Goal: Task Accomplishment & Management: Use online tool/utility

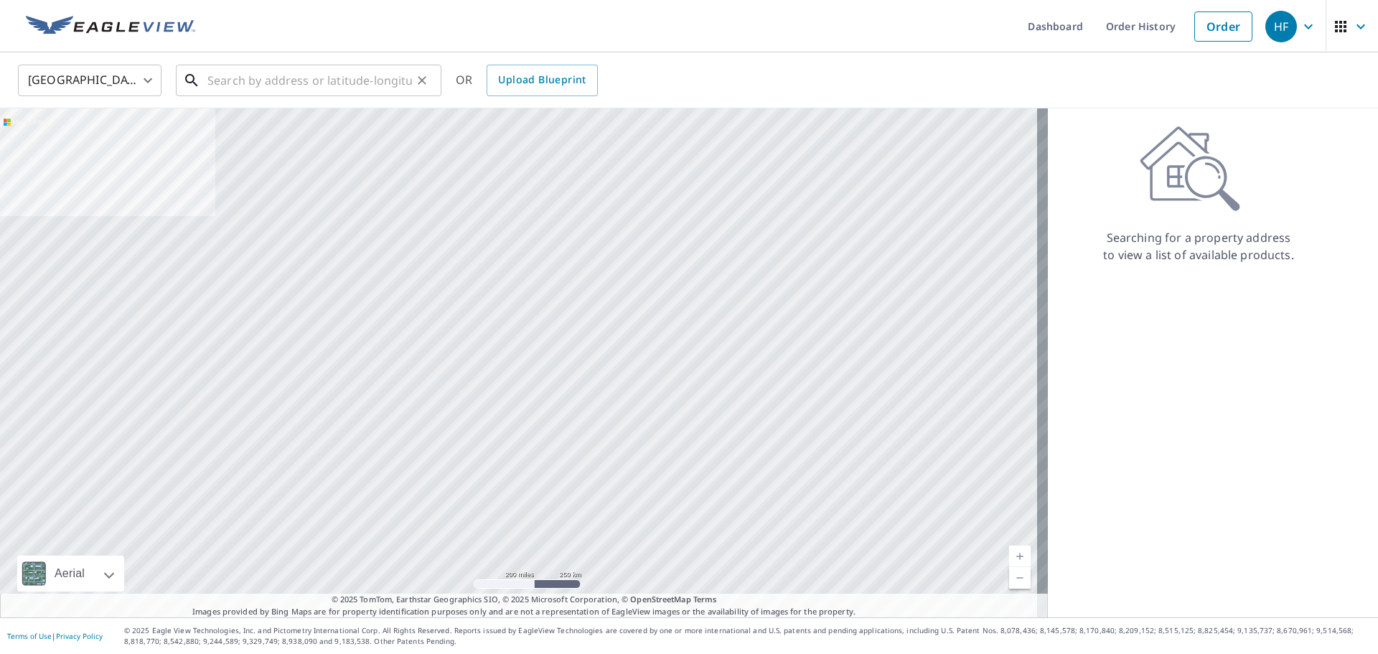
click at [370, 73] on input "text" at bounding box center [309, 80] width 205 height 40
paste input "[STREET_ADDRESS]"
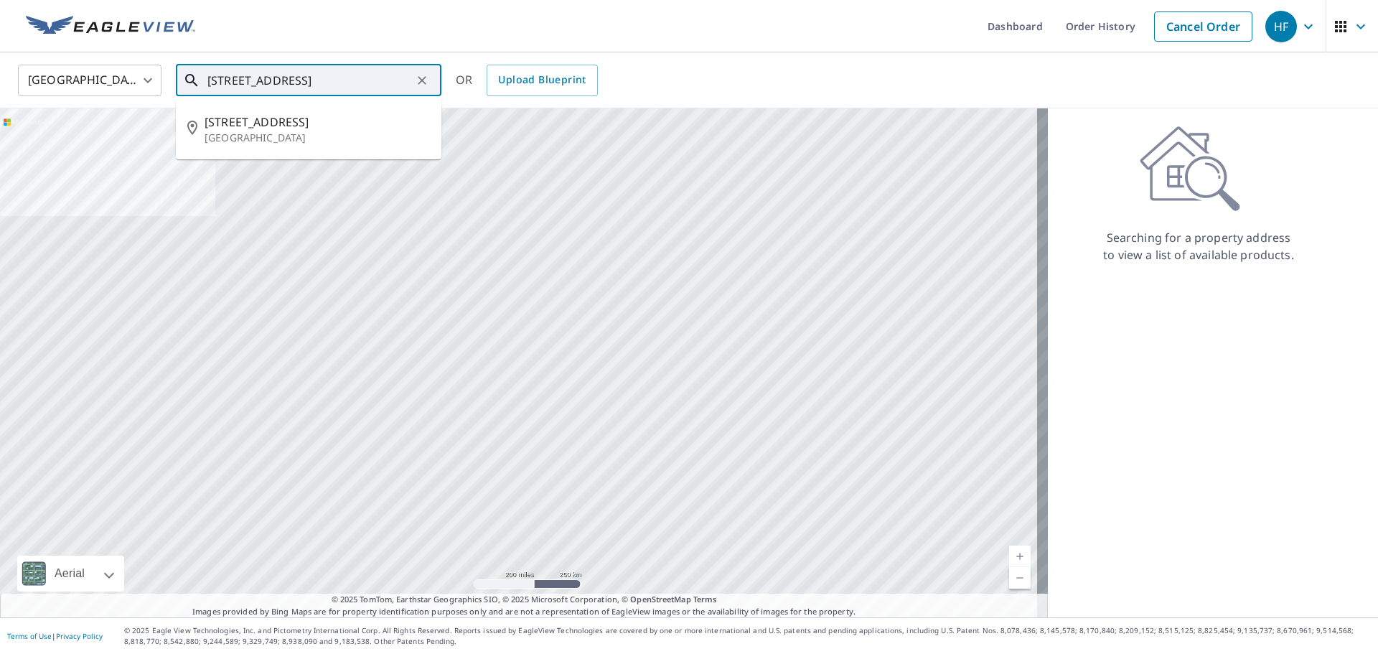
type input "[STREET_ADDRESS]"
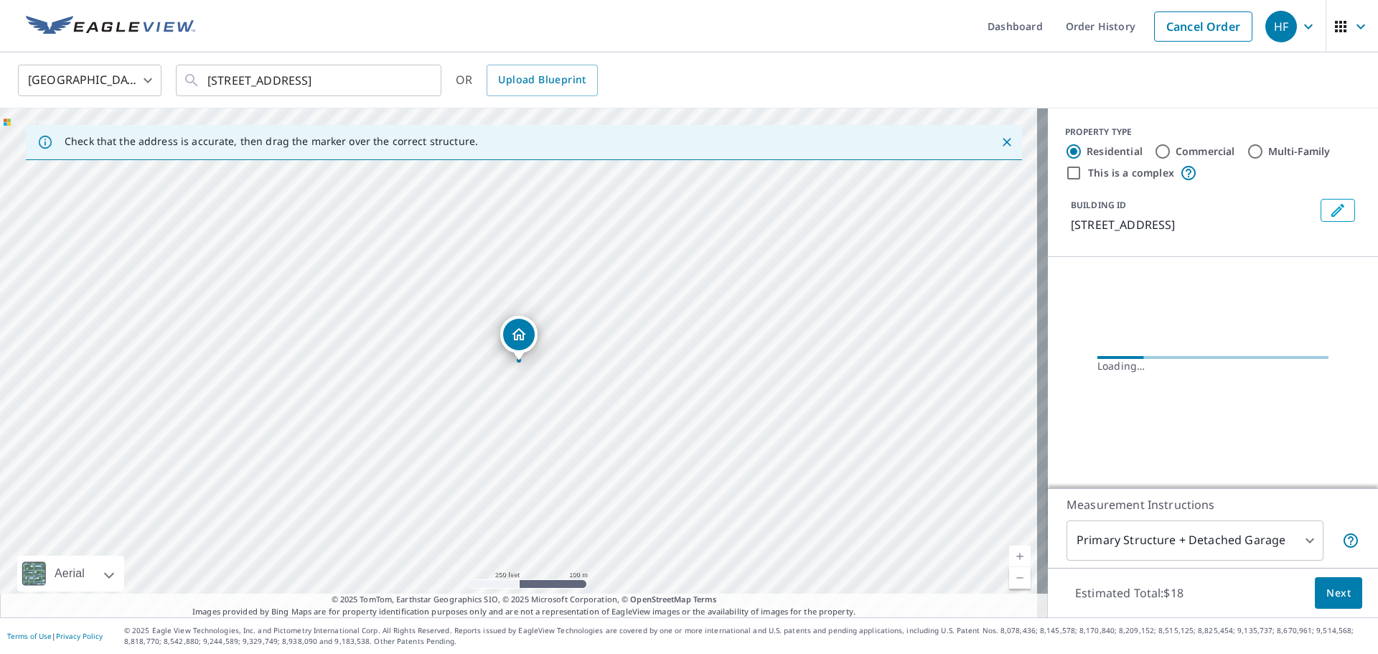
click at [1328, 596] on span "Next" at bounding box center [1338, 593] width 24 height 18
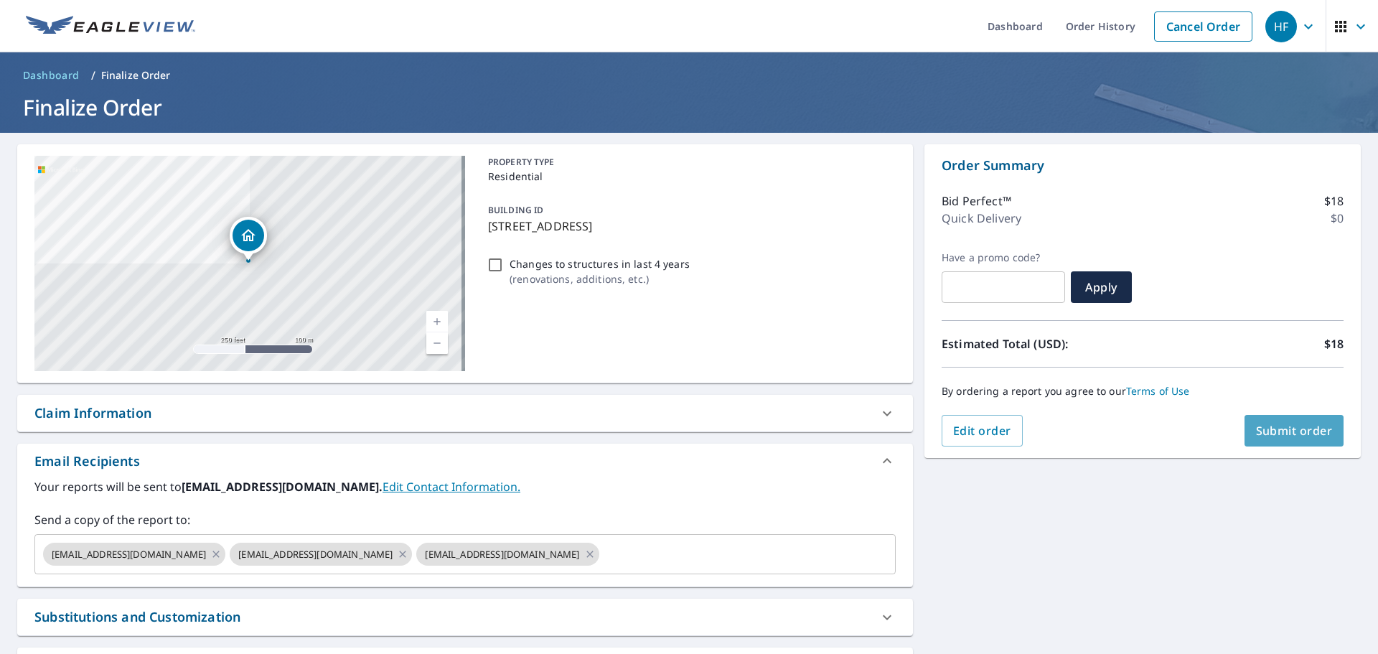
click at [1281, 426] on span "Submit order" at bounding box center [1294, 431] width 77 height 16
checkbox input "true"
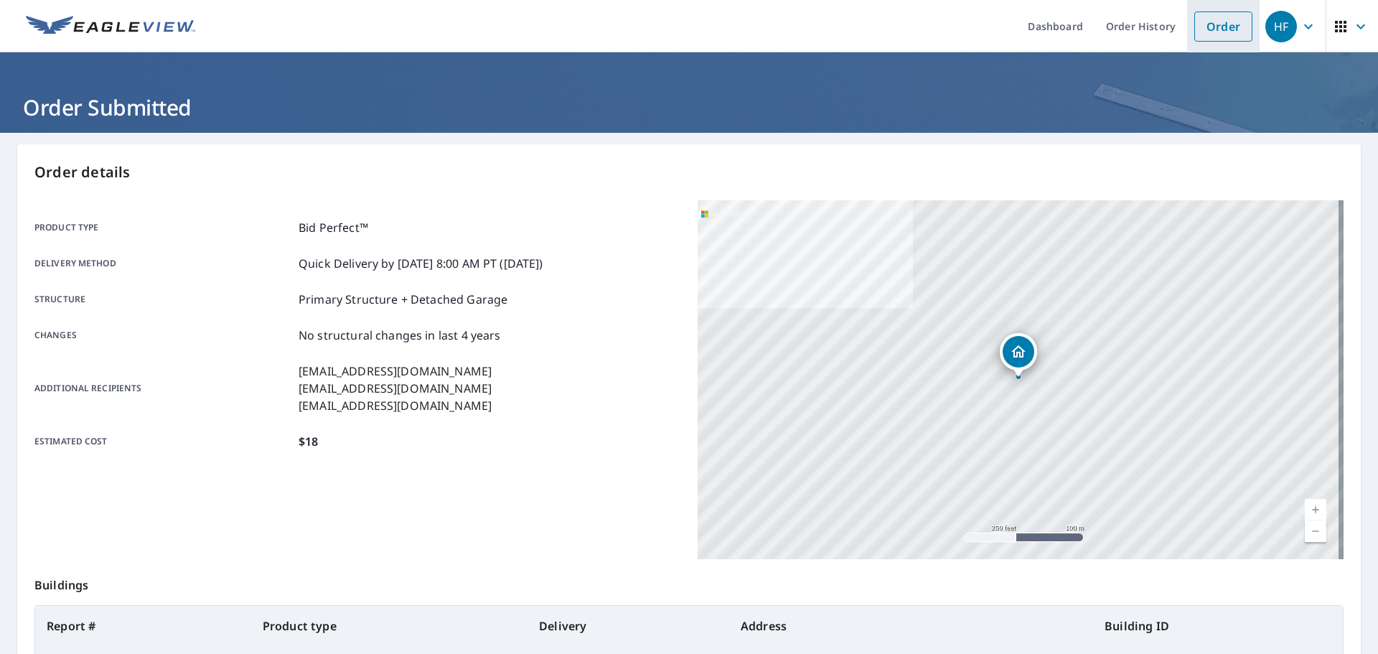
click at [1220, 26] on link "Order" at bounding box center [1223, 26] width 58 height 30
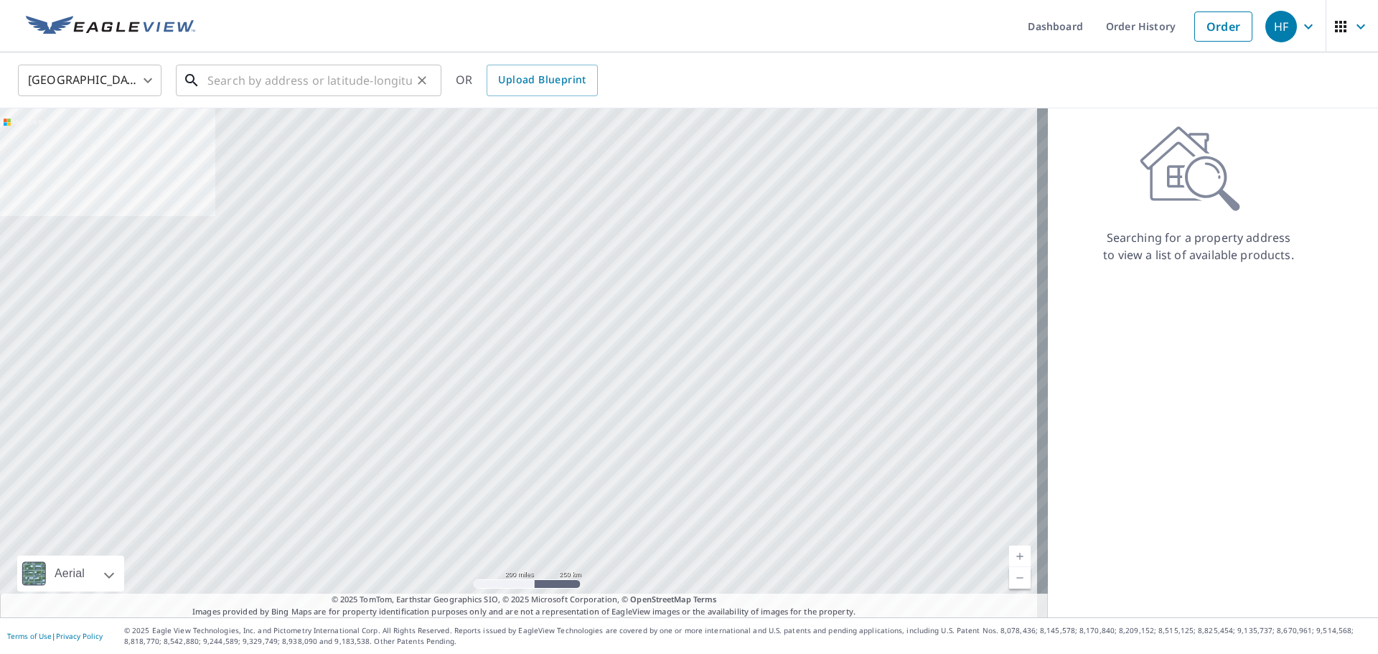
click at [347, 73] on input "text" at bounding box center [309, 80] width 205 height 40
paste input "[STREET_ADDRESS]"
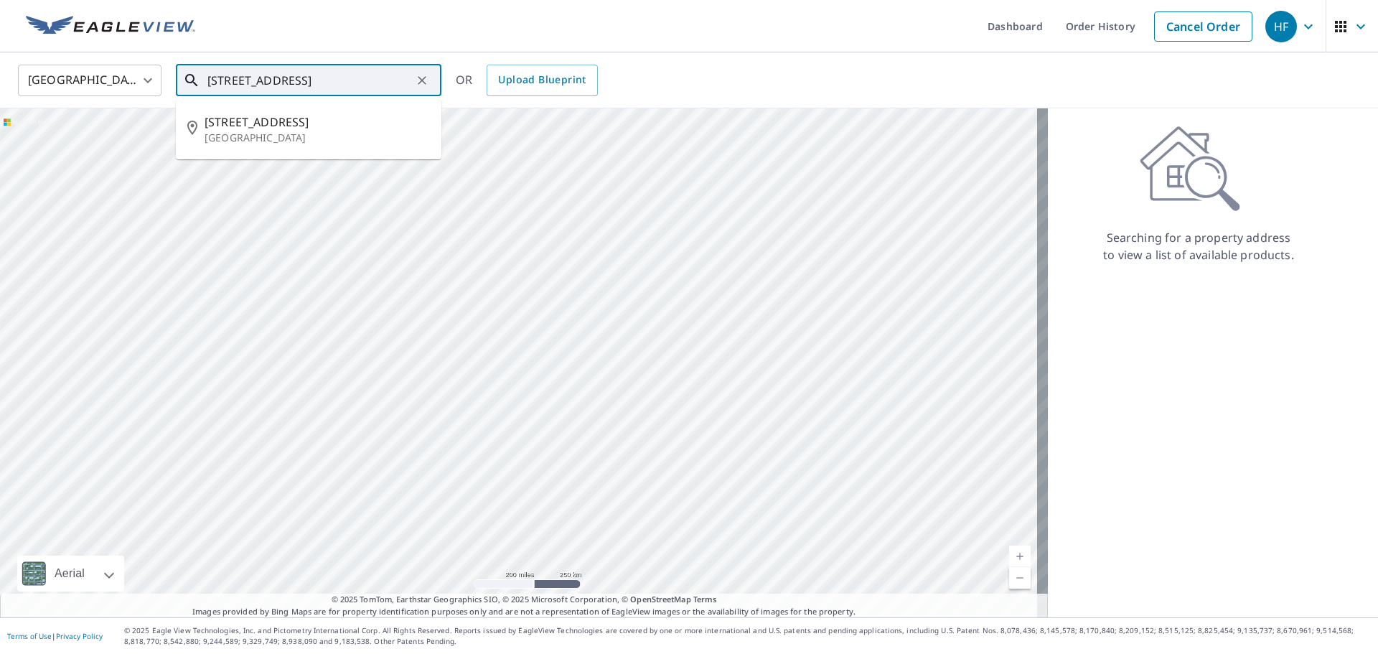
type input "[STREET_ADDRESS]"
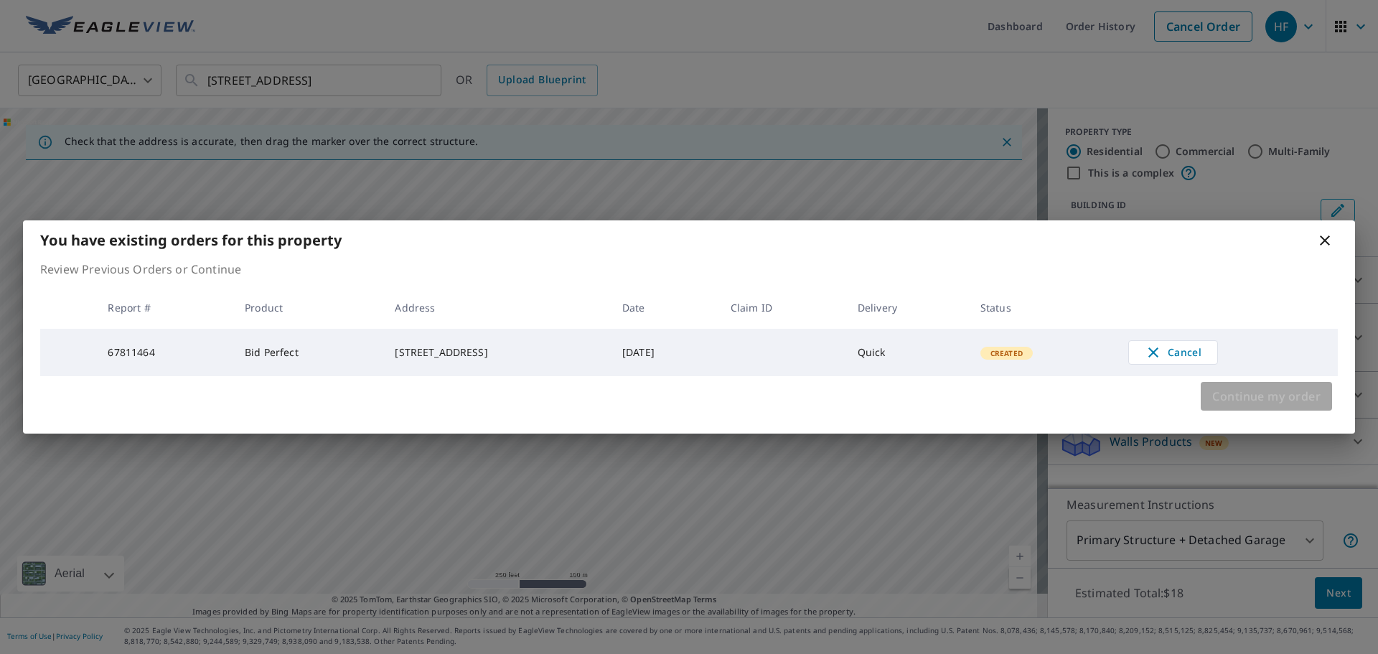
click at [1253, 399] on span "Continue my order" at bounding box center [1266, 396] width 108 height 20
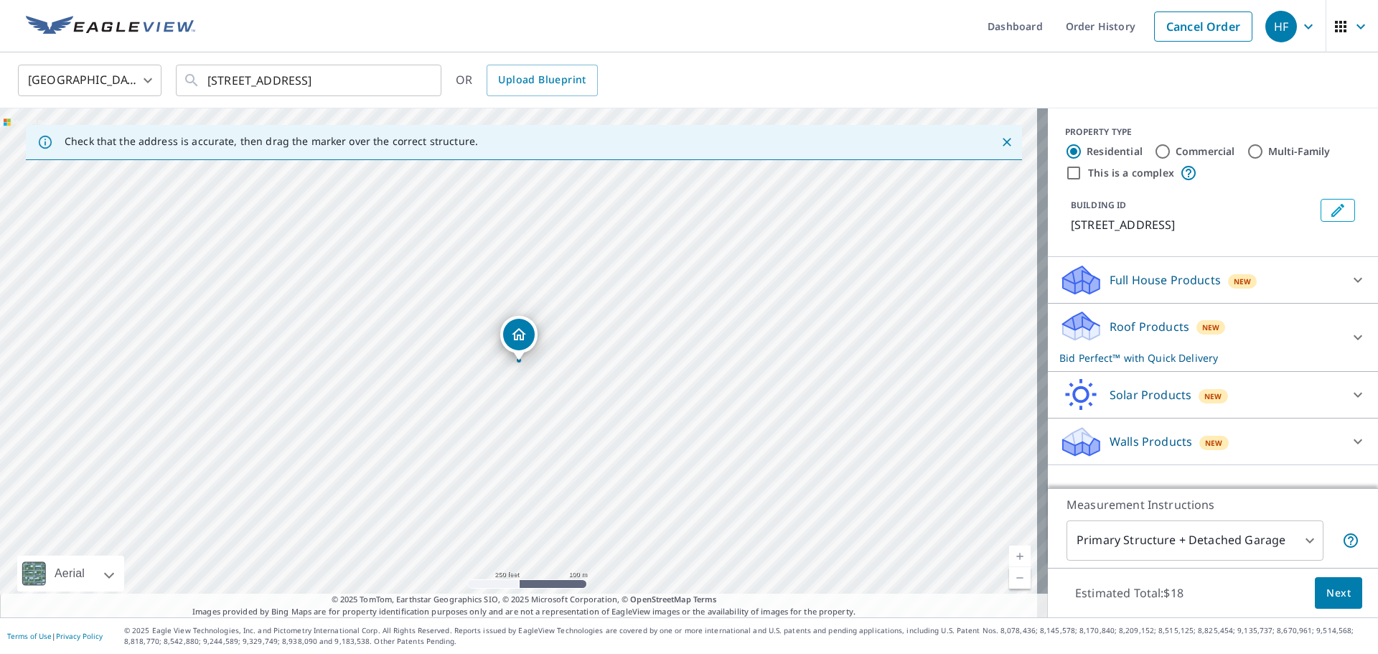
click at [1336, 585] on span "Next" at bounding box center [1338, 593] width 24 height 18
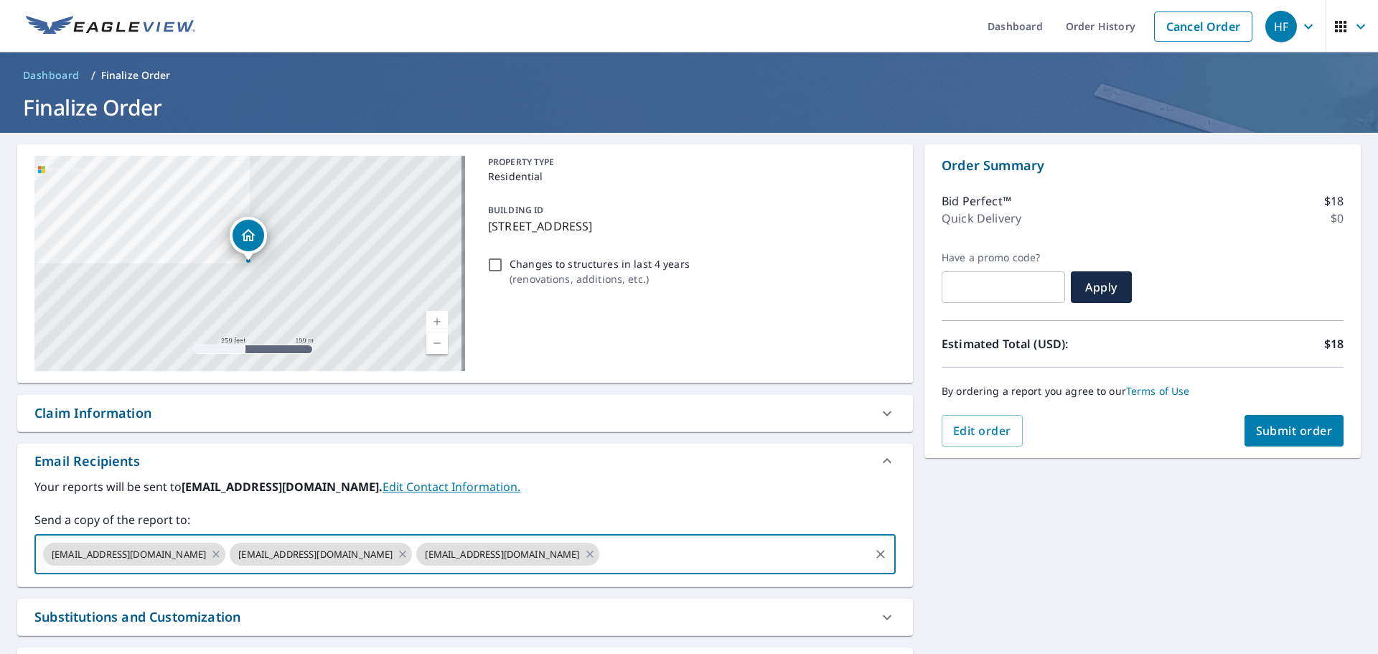
click at [601, 558] on input "text" at bounding box center [734, 553] width 266 height 27
paste input "[EMAIL_ADDRESS][DOMAIN_NAME]"
type input "[EMAIL_ADDRESS][DOMAIN_NAME]"
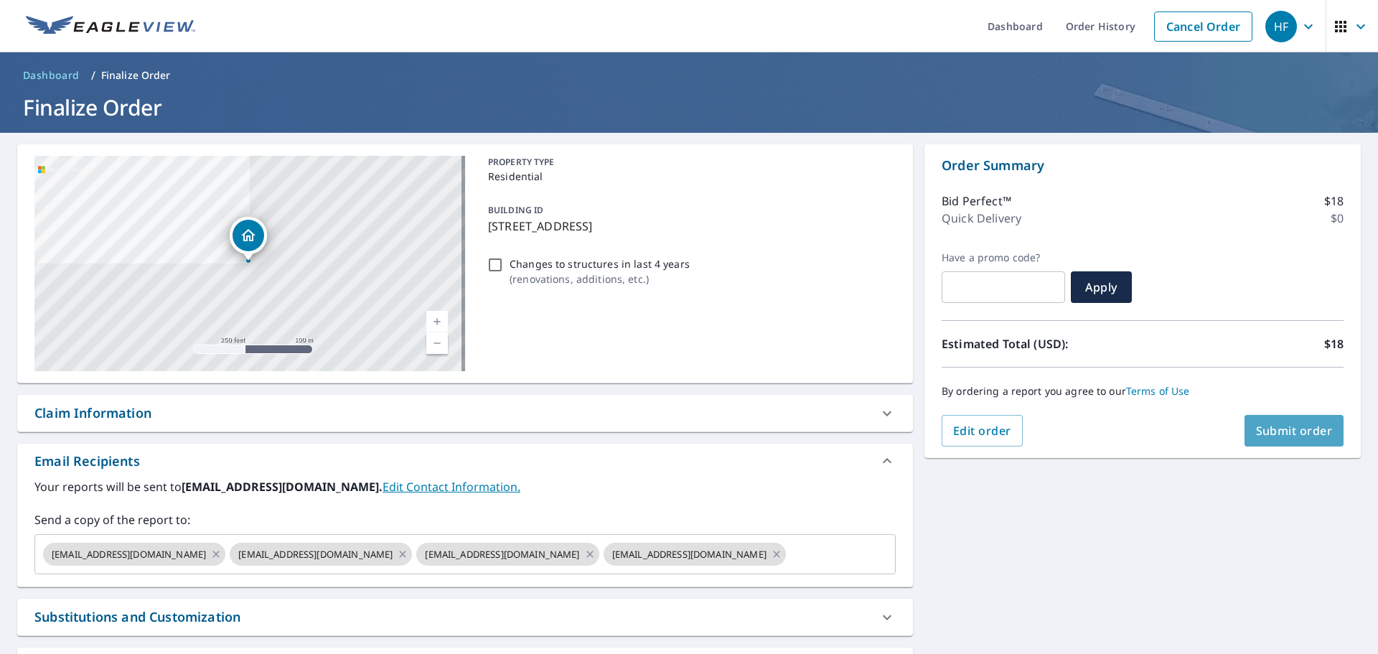
click at [1275, 439] on button "Submit order" at bounding box center [1294, 431] width 100 height 32
checkbox input "true"
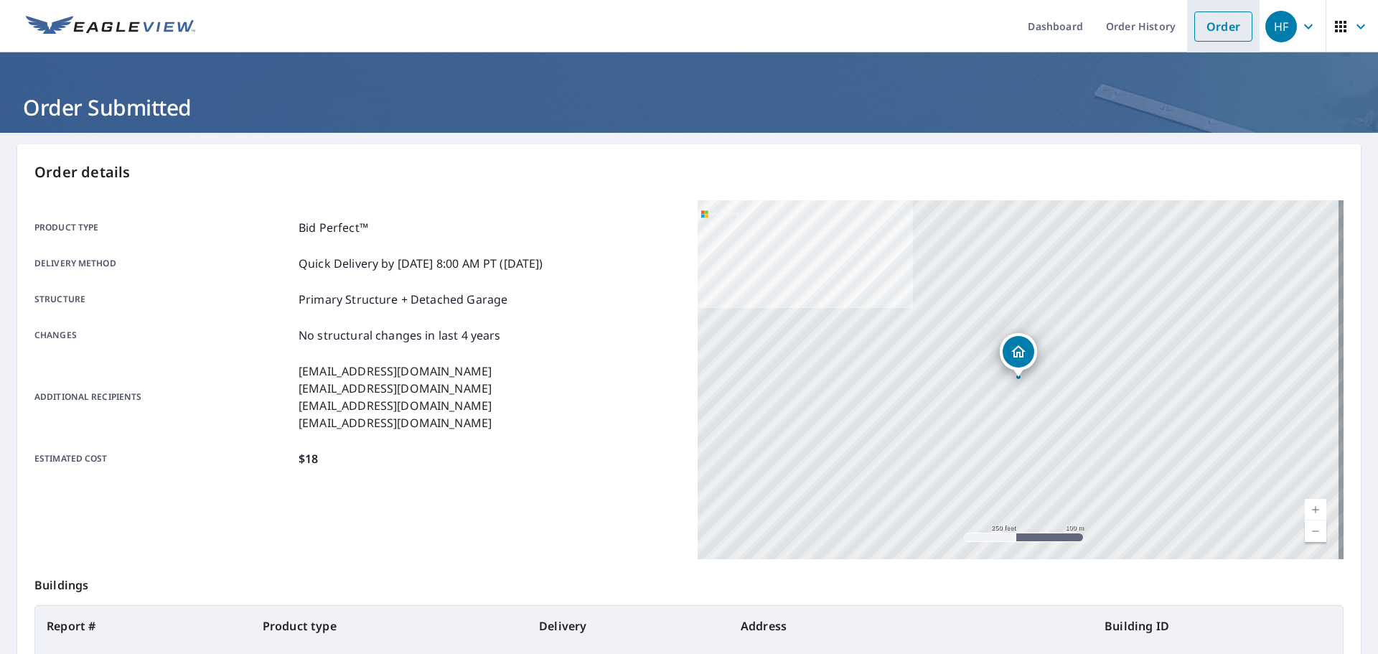
click at [1209, 23] on link "Order" at bounding box center [1223, 26] width 58 height 30
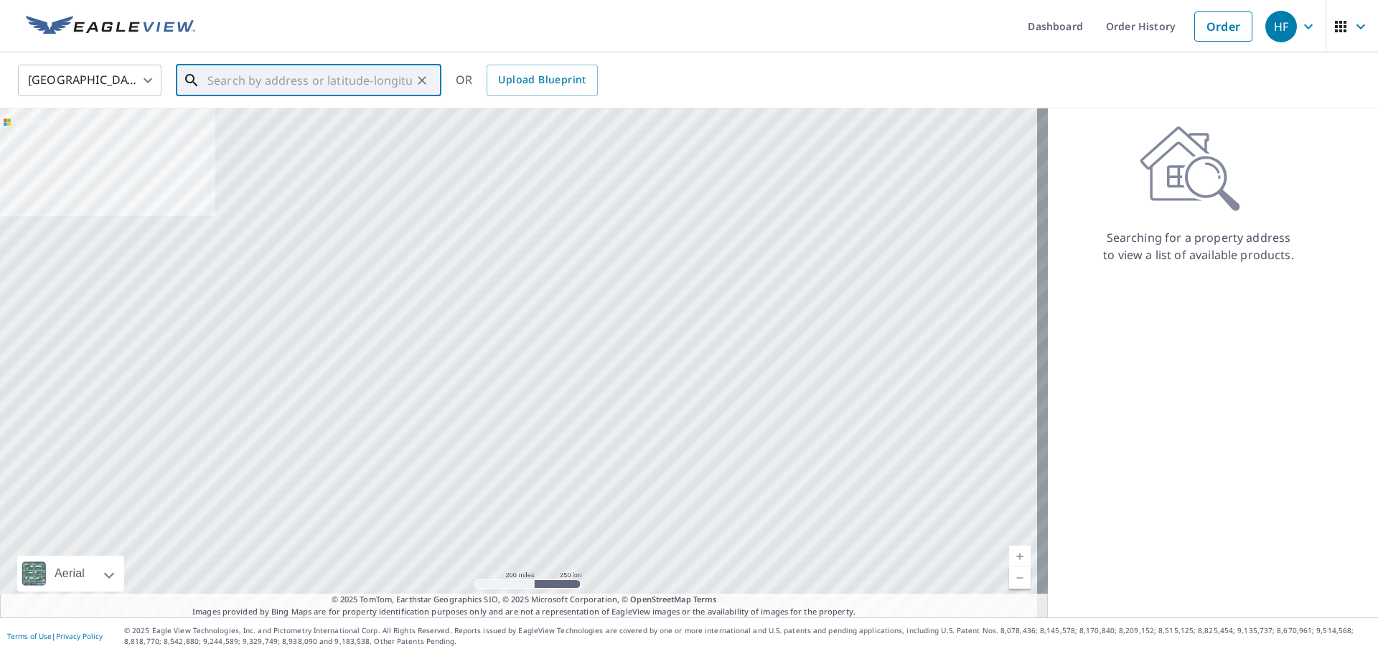
click at [355, 83] on input "text" at bounding box center [309, 80] width 205 height 40
paste input "[STREET_ADDRESS]"
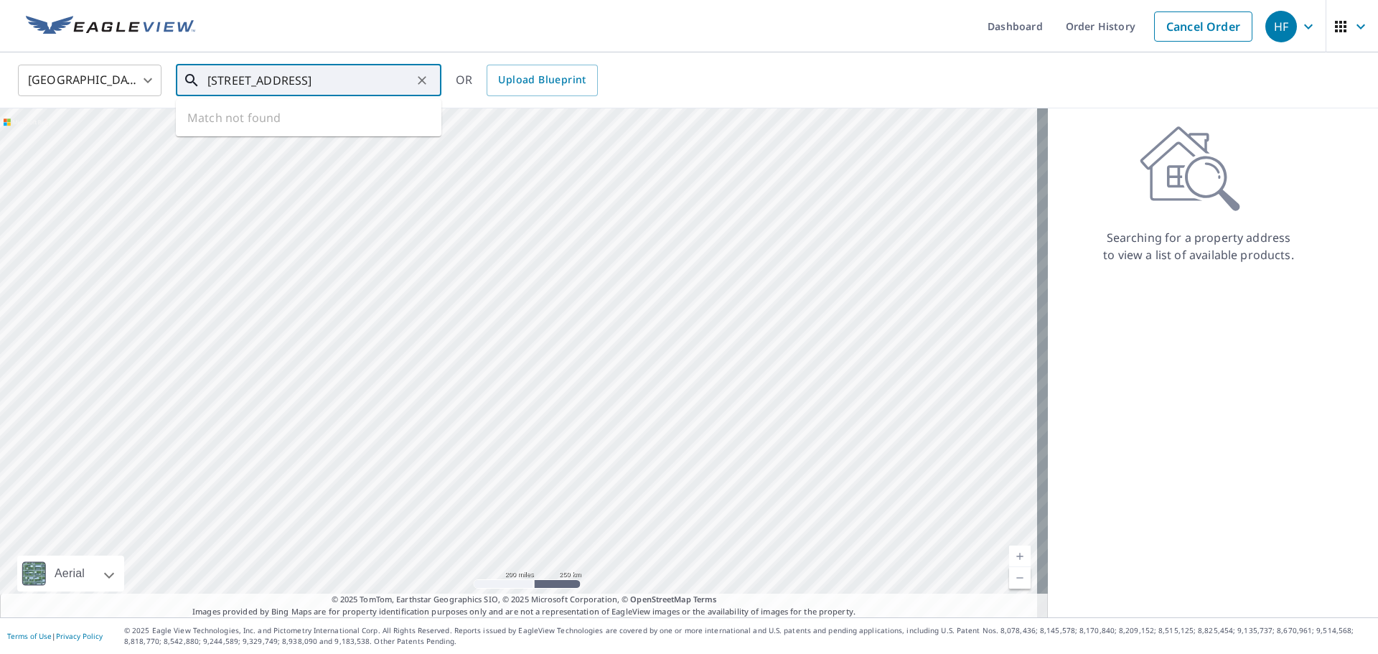
type input "[STREET_ADDRESS]"
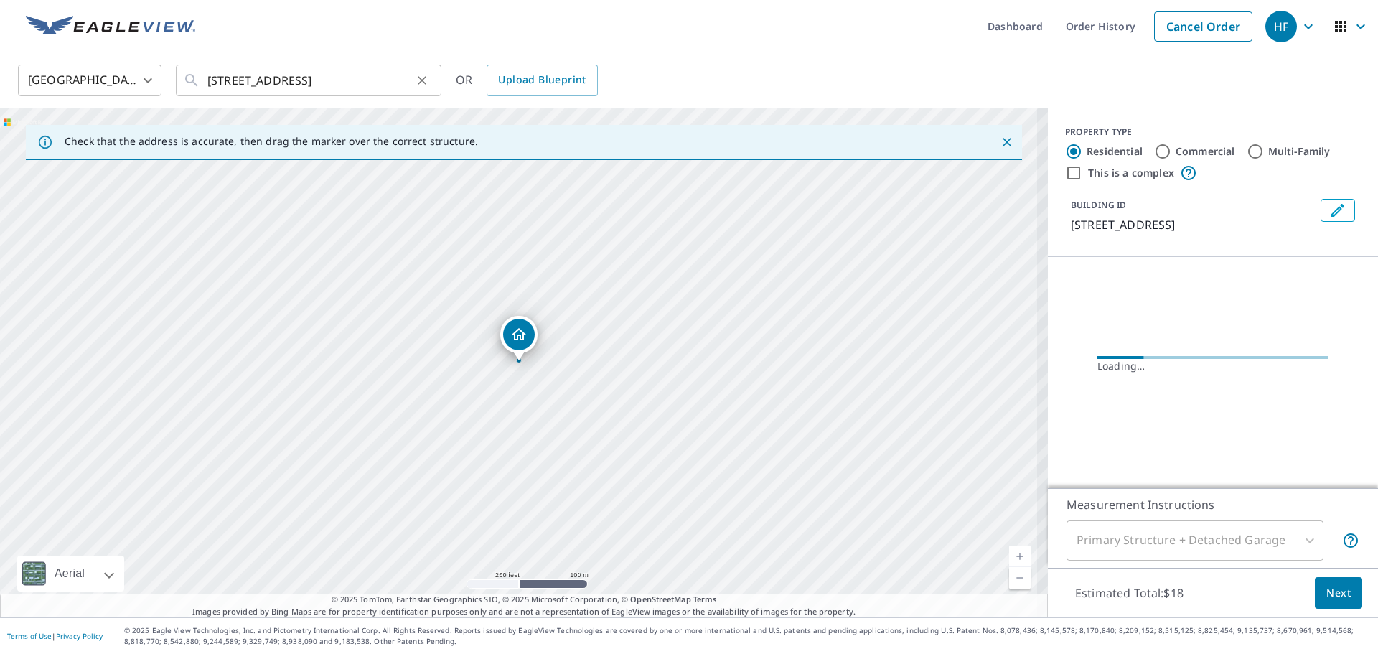
scroll to position [0, 0]
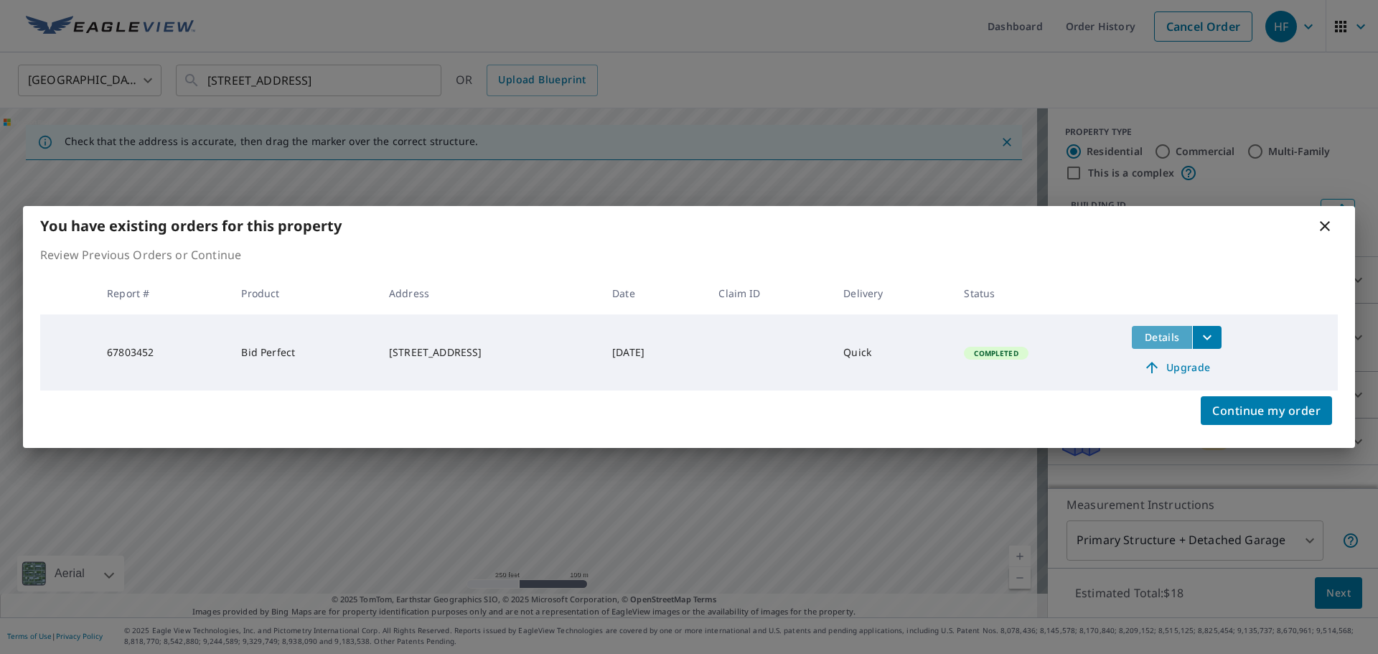
click at [1153, 332] on button "Details" at bounding box center [1162, 337] width 60 height 23
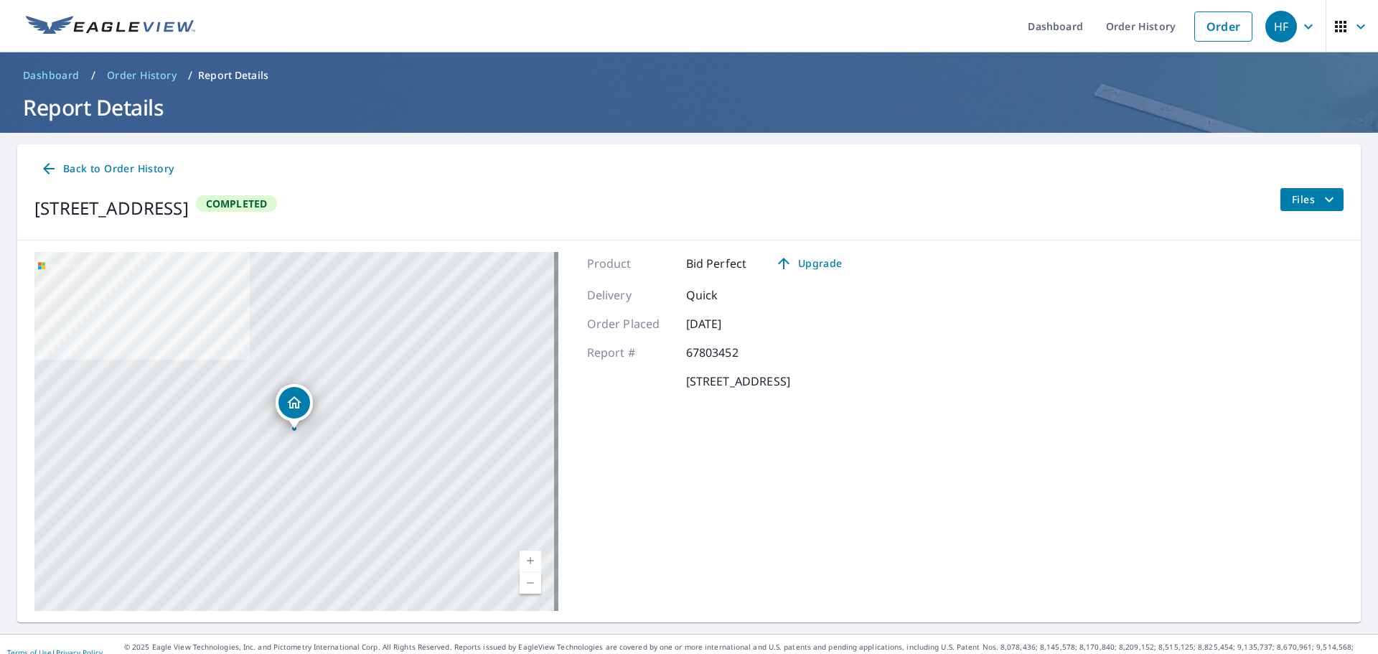
click at [1292, 197] on span "Files" at bounding box center [1315, 199] width 46 height 17
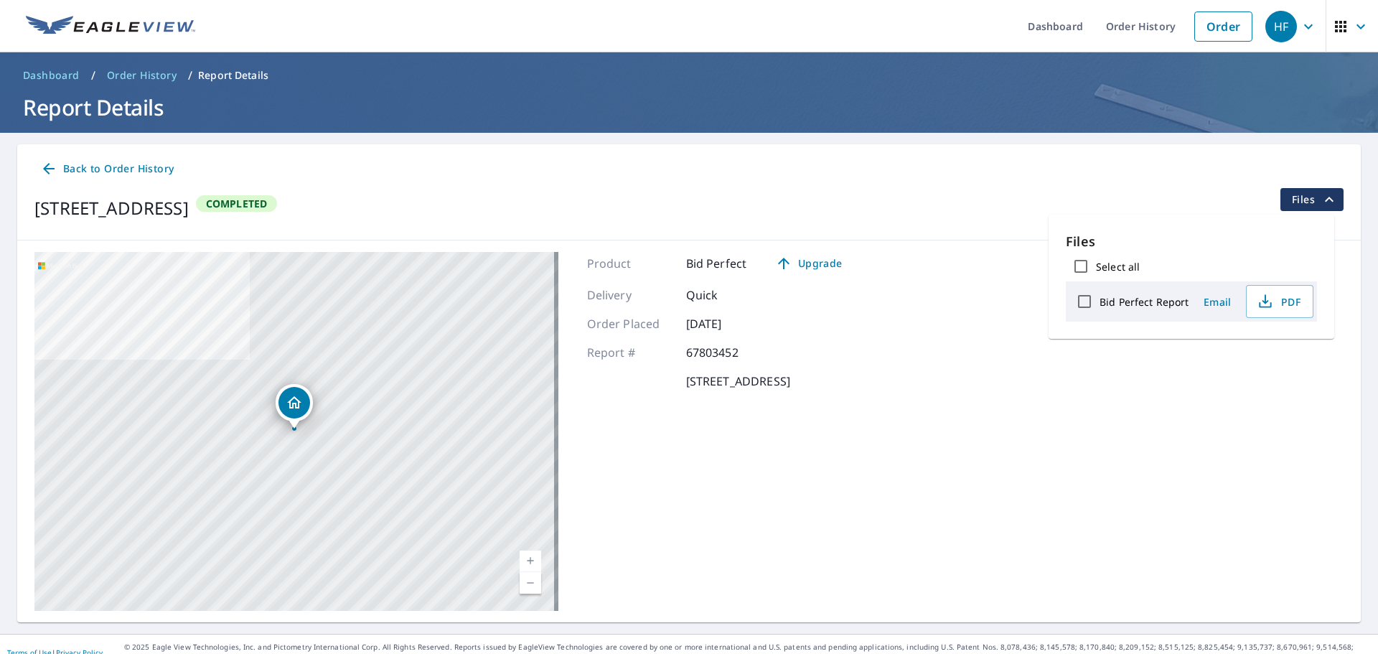
click at [1082, 299] on input "Bid Perfect Report" at bounding box center [1084, 301] width 30 height 30
checkbox input "true"
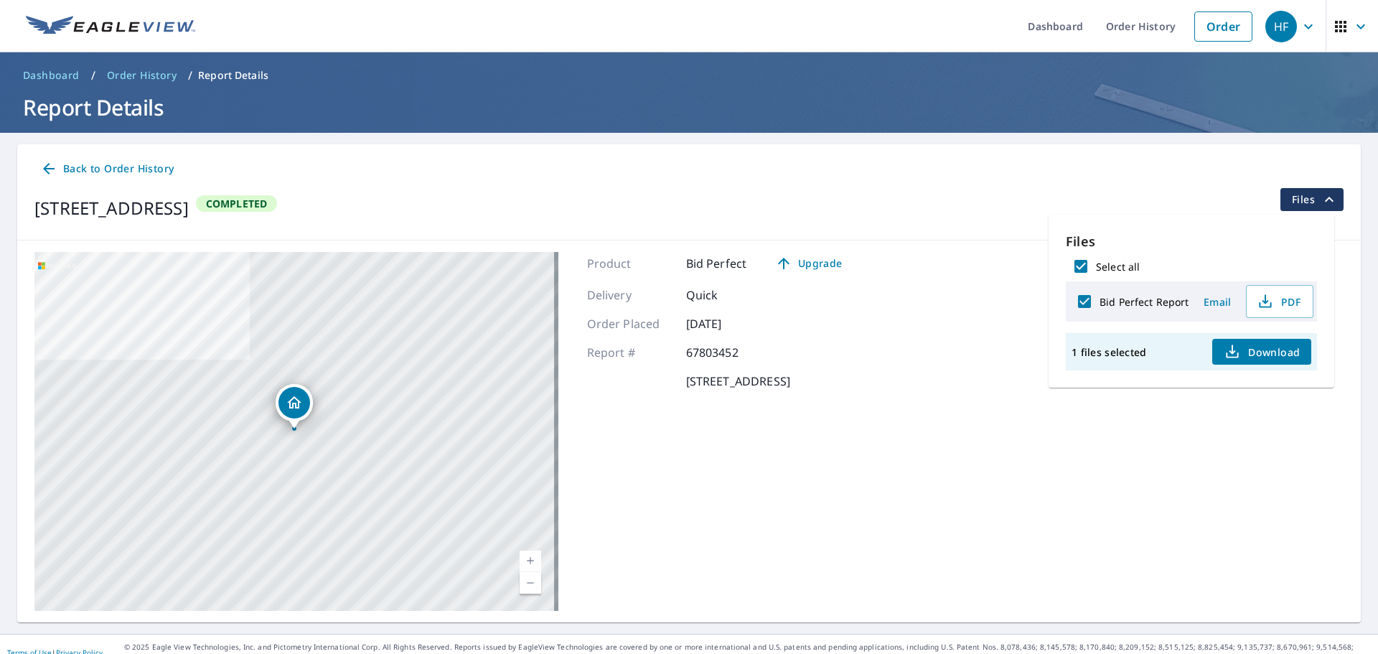
click at [1084, 309] on input "Bid Perfect Report" at bounding box center [1084, 301] width 30 height 30
checkbox input "false"
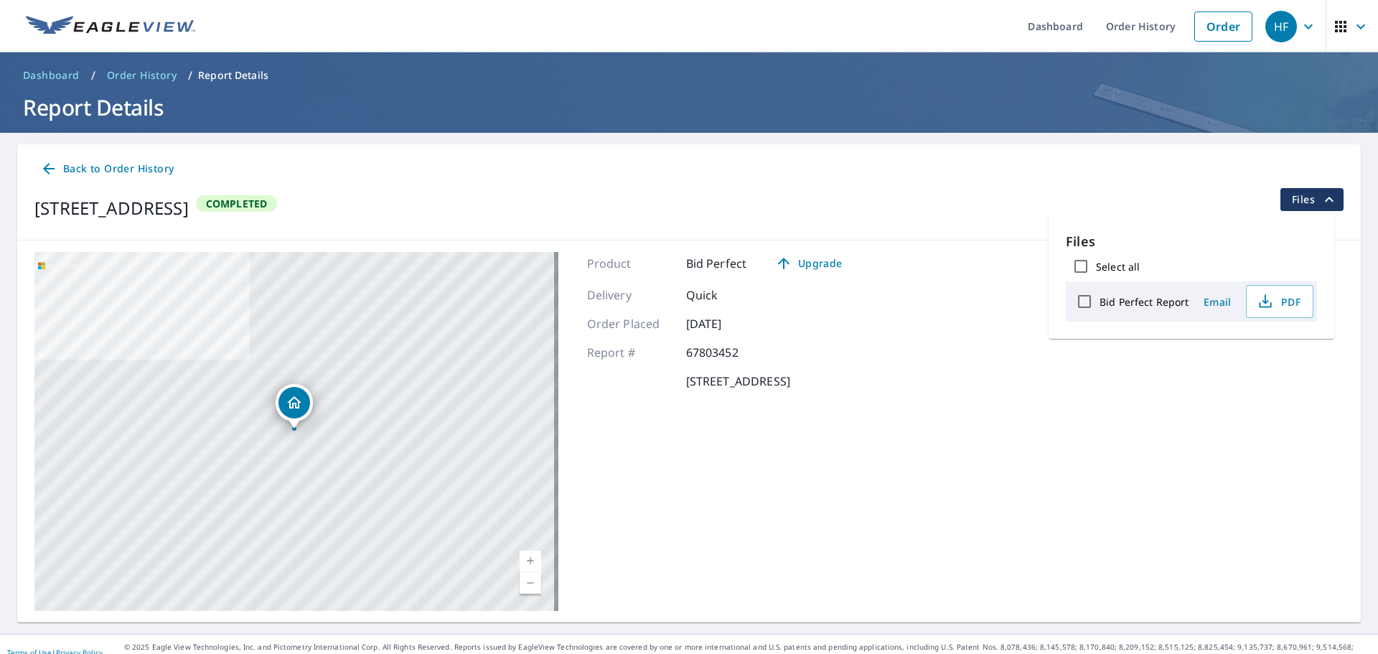
click at [1216, 301] on span "Email" at bounding box center [1217, 302] width 34 height 14
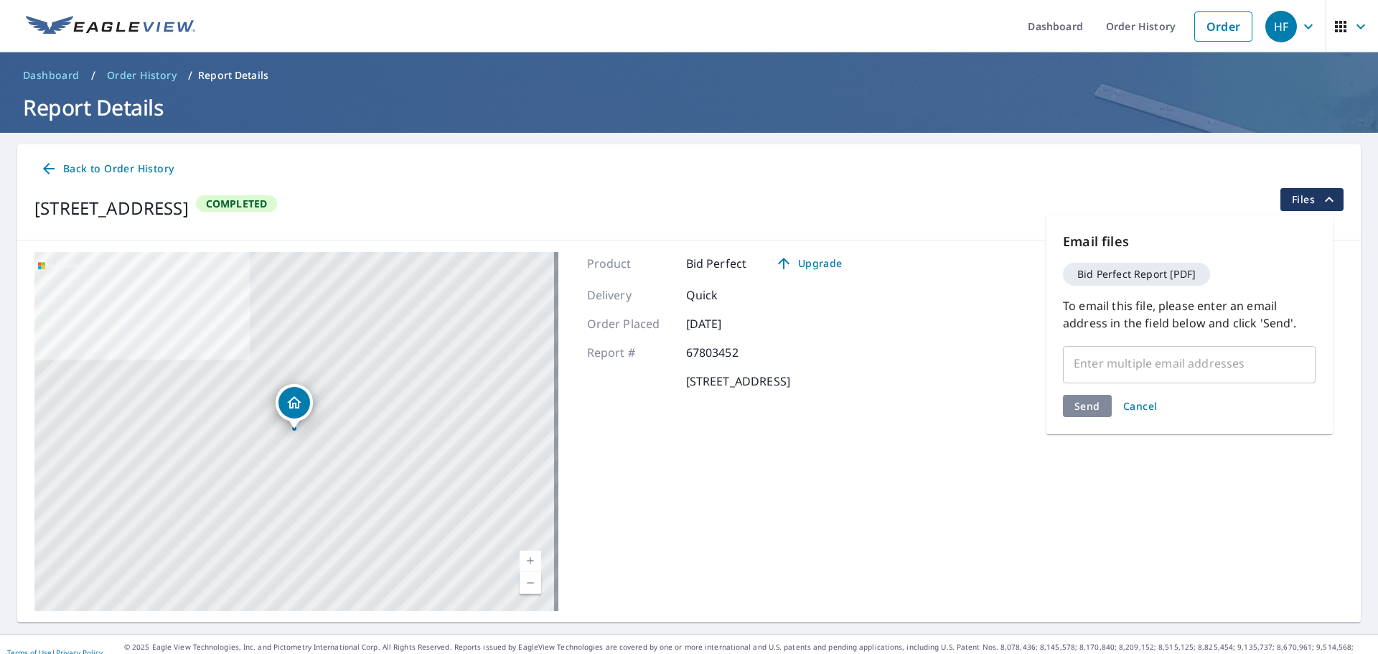
click at [1187, 355] on input "text" at bounding box center [1178, 363] width 218 height 27
paste input "[EMAIL_ADDRESS][DOMAIN_NAME]"
type input "[EMAIL_ADDRESS][DOMAIN_NAME]"
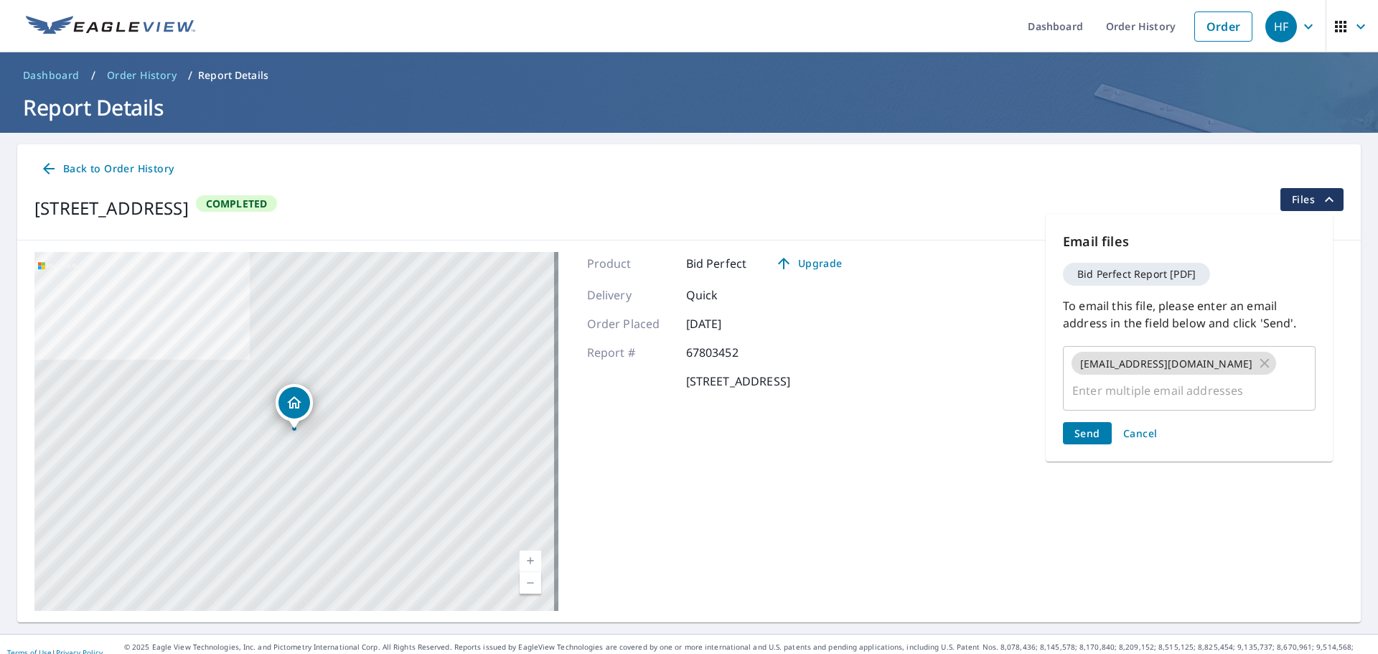
click at [1069, 430] on button "Send" at bounding box center [1087, 433] width 49 height 22
click at [1085, 443] on button "Send" at bounding box center [1087, 433] width 49 height 22
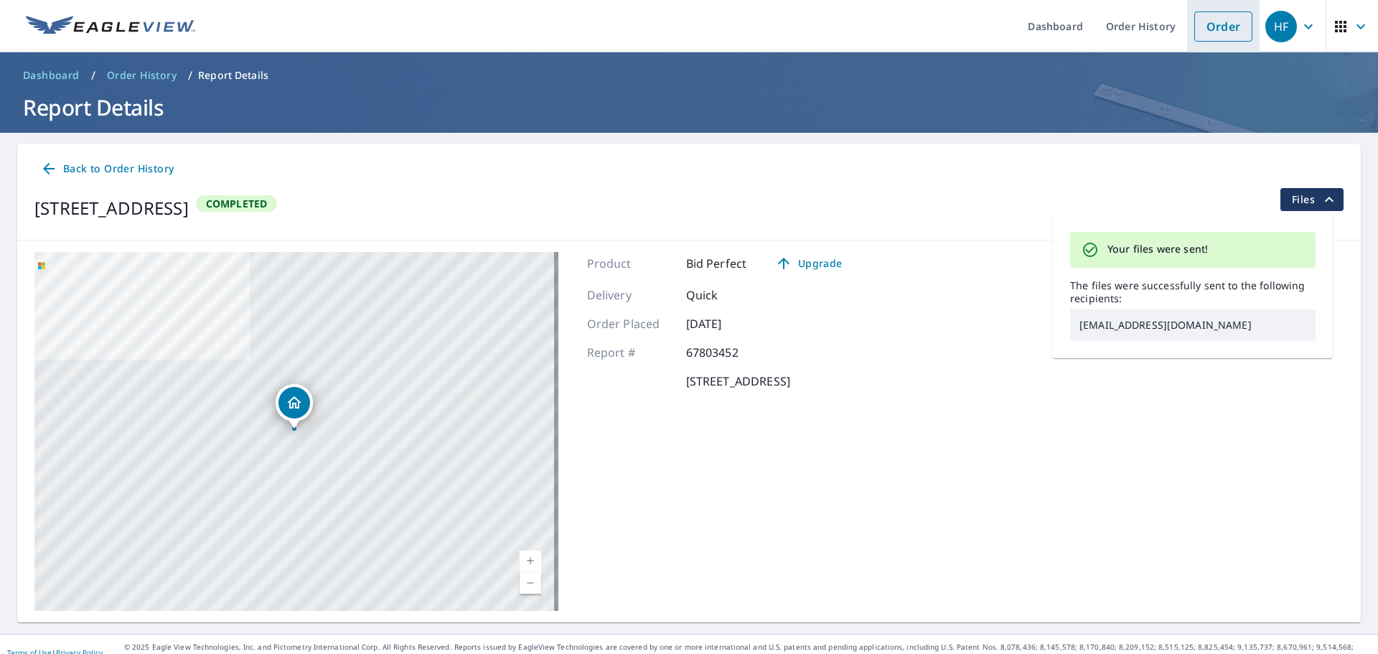
click at [1202, 29] on link "Order" at bounding box center [1223, 26] width 58 height 30
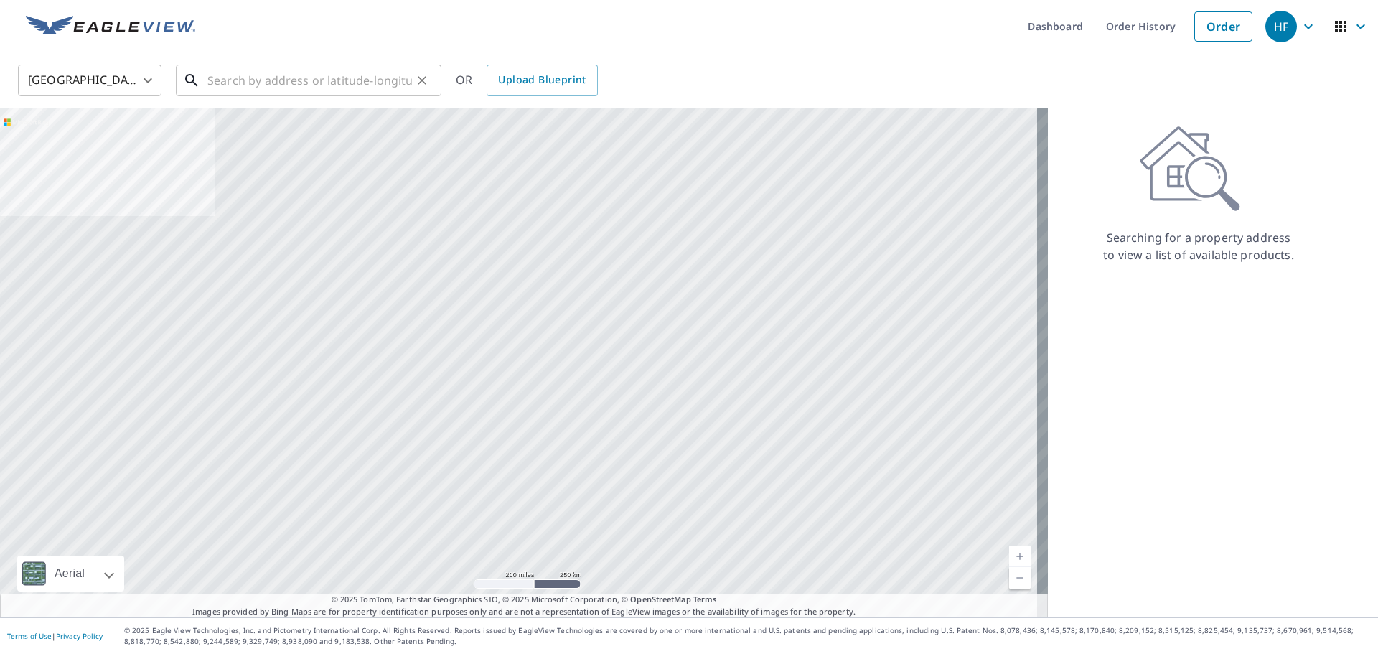
click at [311, 84] on input "text" at bounding box center [309, 80] width 205 height 40
paste input "[STREET_ADDRESS]"
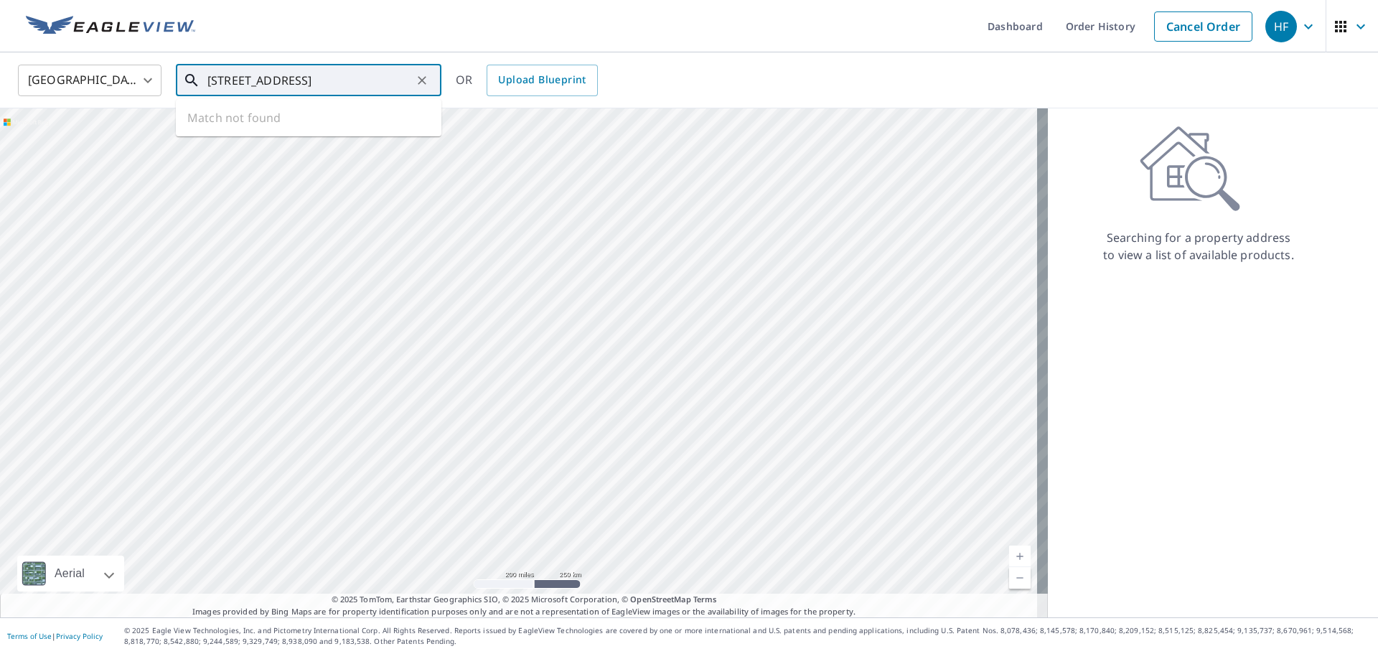
scroll to position [0, 11]
type input "[STREET_ADDRESS]"
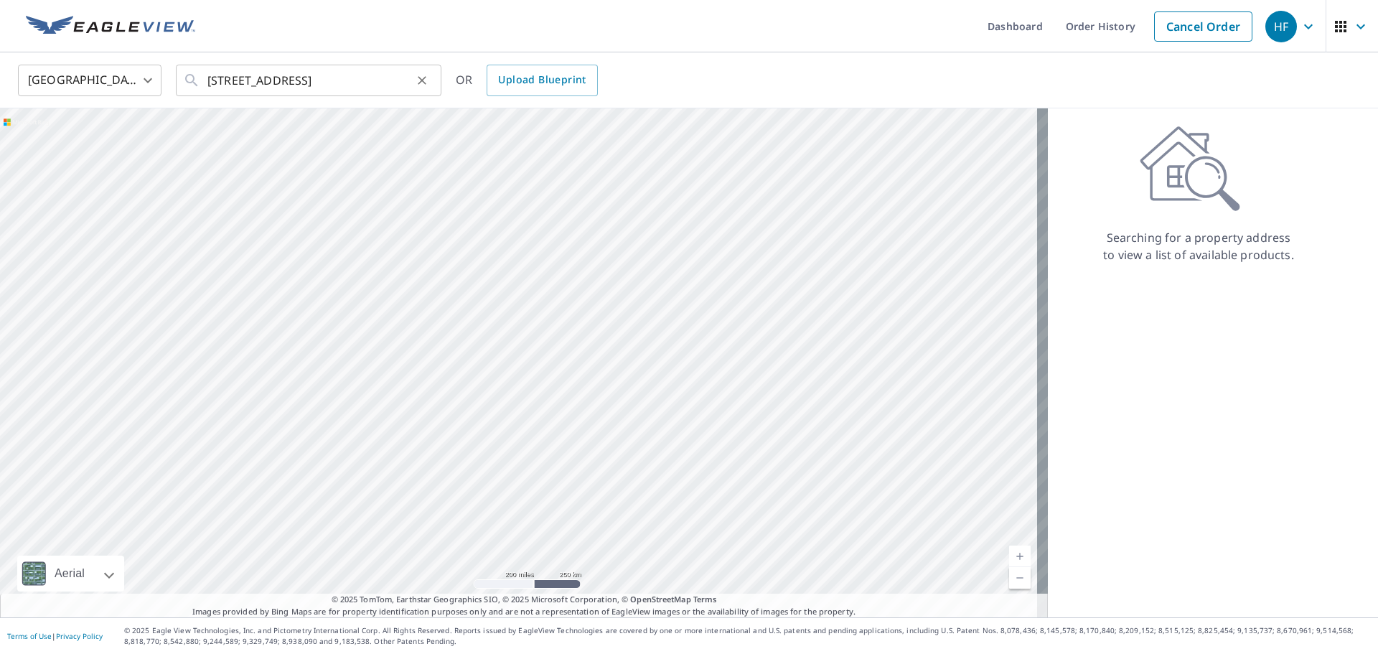
scroll to position [0, 0]
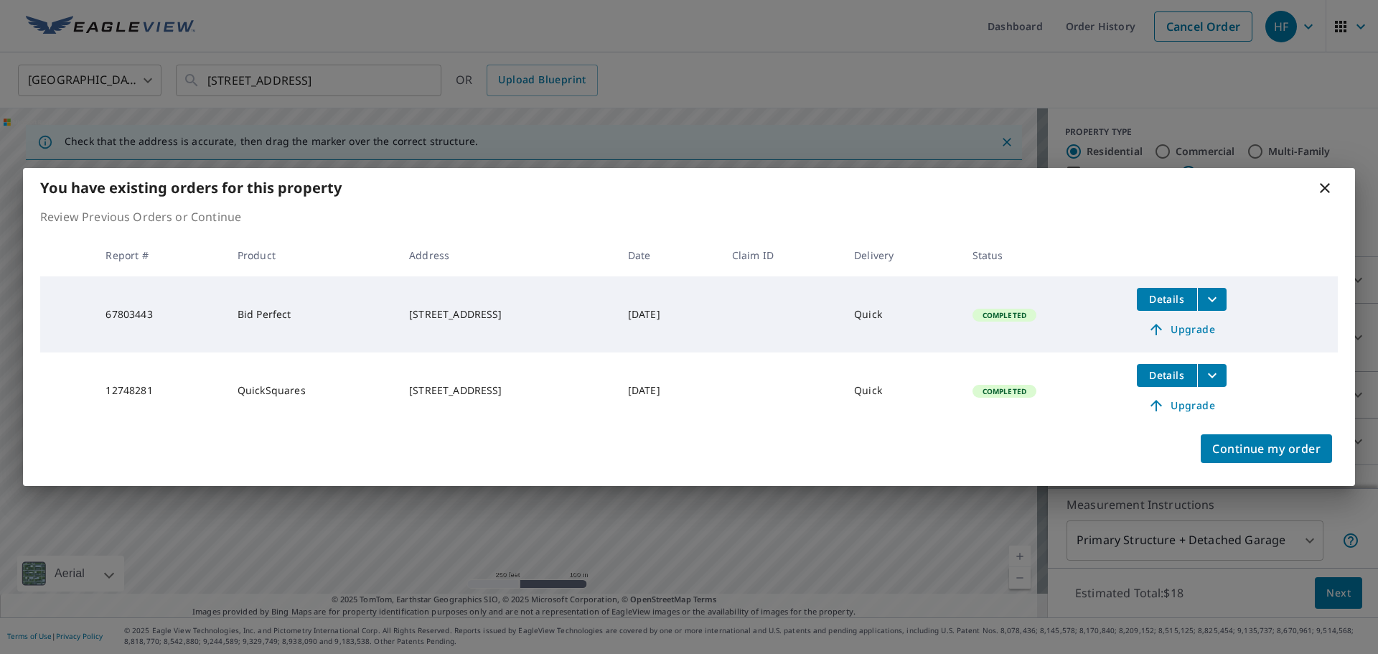
click at [1168, 303] on span "Details" at bounding box center [1166, 299] width 43 height 14
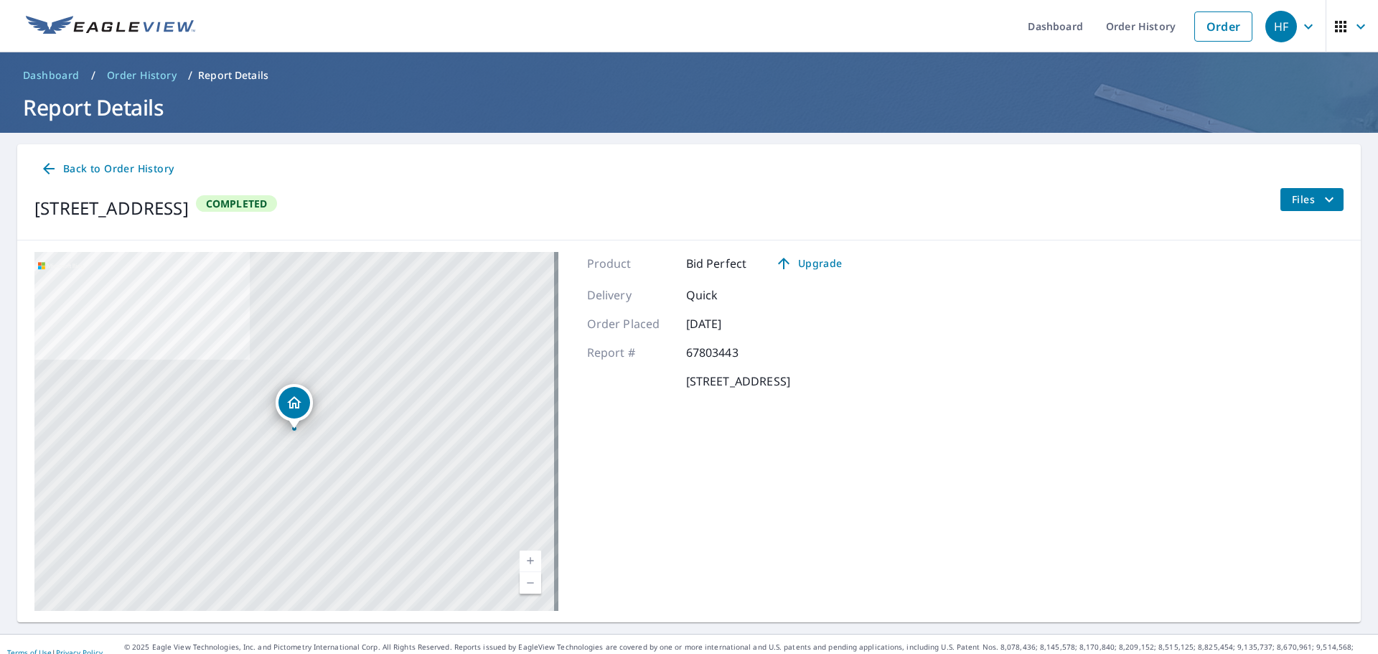
click at [1306, 205] on span "Files" at bounding box center [1315, 199] width 46 height 17
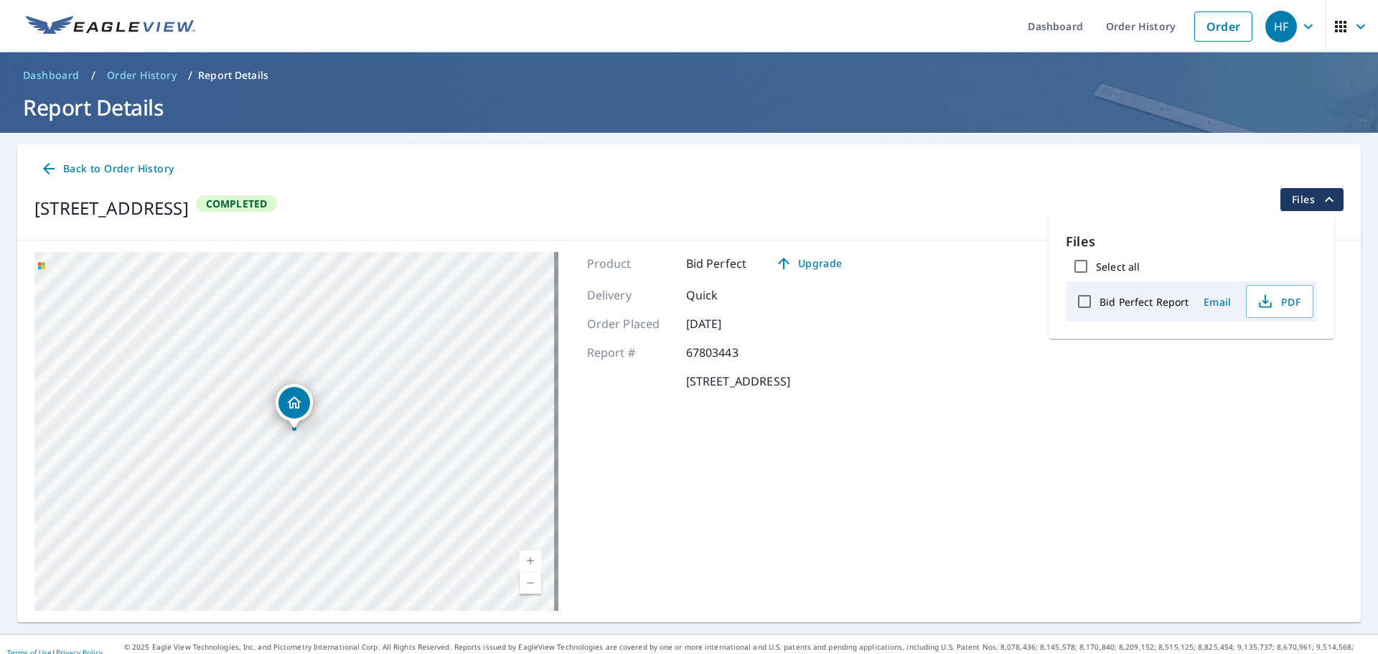
click at [1214, 304] on span "Email" at bounding box center [1217, 302] width 34 height 14
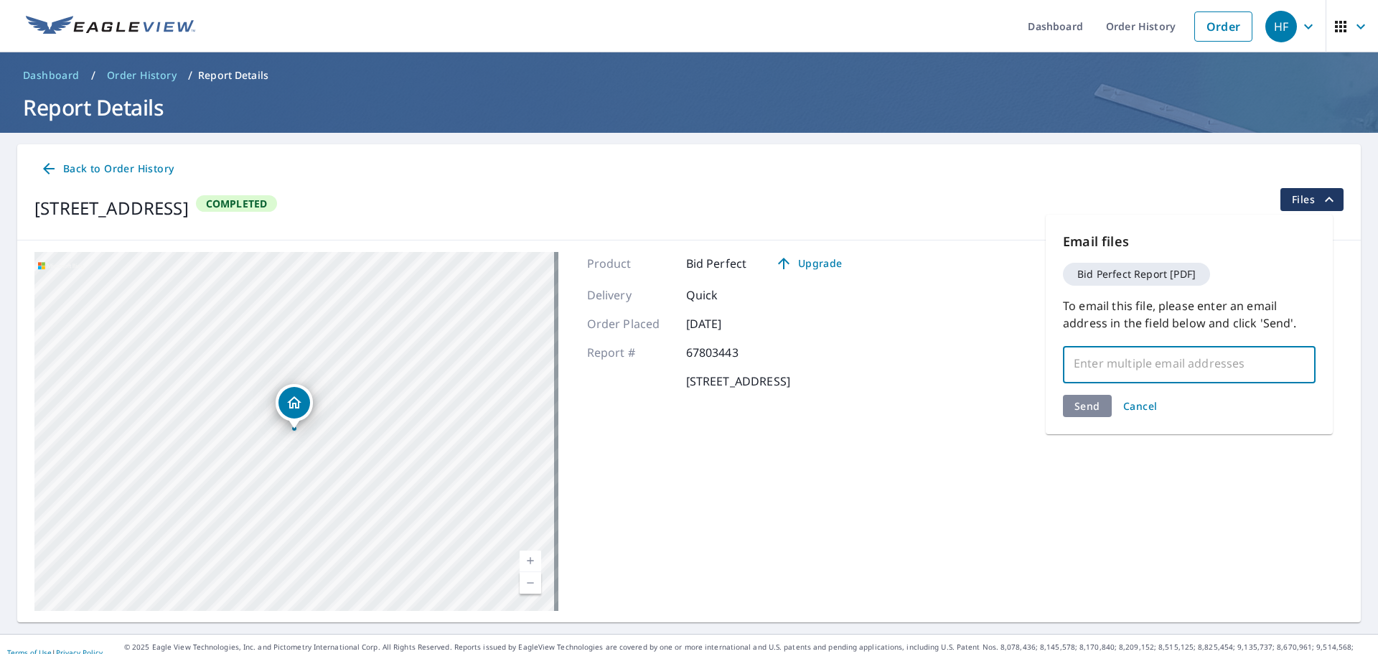
click at [1107, 357] on input "text" at bounding box center [1178, 363] width 218 height 27
paste input "[EMAIL_ADDRESS][DOMAIN_NAME]"
type input "[EMAIL_ADDRESS][DOMAIN_NAME]"
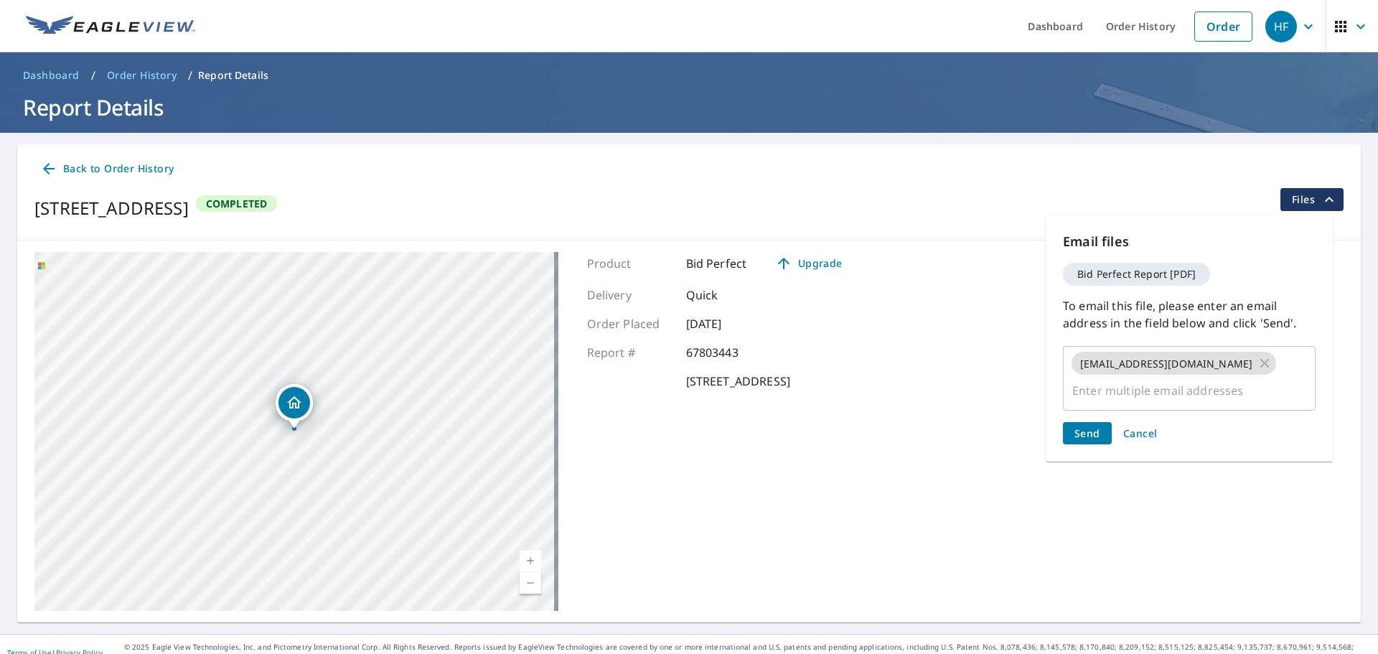
click at [1092, 401] on div "Email files Bid Perfect Report [PDF] To email this file, please enter an email …" at bounding box center [1189, 338] width 287 height 247
click at [1082, 436] on span "Send" at bounding box center [1087, 433] width 26 height 14
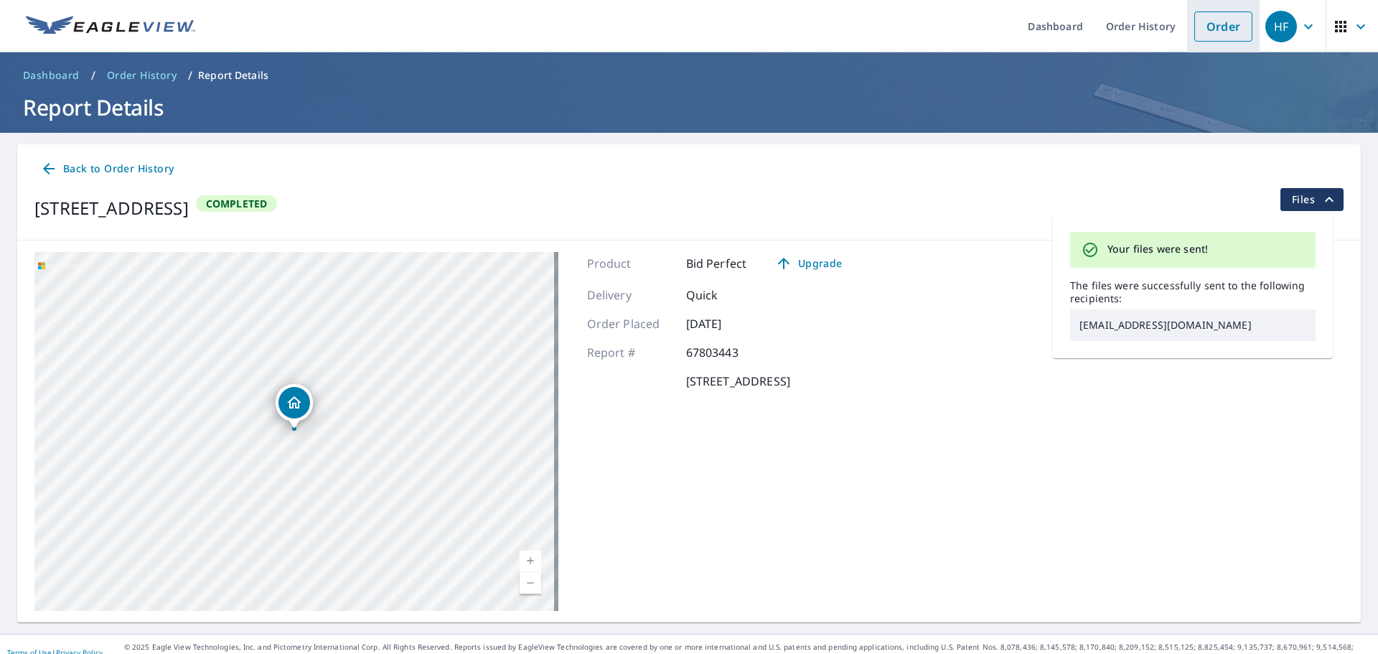
drag, startPoint x: 1200, startPoint y: 27, endPoint x: 1046, endPoint y: 37, distance: 154.6
click at [1200, 28] on link "Order" at bounding box center [1223, 26] width 58 height 30
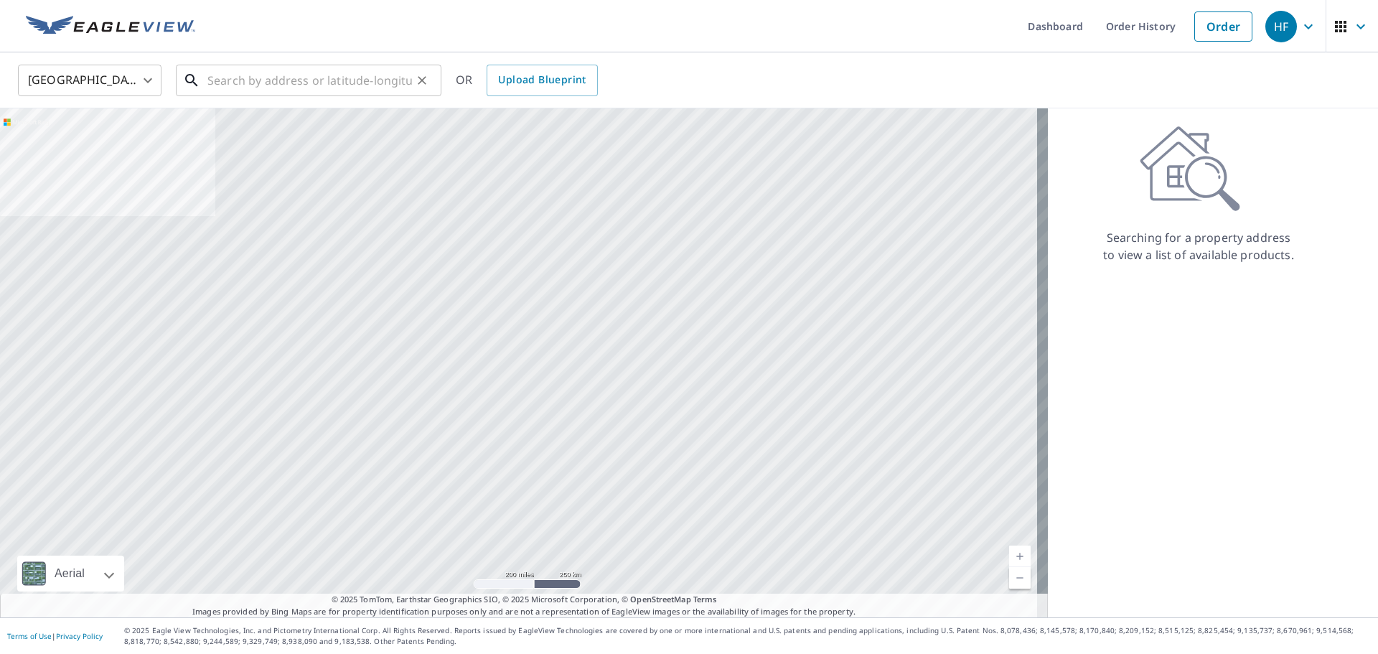
click at [277, 84] on input "text" at bounding box center [309, 80] width 205 height 40
paste input "[STREET_ADDRESS]"
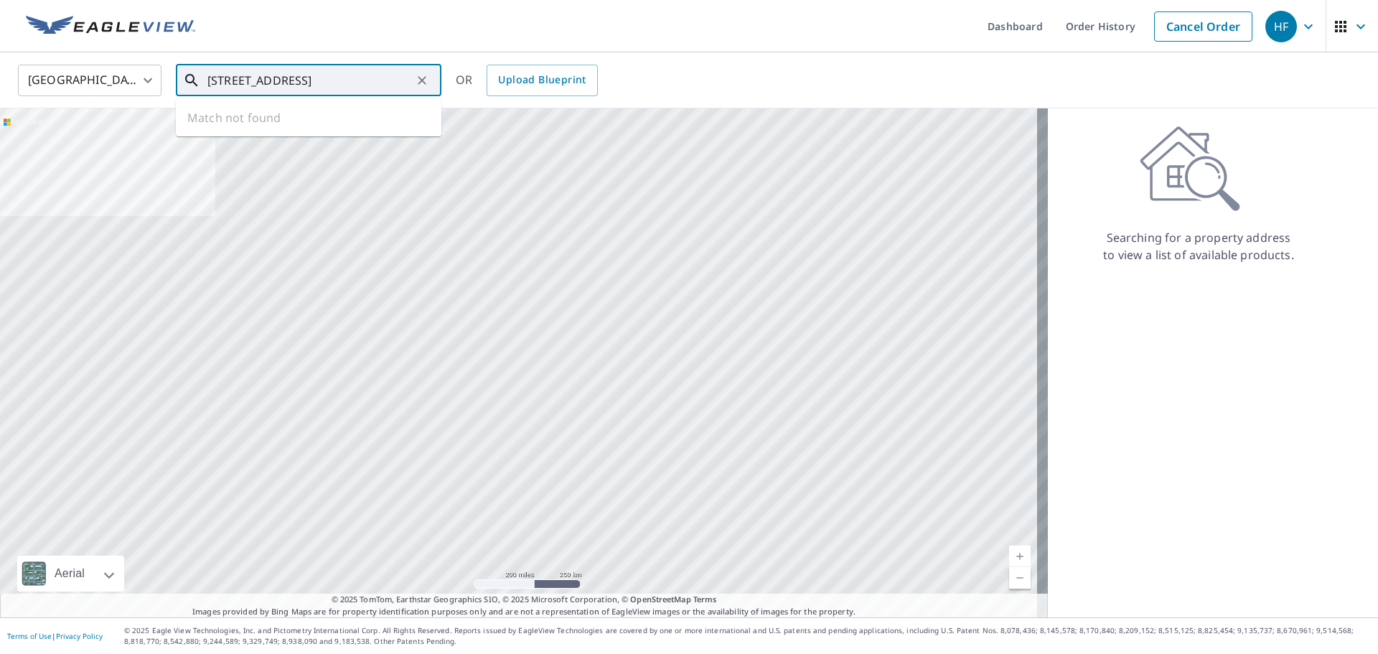
type input "[STREET_ADDRESS]"
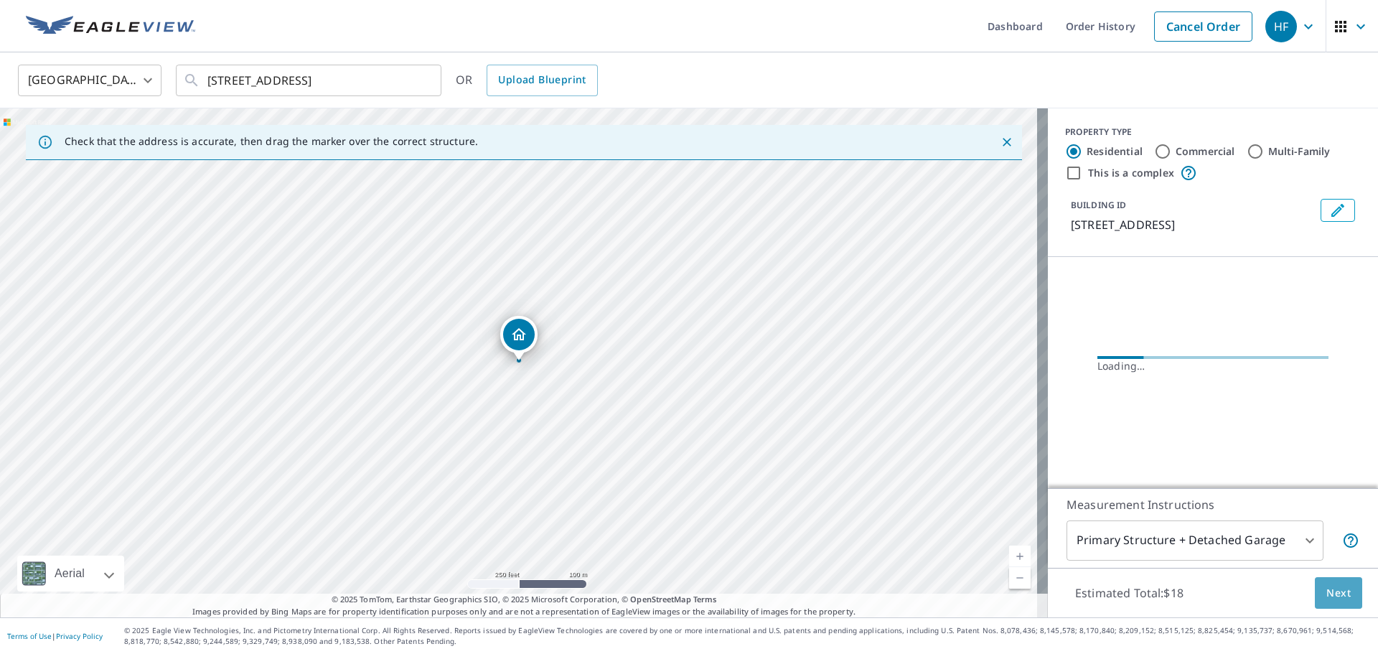
click at [1326, 594] on span "Next" at bounding box center [1338, 593] width 24 height 18
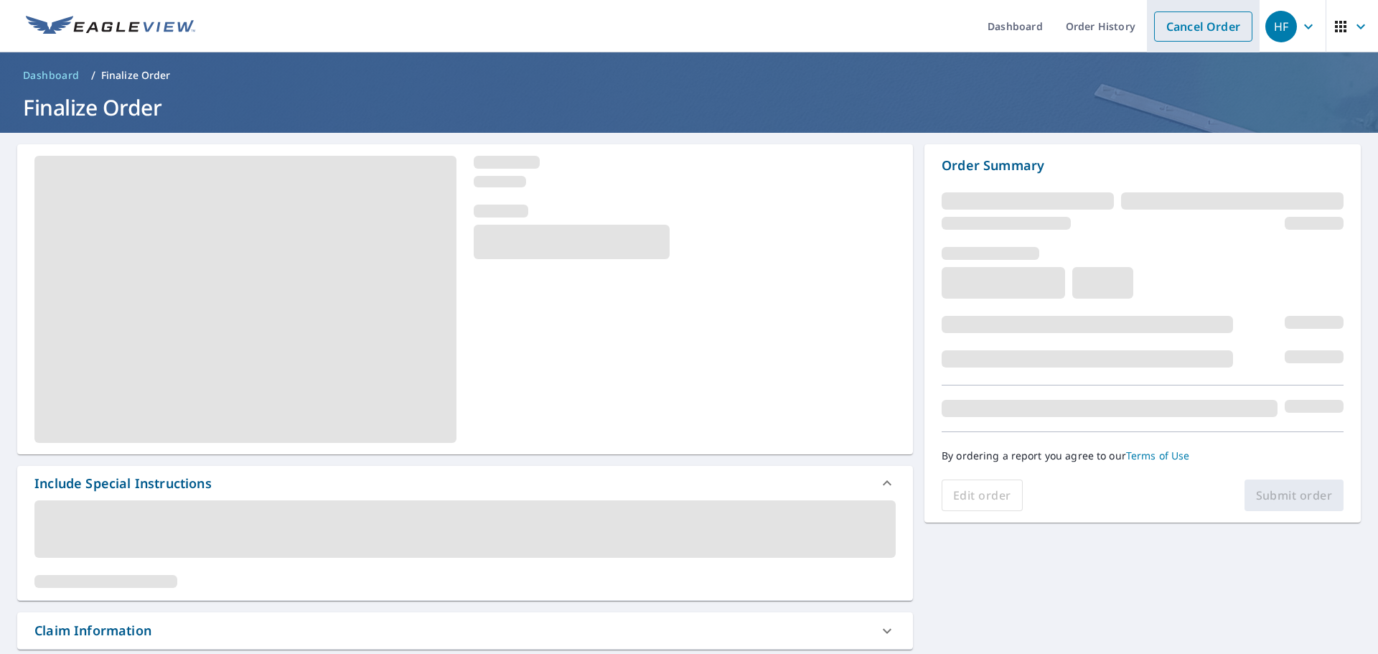
click at [1197, 22] on link "Cancel Order" at bounding box center [1203, 26] width 98 height 30
click at [1184, 21] on link "Cancel Order" at bounding box center [1203, 26] width 98 height 30
click at [1181, 26] on link "Cancel Order" at bounding box center [1203, 26] width 98 height 30
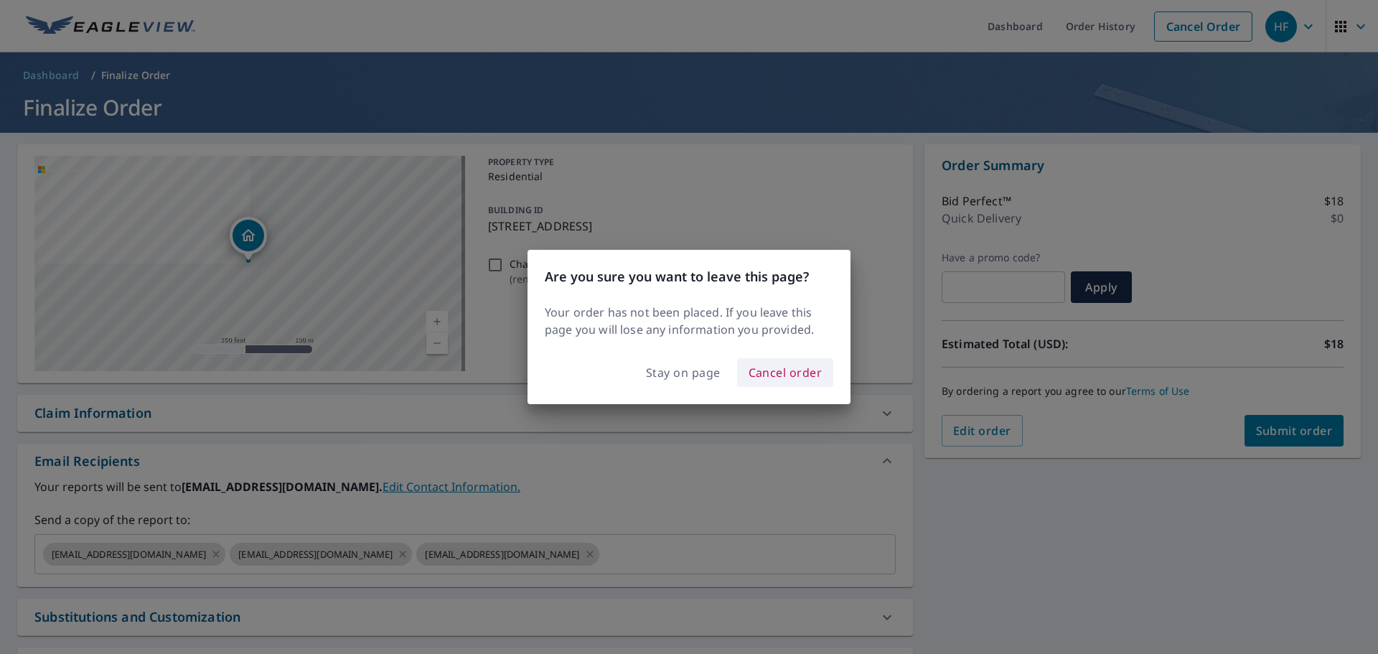
click at [759, 364] on span "Cancel order" at bounding box center [786, 372] width 74 height 20
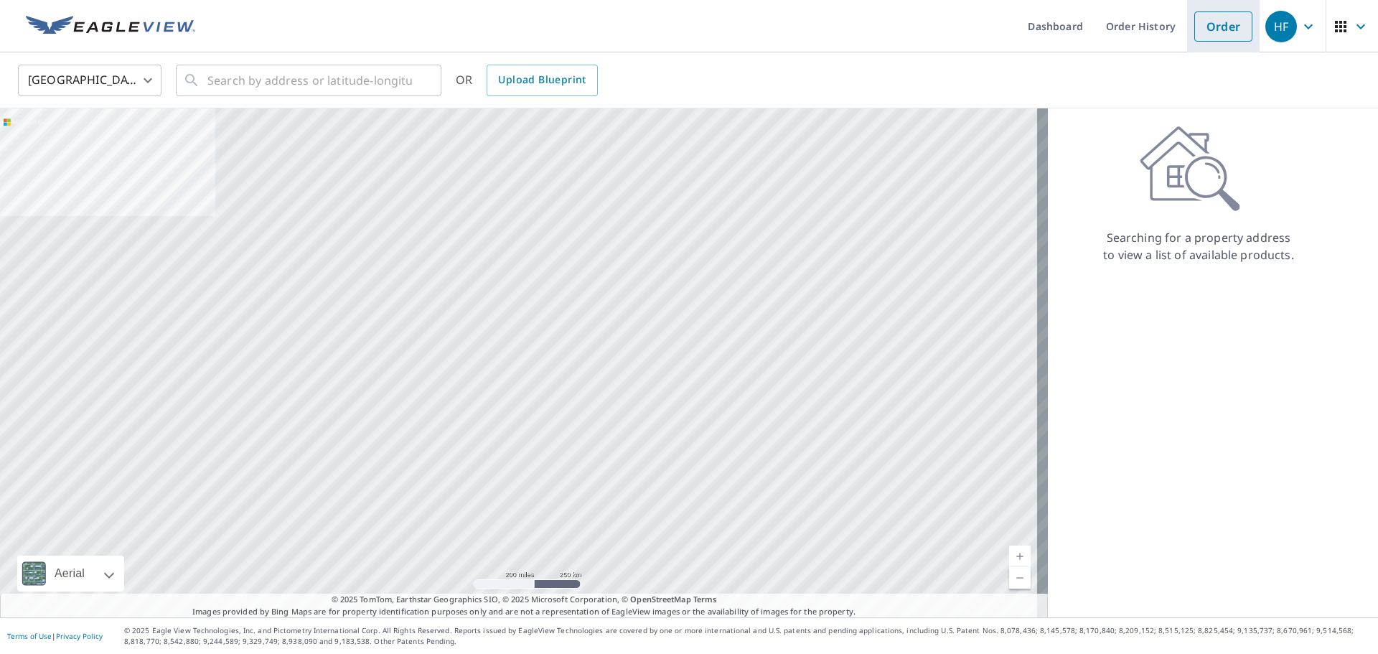
click at [1224, 19] on link "Order" at bounding box center [1223, 26] width 58 height 30
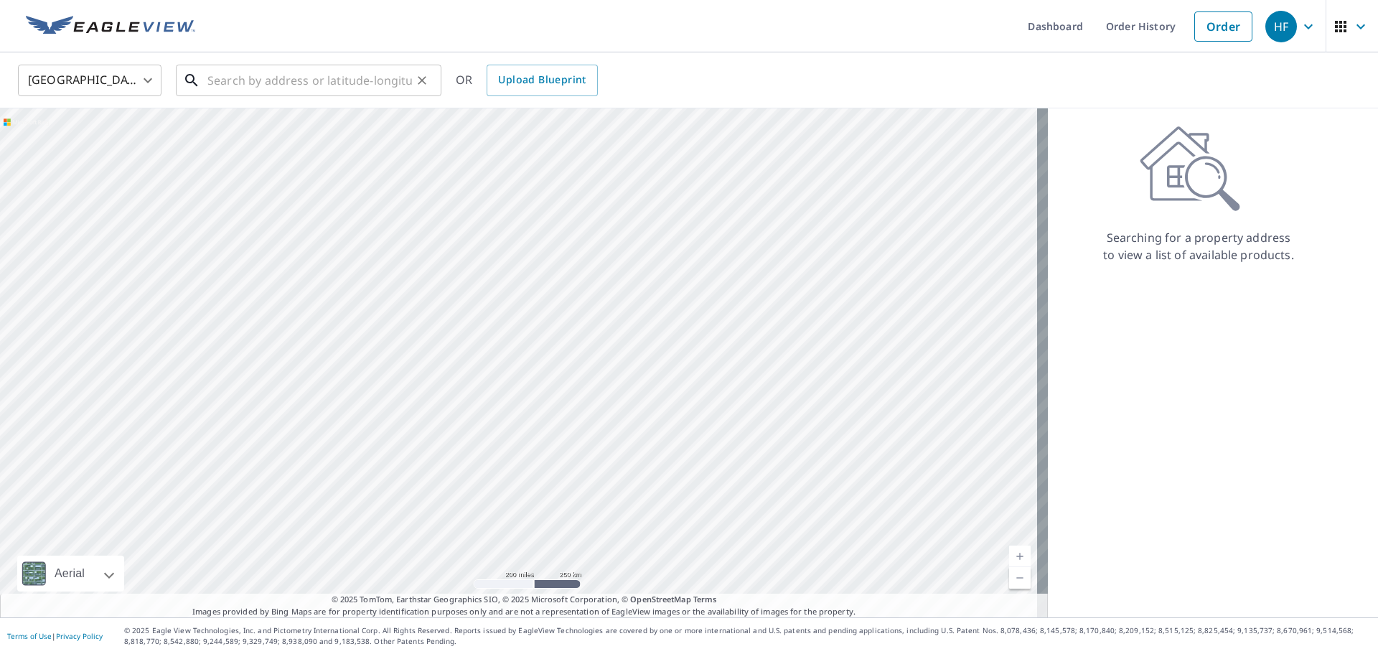
click at [304, 76] on input "text" at bounding box center [309, 80] width 205 height 40
paste input "[STREET_ADDRESS]"
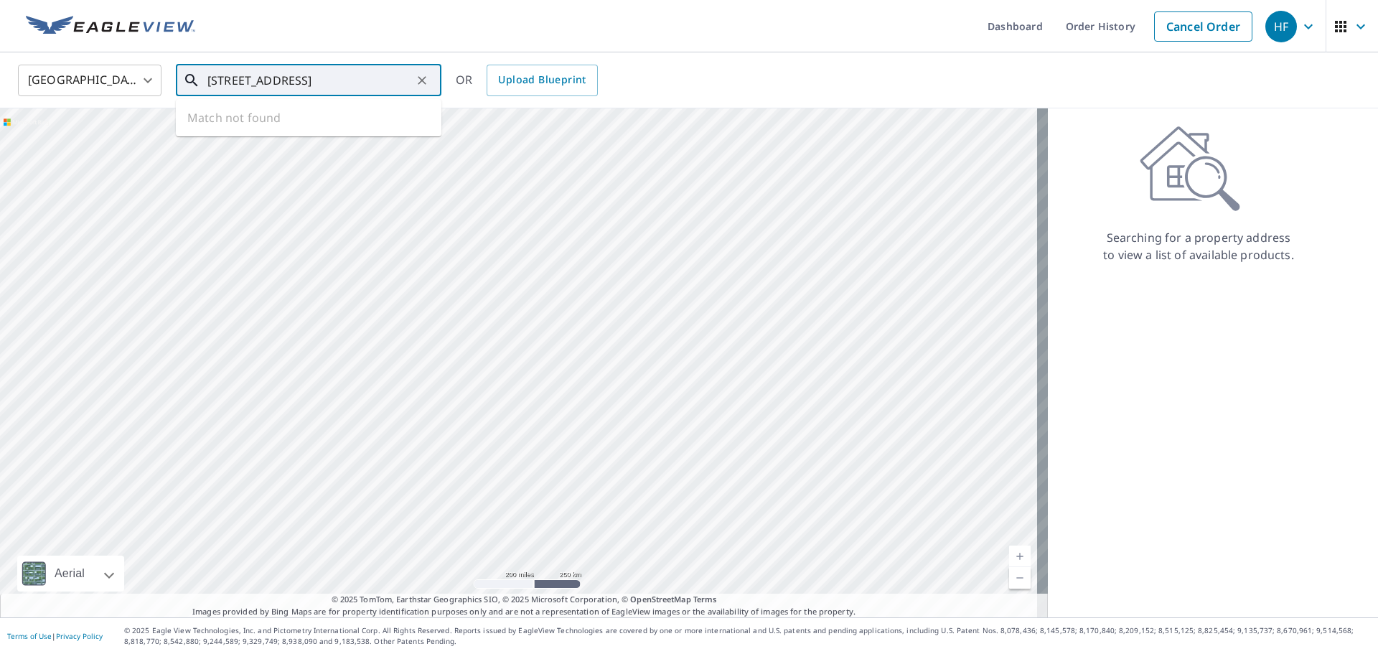
type input "[STREET_ADDRESS]"
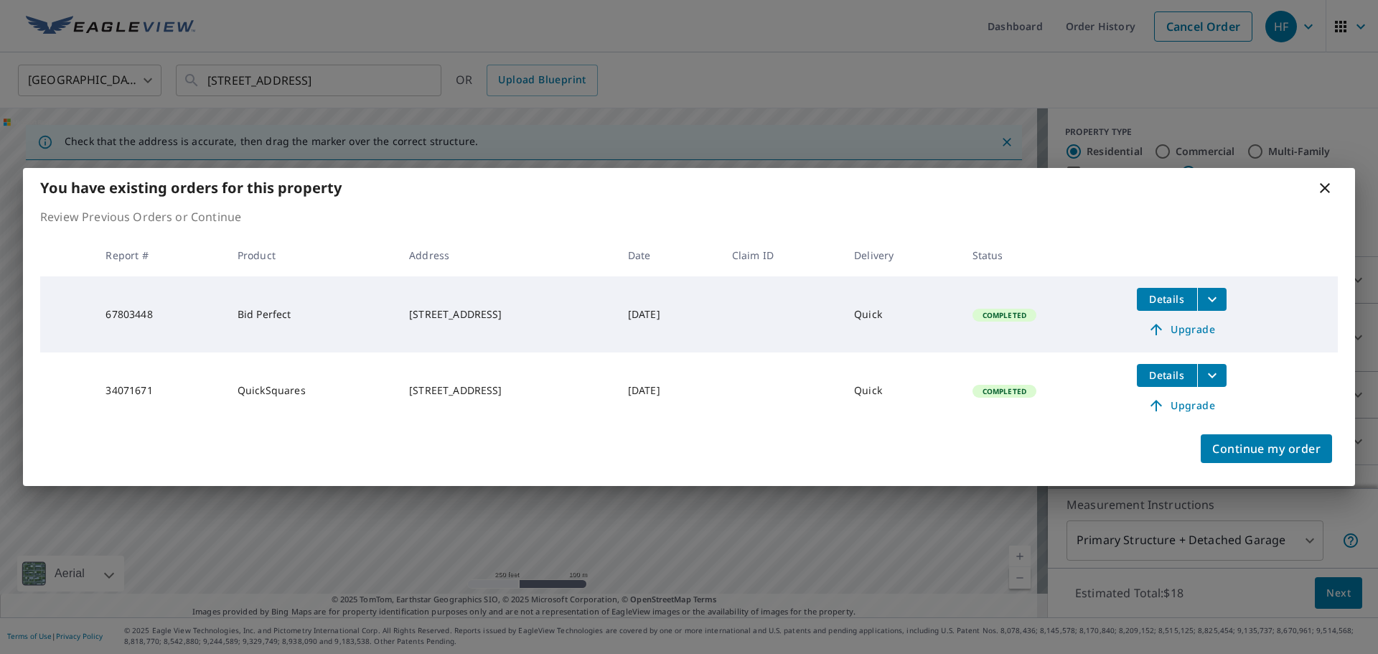
click at [1143, 304] on td "Details Upgrade" at bounding box center [1231, 314] width 212 height 76
click at [1163, 301] on span "Details" at bounding box center [1166, 299] width 43 height 14
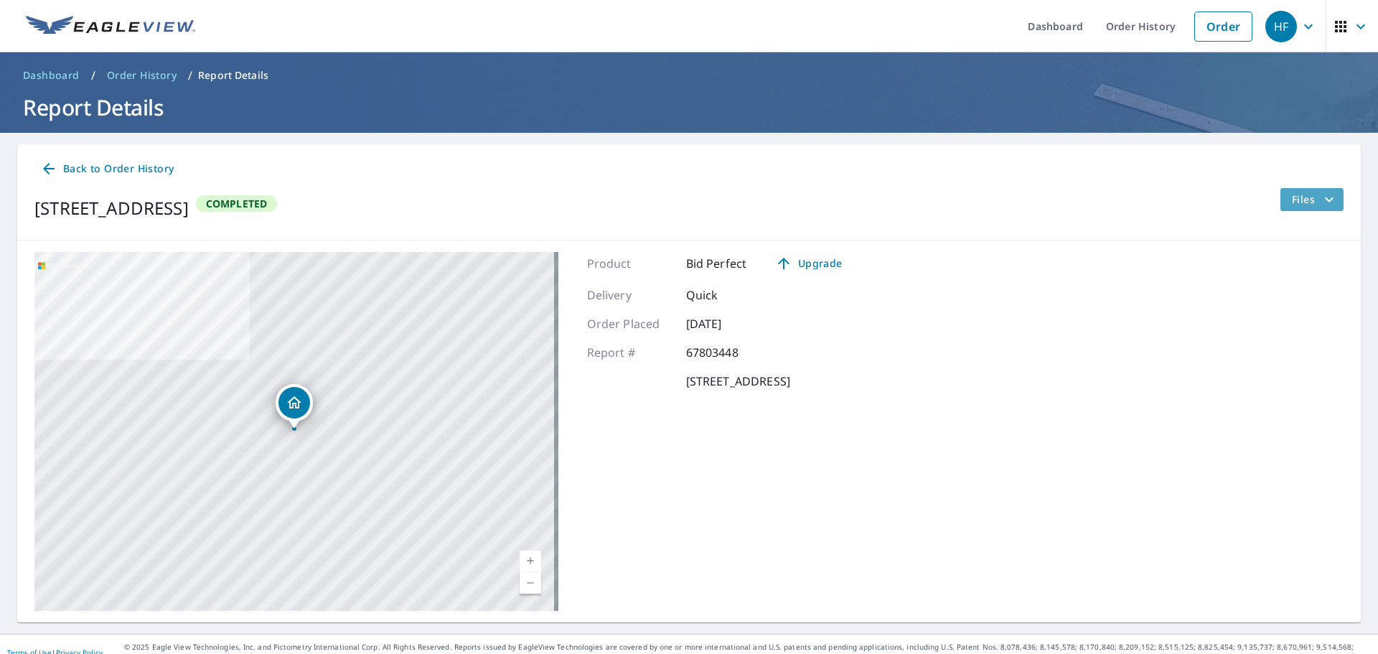
click at [1293, 203] on span "Files" at bounding box center [1315, 199] width 46 height 17
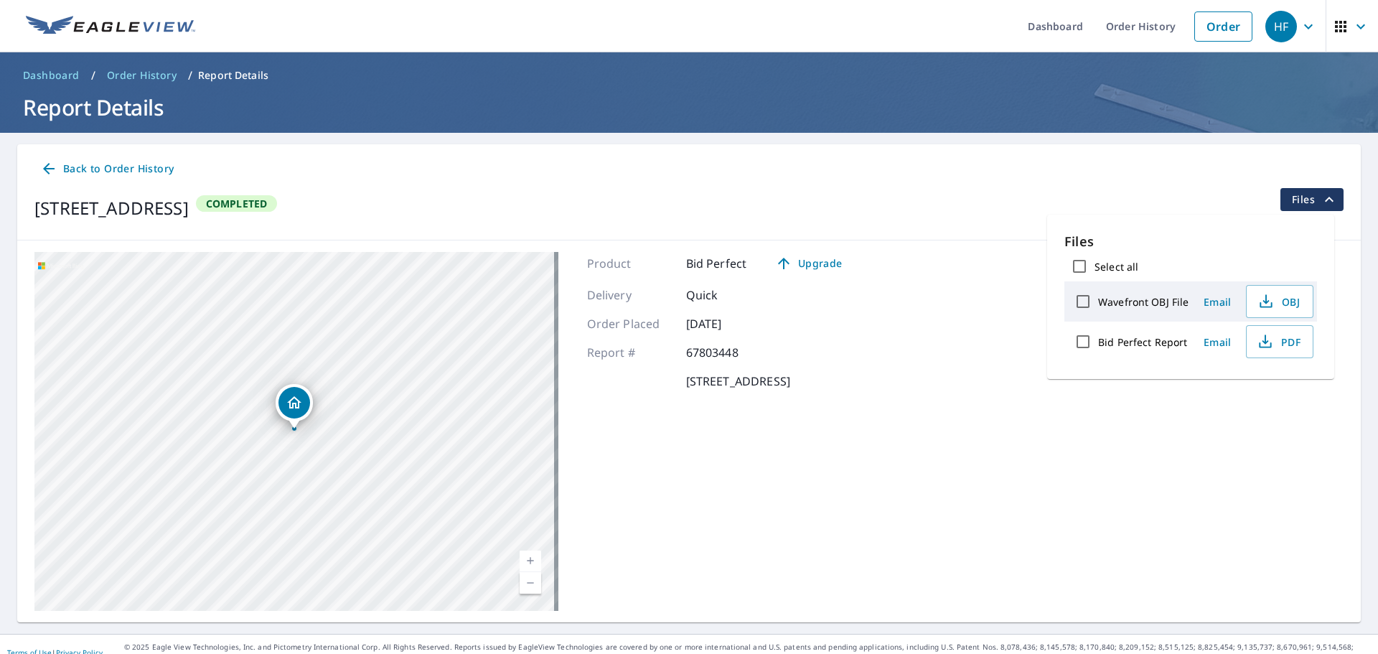
click at [1208, 339] on span "Email" at bounding box center [1217, 342] width 34 height 14
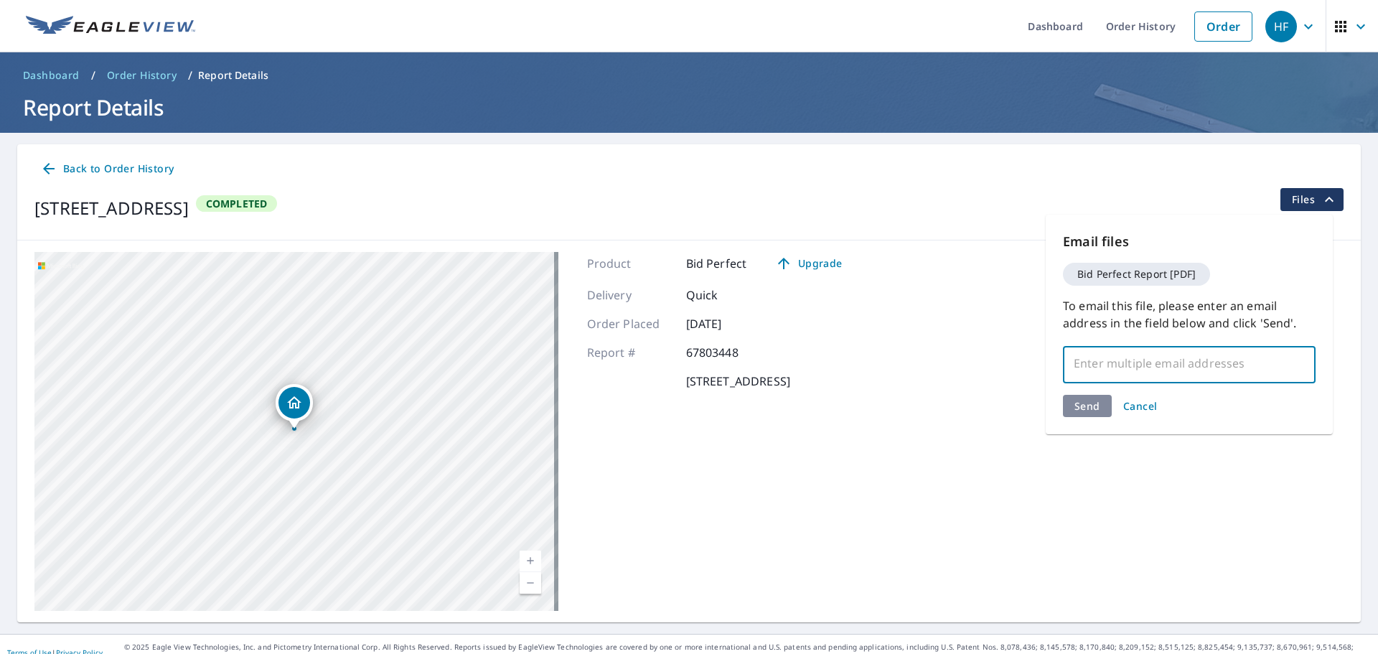
click at [1144, 362] on input "text" at bounding box center [1178, 363] width 218 height 27
paste input "[EMAIL_ADDRESS][DOMAIN_NAME]"
type input "[EMAIL_ADDRESS][DOMAIN_NAME]"
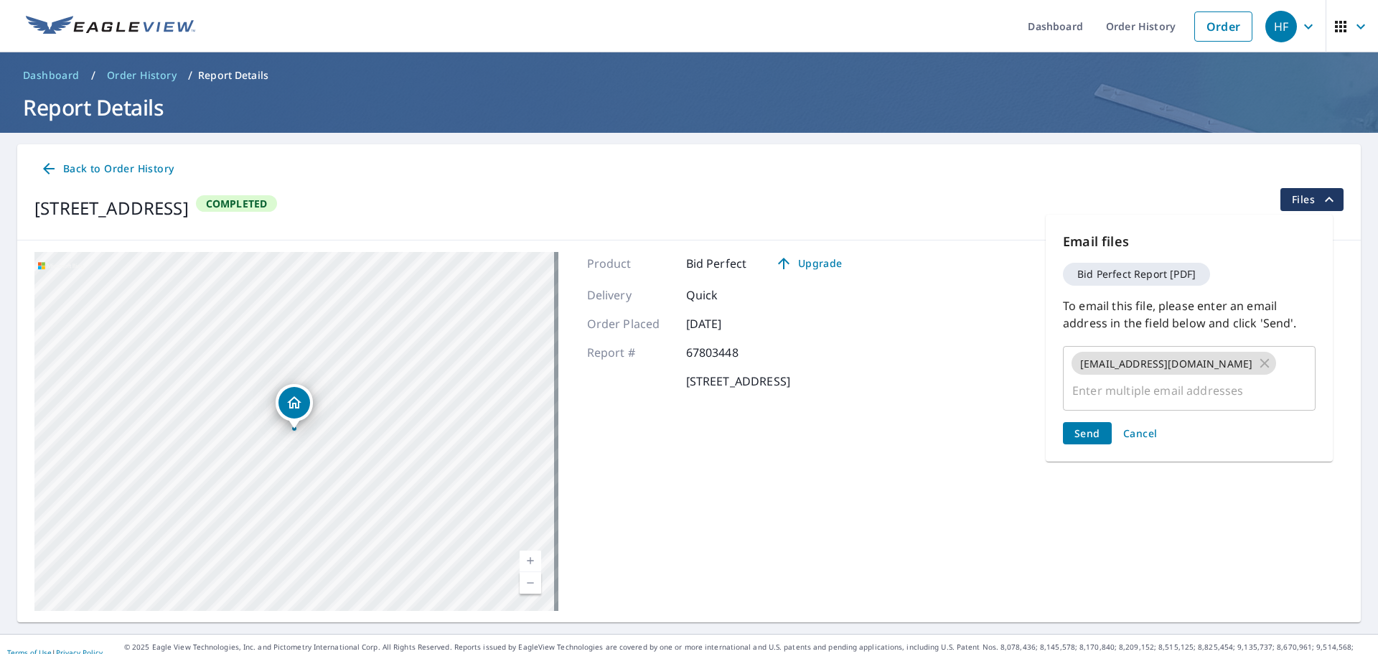
scroll to position [0, 0]
click at [1082, 401] on div "Email files Bid Perfect Report [PDF] To email this file, please enter an email …" at bounding box center [1189, 338] width 287 height 247
click at [1079, 426] on span "Send" at bounding box center [1087, 433] width 26 height 14
click at [1087, 428] on span "Send" at bounding box center [1087, 433] width 26 height 14
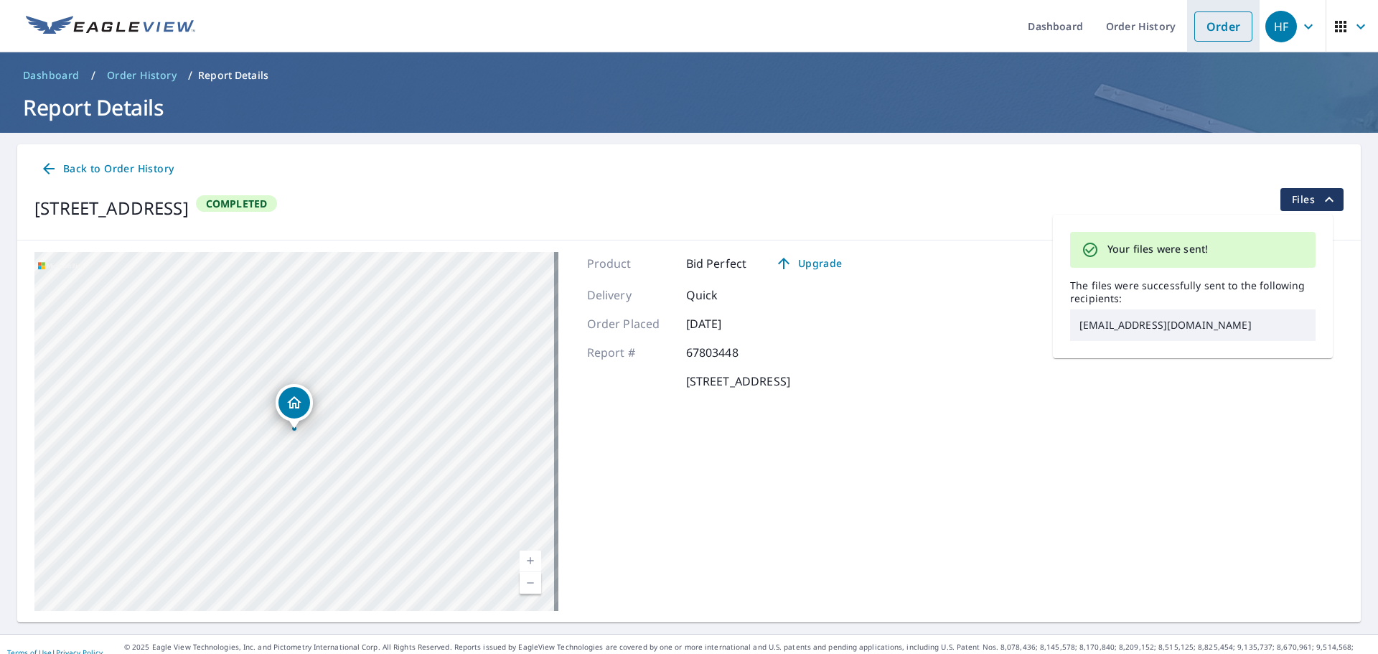
click at [1206, 21] on link "Order" at bounding box center [1223, 26] width 58 height 30
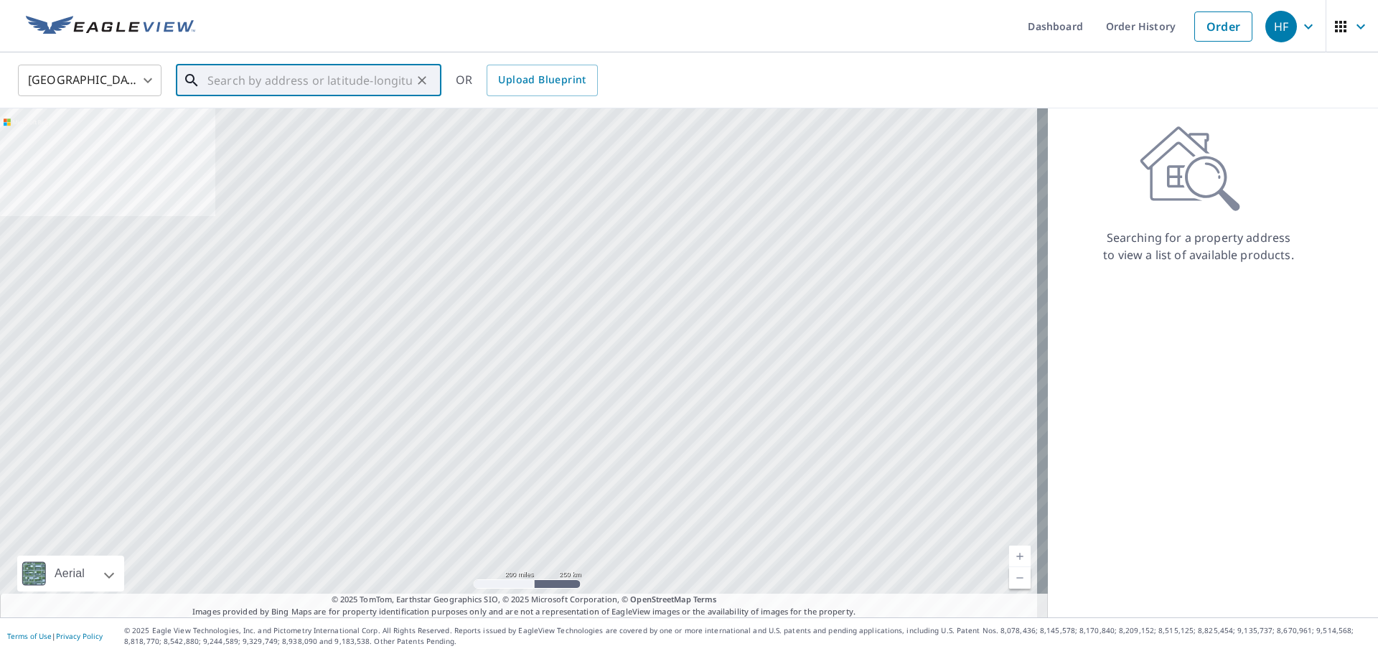
click at [332, 78] on input "text" at bounding box center [309, 80] width 205 height 40
paste input "[STREET_ADDRESS]"
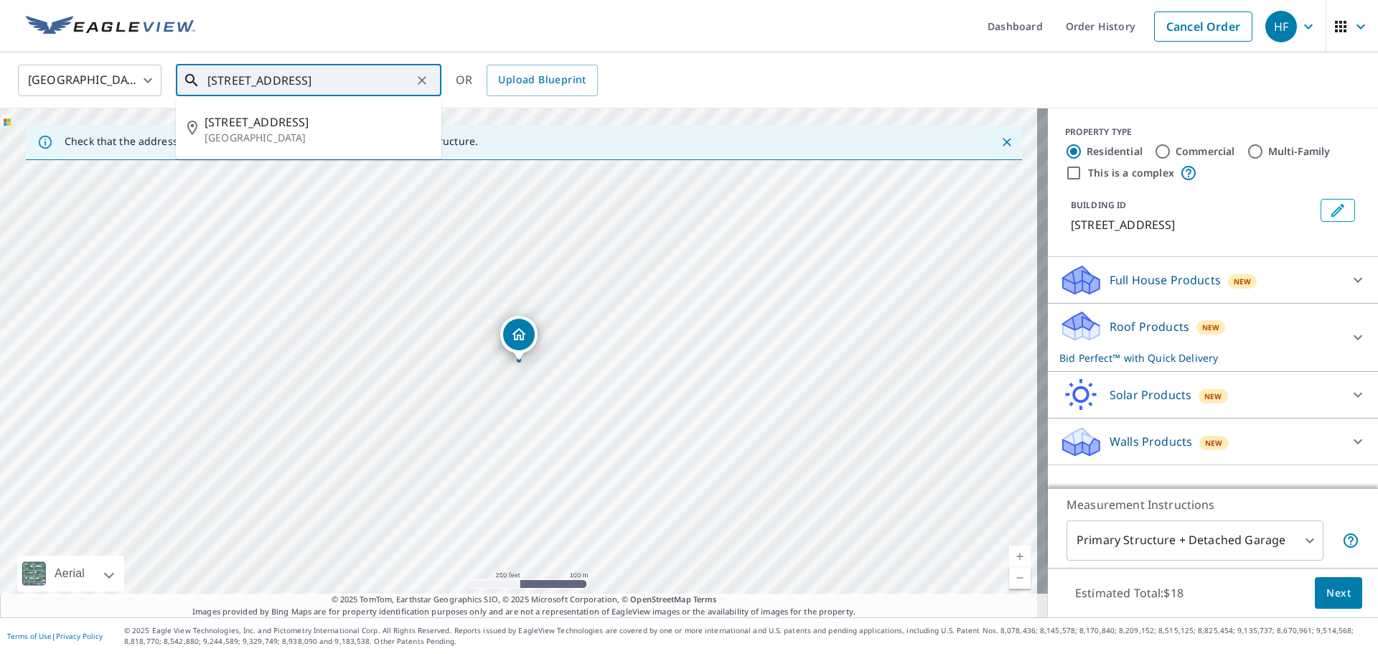
click at [369, 81] on input "[STREET_ADDRESS]" at bounding box center [309, 80] width 205 height 40
click at [332, 126] on span "[STREET_ADDRESS]" at bounding box center [317, 121] width 225 height 17
type input "[STREET_ADDRESS]"
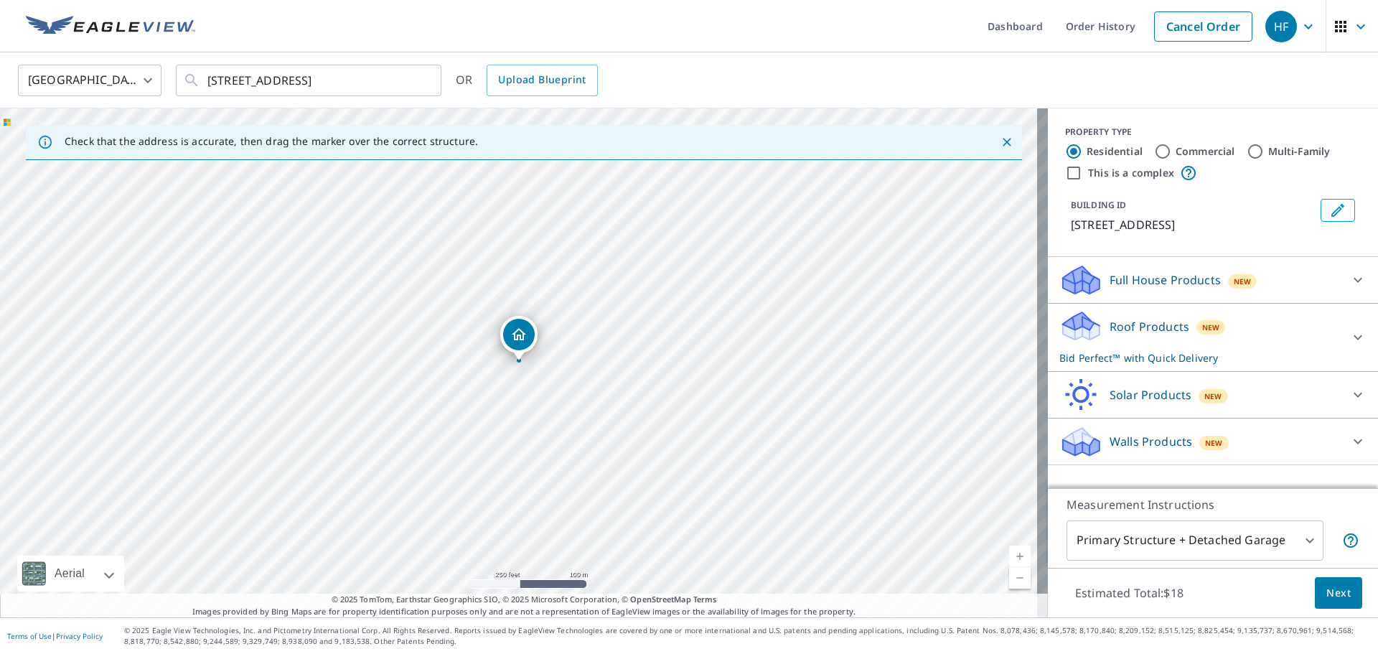
click at [1335, 595] on span "Next" at bounding box center [1338, 593] width 24 height 18
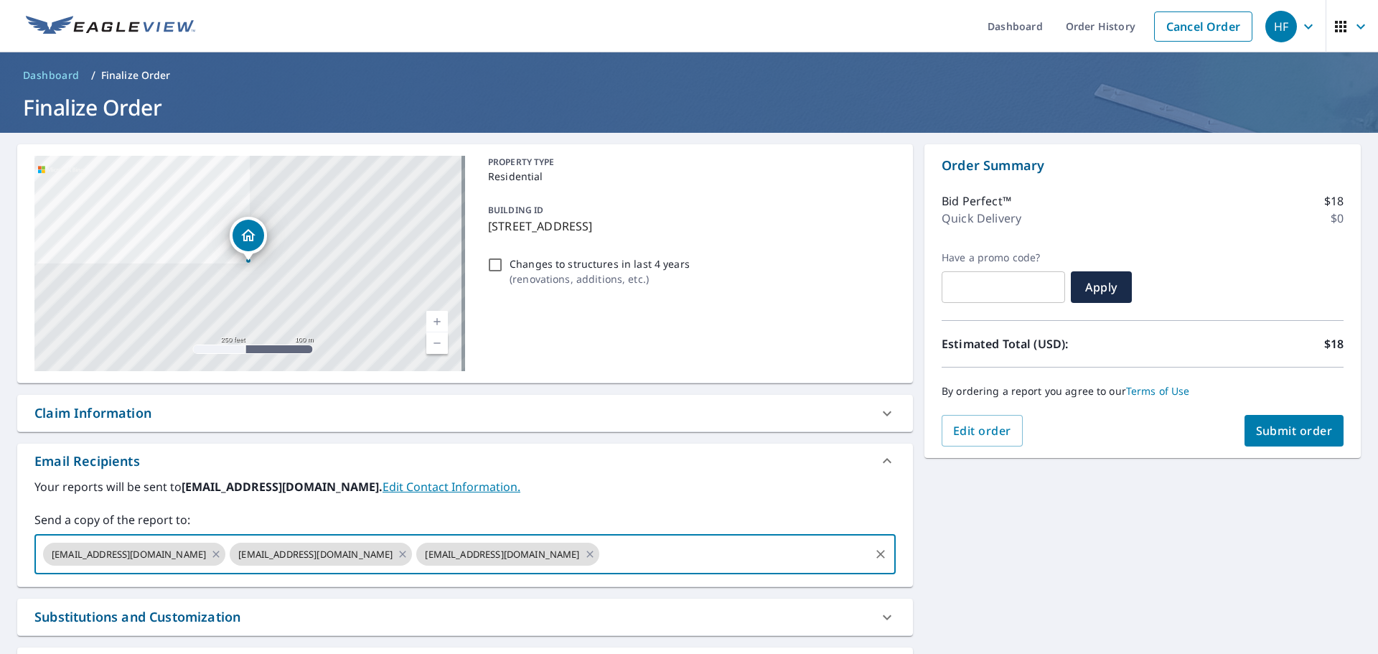
click at [621, 556] on input "text" at bounding box center [734, 553] width 266 height 27
paste input "[EMAIL_ADDRESS][DOMAIN_NAME]"
type input "[EMAIL_ADDRESS][DOMAIN_NAME]"
click at [1295, 423] on span "Submit order" at bounding box center [1294, 431] width 77 height 16
checkbox input "true"
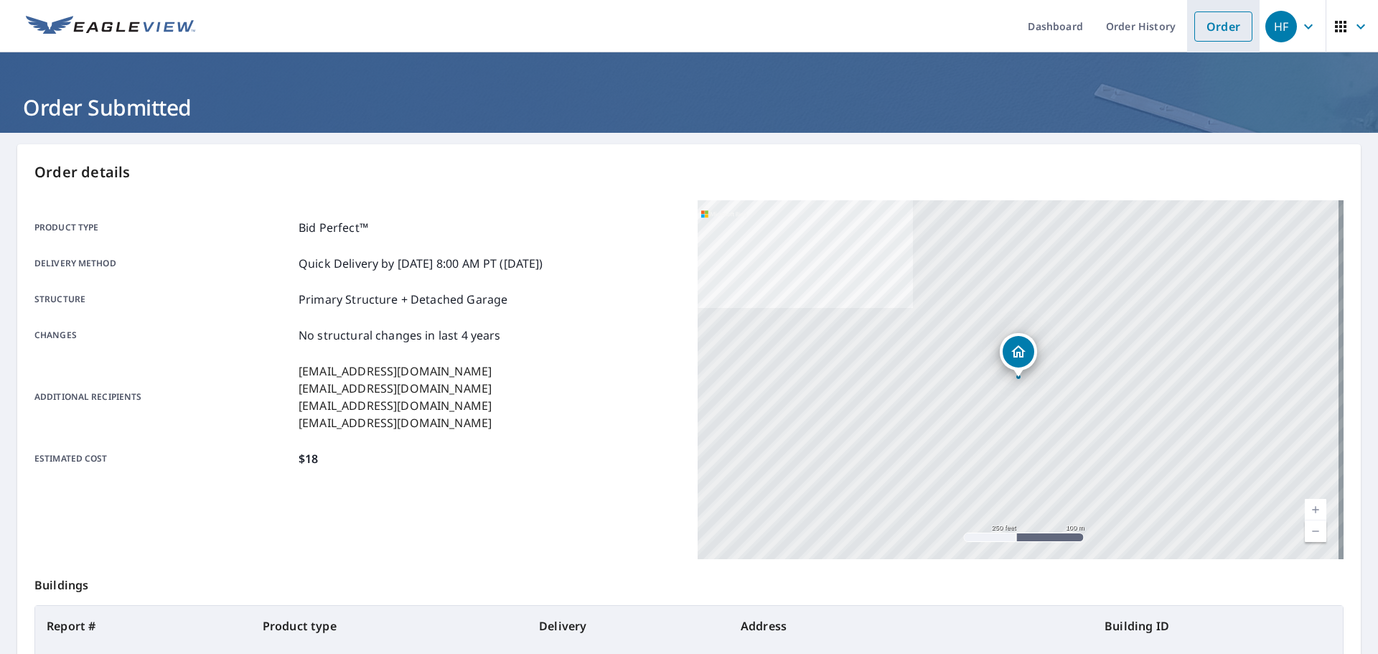
click at [1222, 29] on link "Order" at bounding box center [1223, 26] width 58 height 30
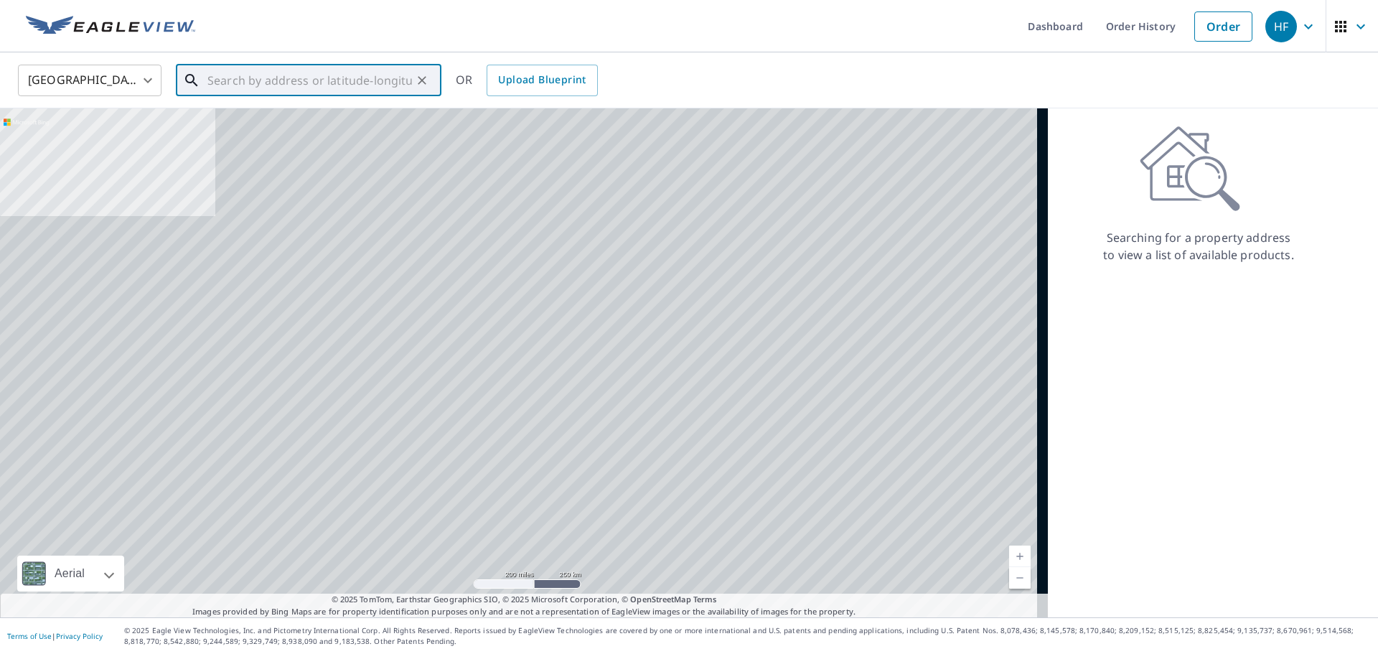
click at [318, 85] on input "text" at bounding box center [309, 80] width 205 height 40
paste input "[STREET_ADDRESS]"
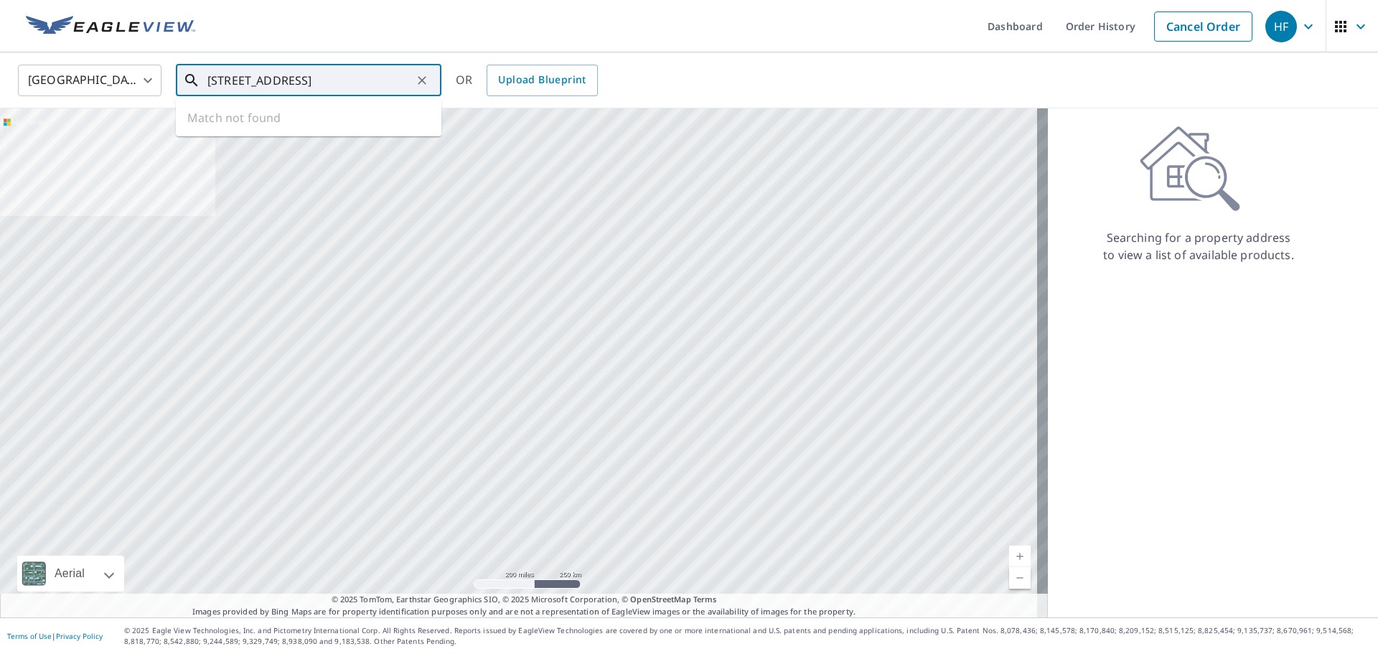
scroll to position [0, 36]
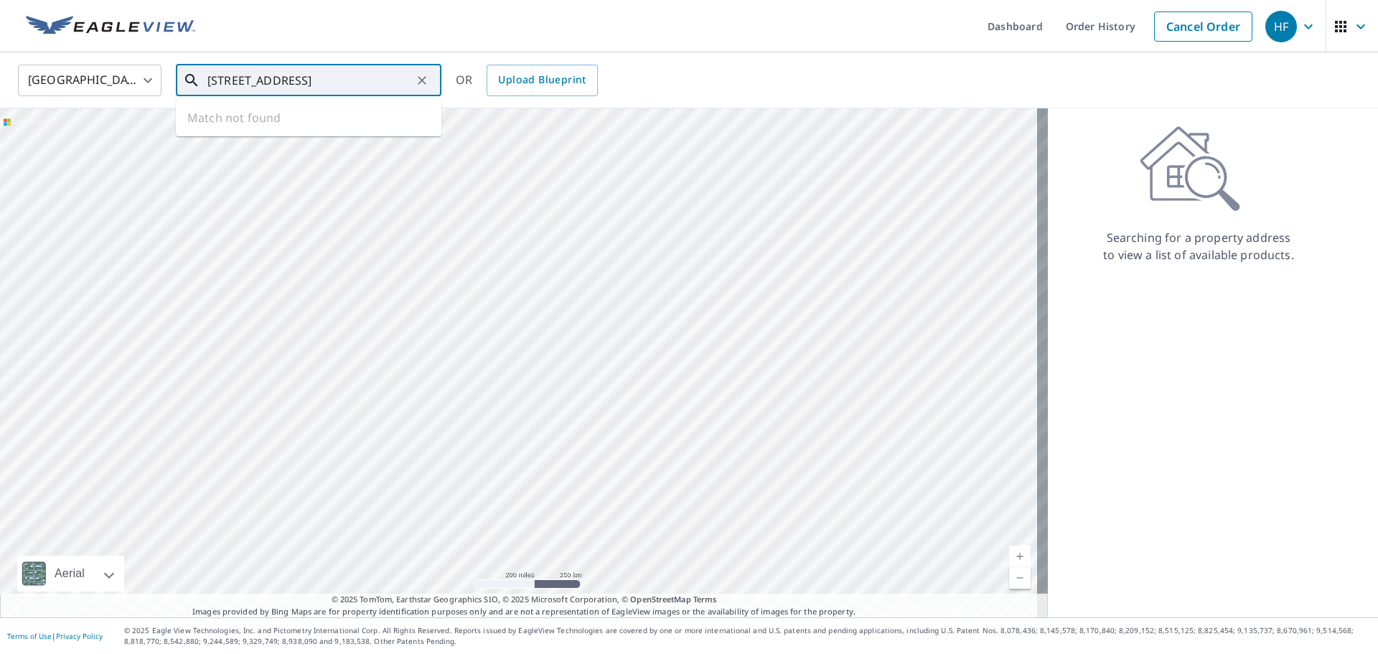
type input "[STREET_ADDRESS]"
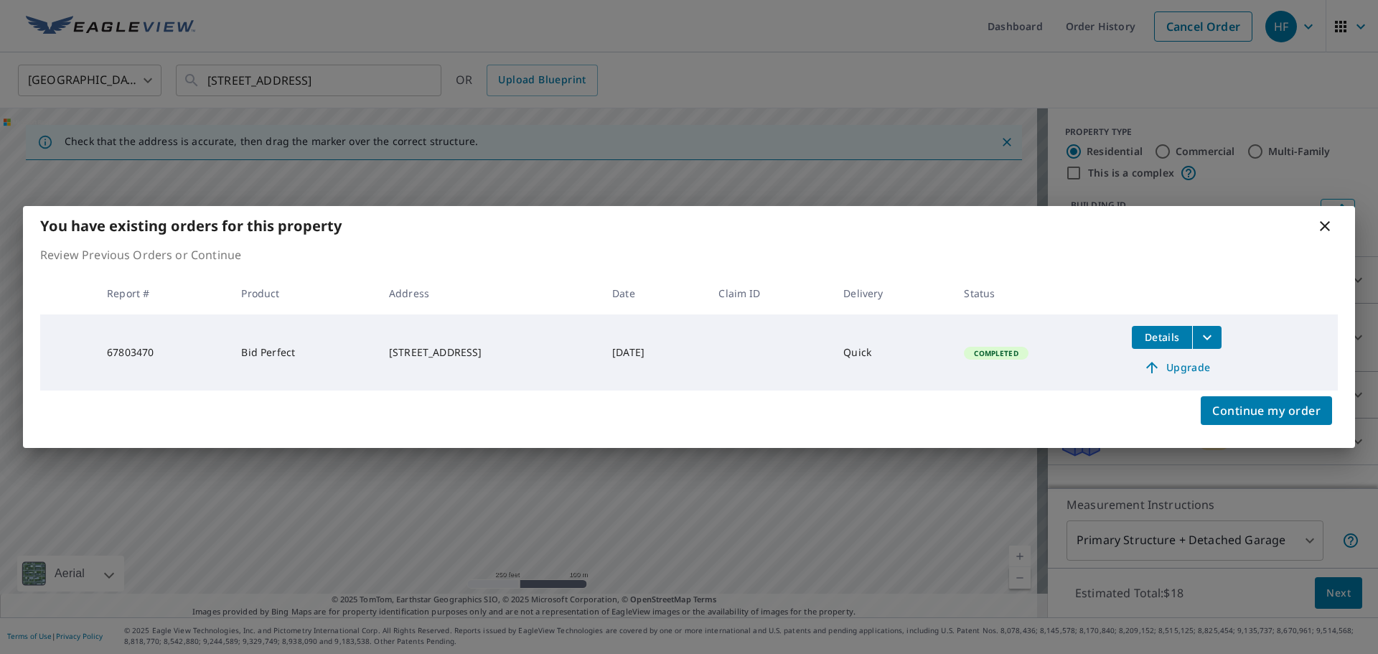
click at [1166, 343] on span "Details" at bounding box center [1161, 337] width 43 height 14
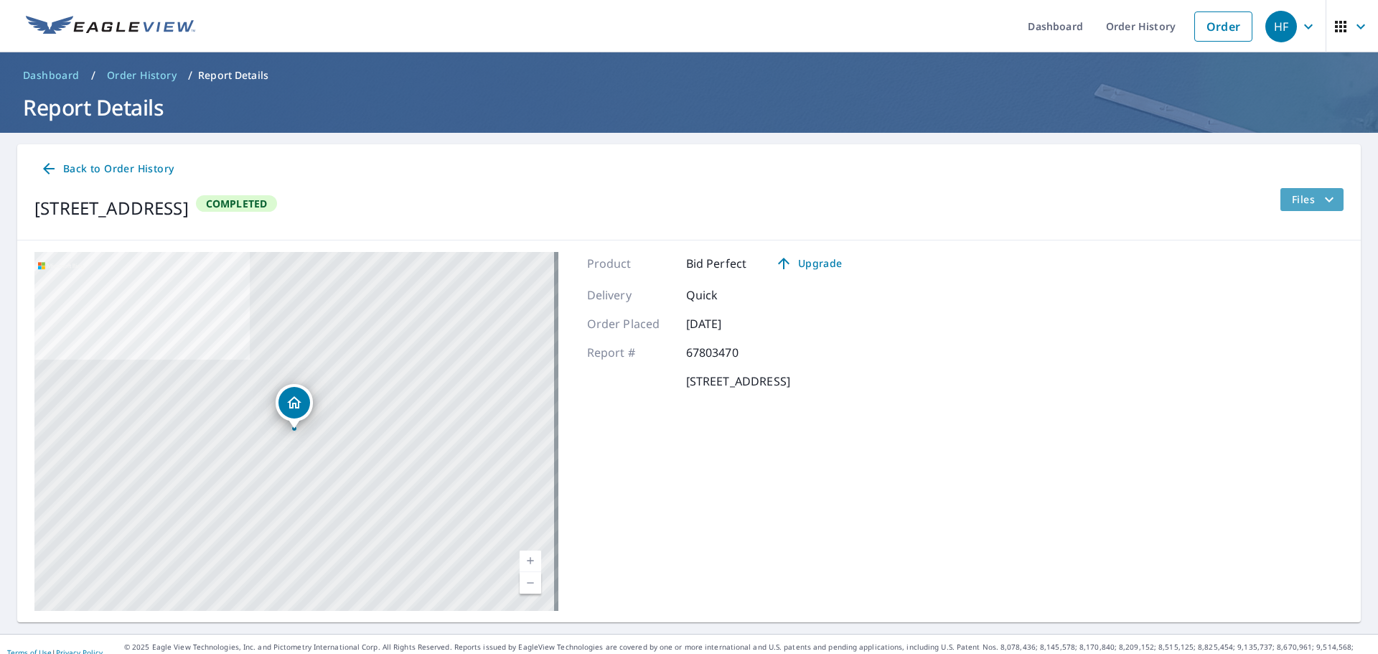
drag, startPoint x: 1311, startPoint y: 204, endPoint x: 1299, endPoint y: 214, distance: 15.8
click at [1321, 204] on icon "filesDropdownBtn-67803470" at bounding box center [1329, 199] width 17 height 17
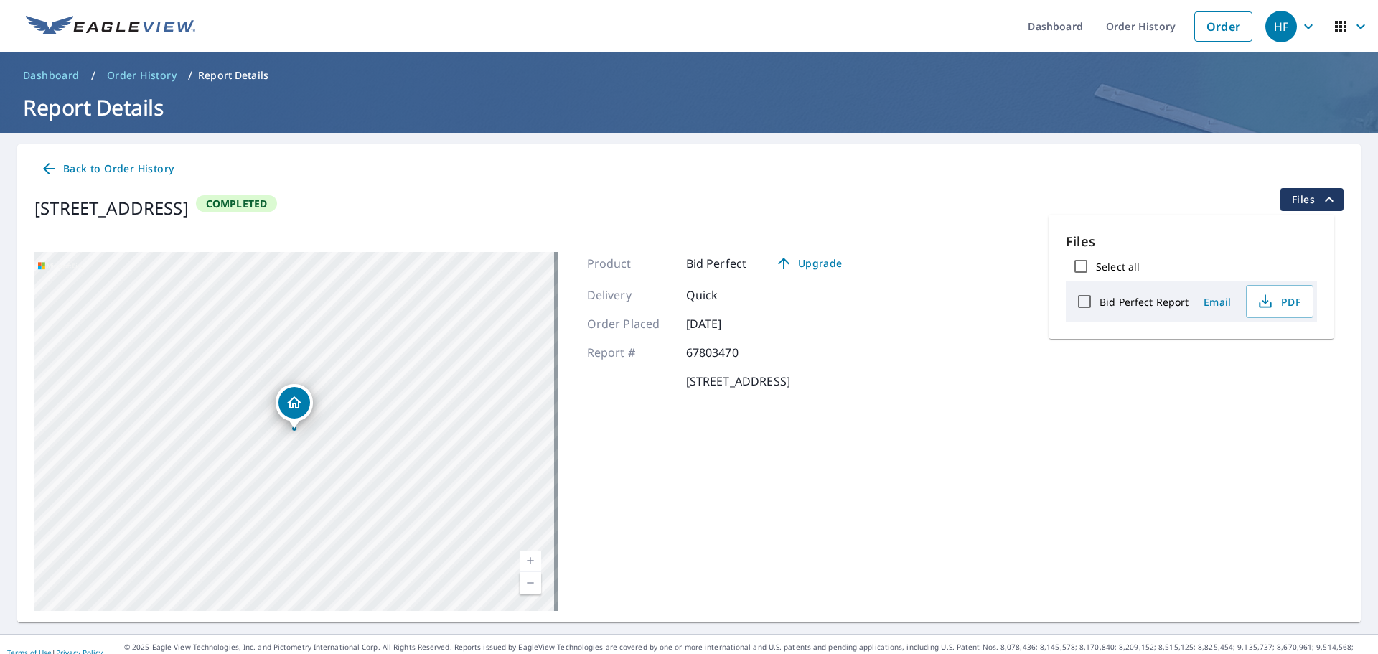
click at [1215, 299] on span "Email" at bounding box center [1217, 302] width 34 height 14
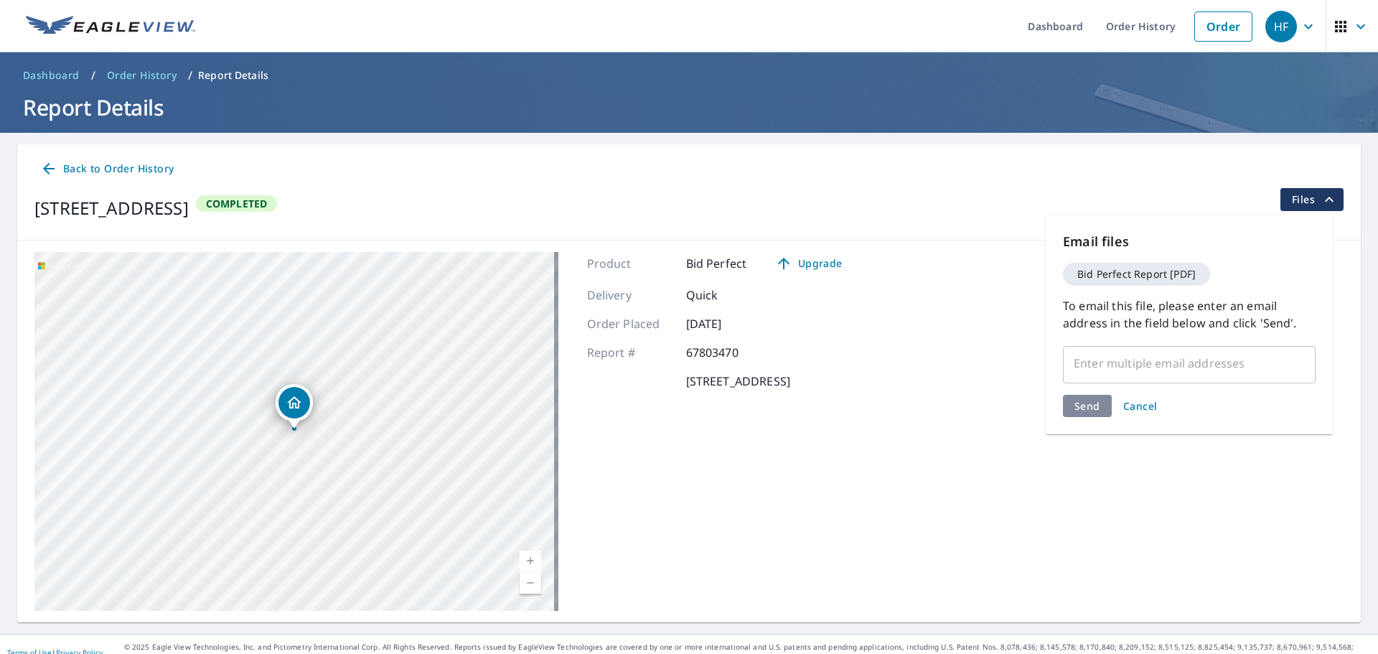
click at [1106, 367] on input "text" at bounding box center [1178, 363] width 218 height 27
paste input "[EMAIL_ADDRESS][DOMAIN_NAME]"
type input "[EMAIL_ADDRESS][DOMAIN_NAME]"
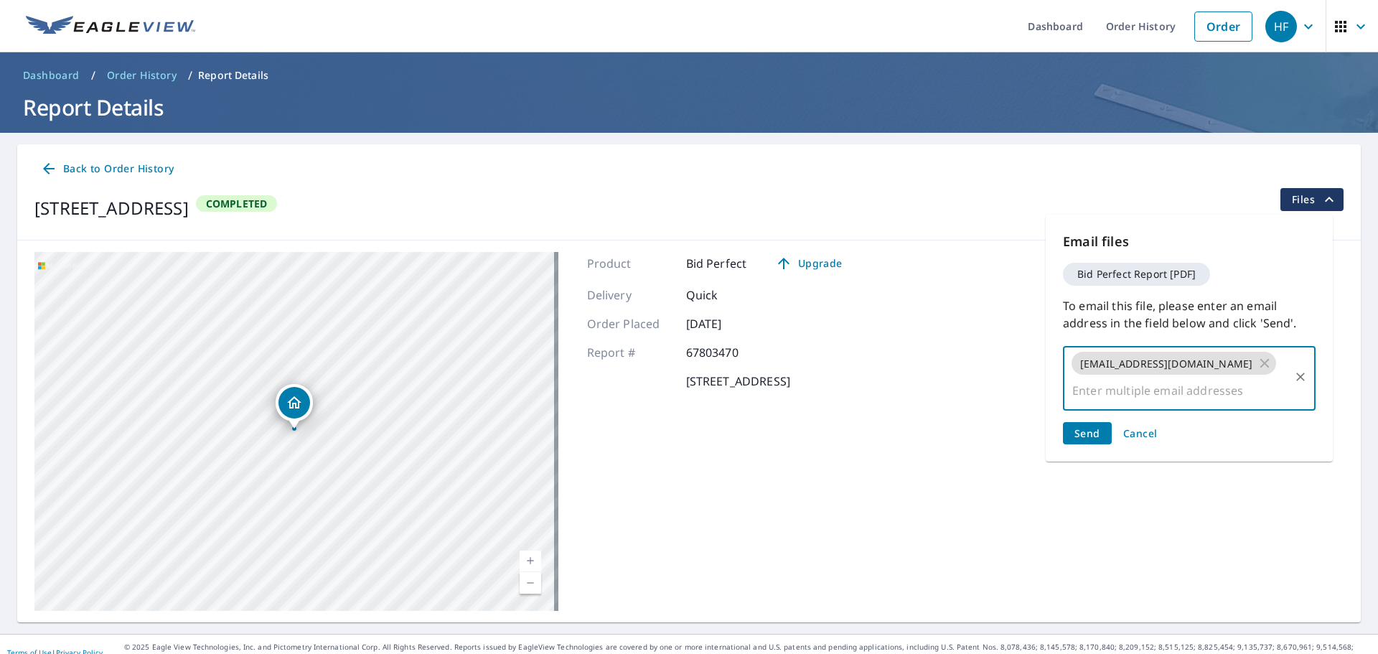
click at [1089, 426] on button "Send" at bounding box center [1087, 433] width 49 height 22
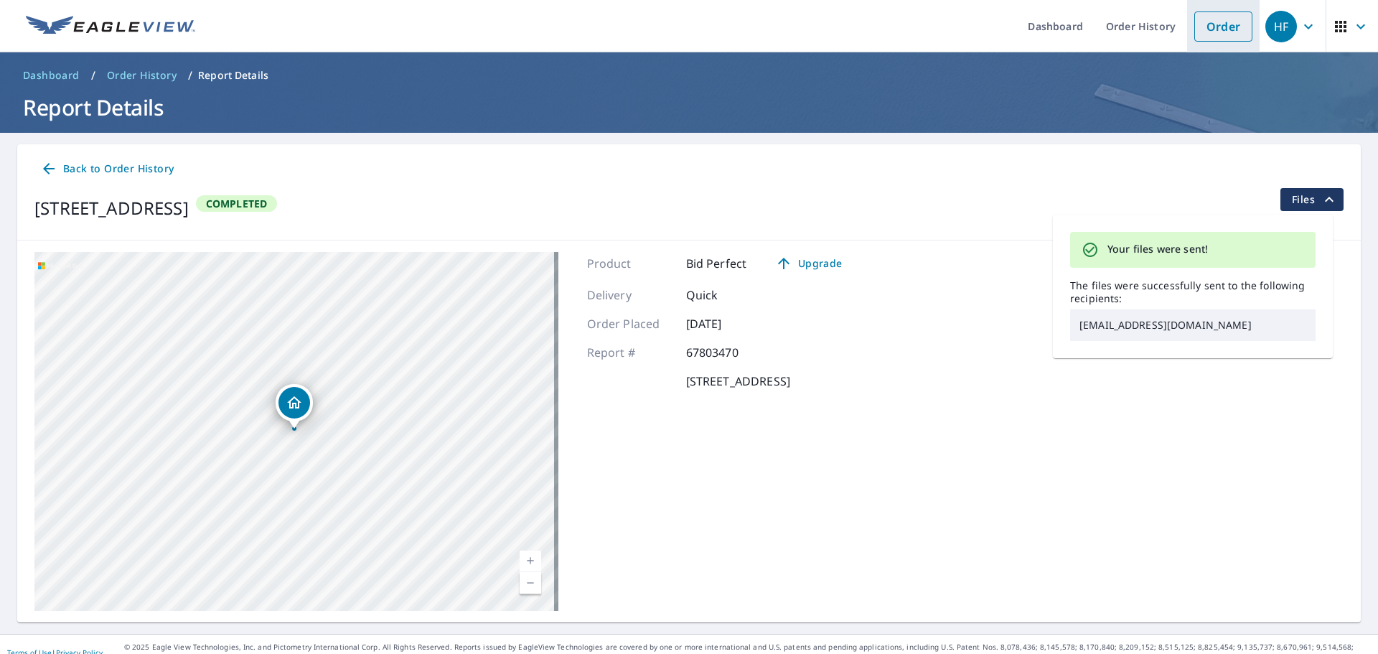
click at [1211, 34] on link "Order" at bounding box center [1223, 26] width 58 height 30
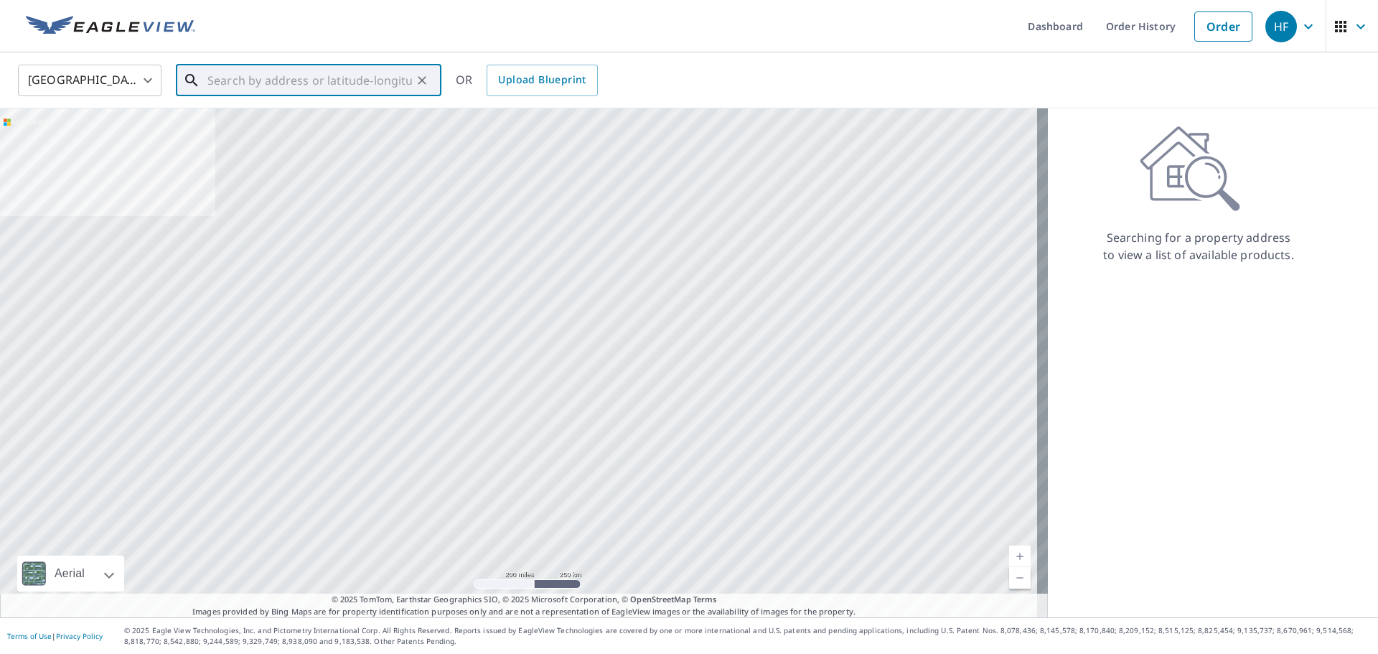
click at [288, 70] on input "text" at bounding box center [309, 80] width 205 height 40
paste input "[STREET_ADDRESS]"
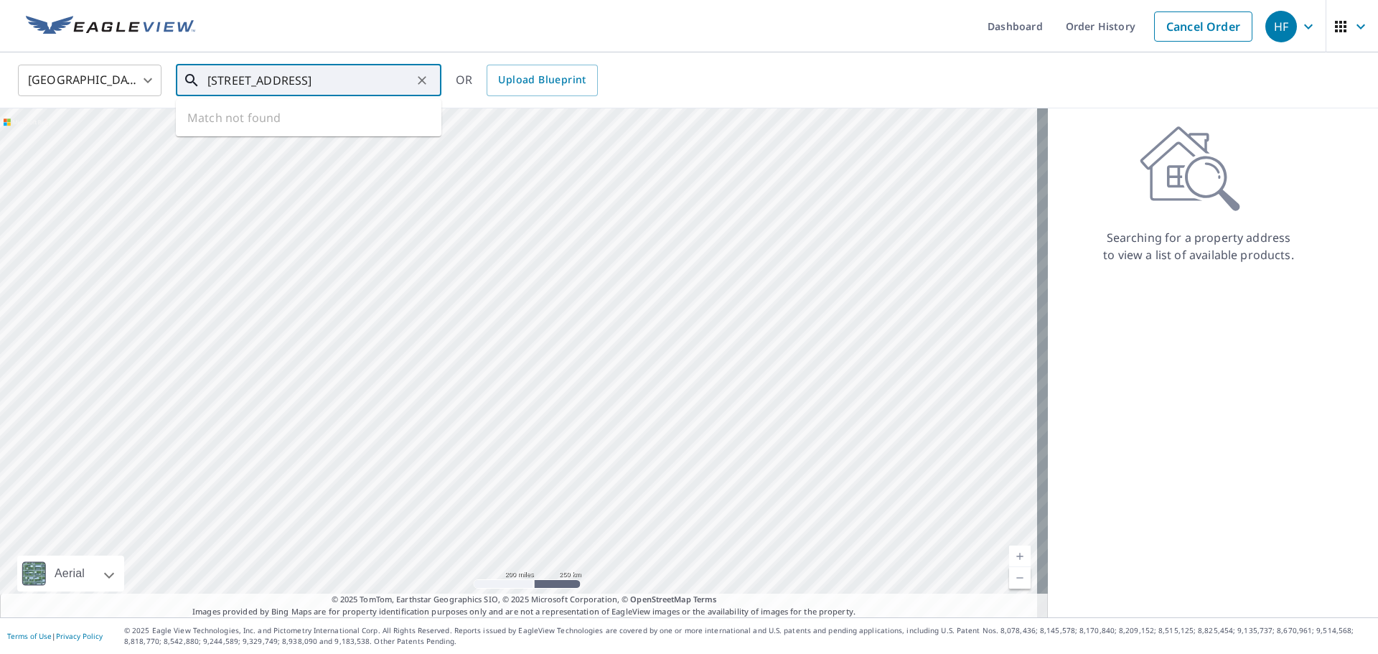
type input "[STREET_ADDRESS]"
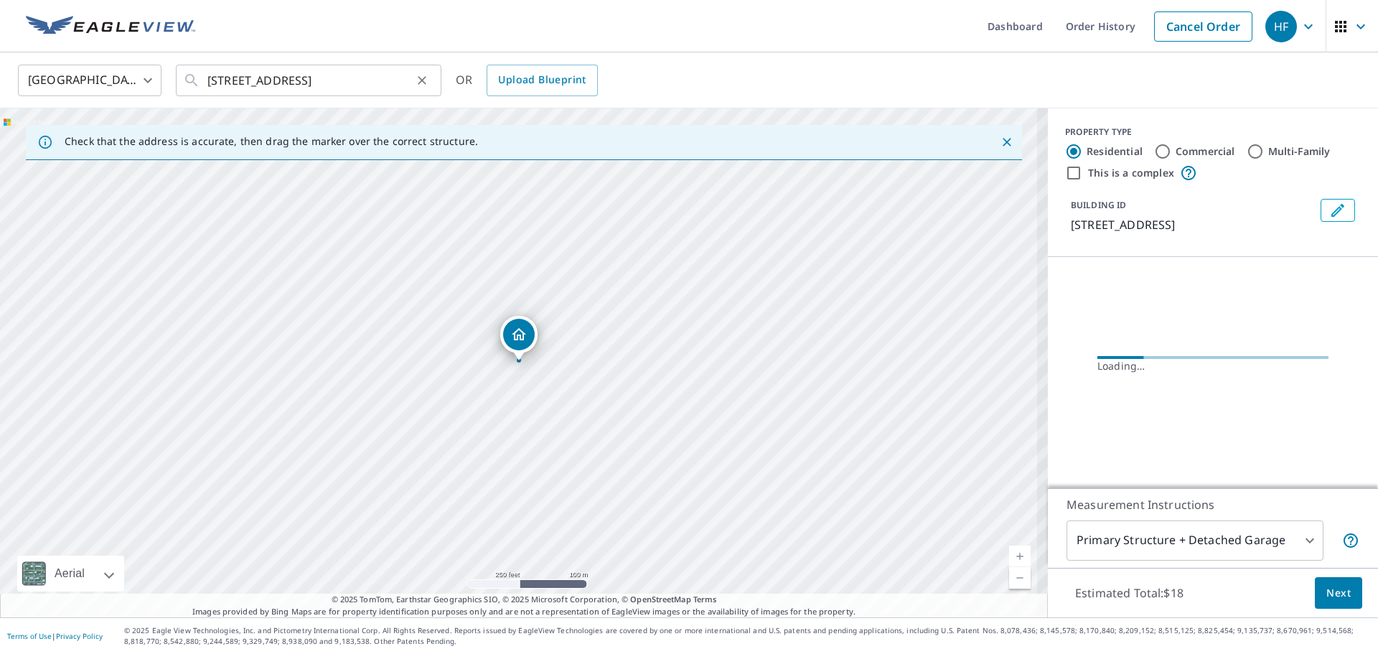
scroll to position [0, 0]
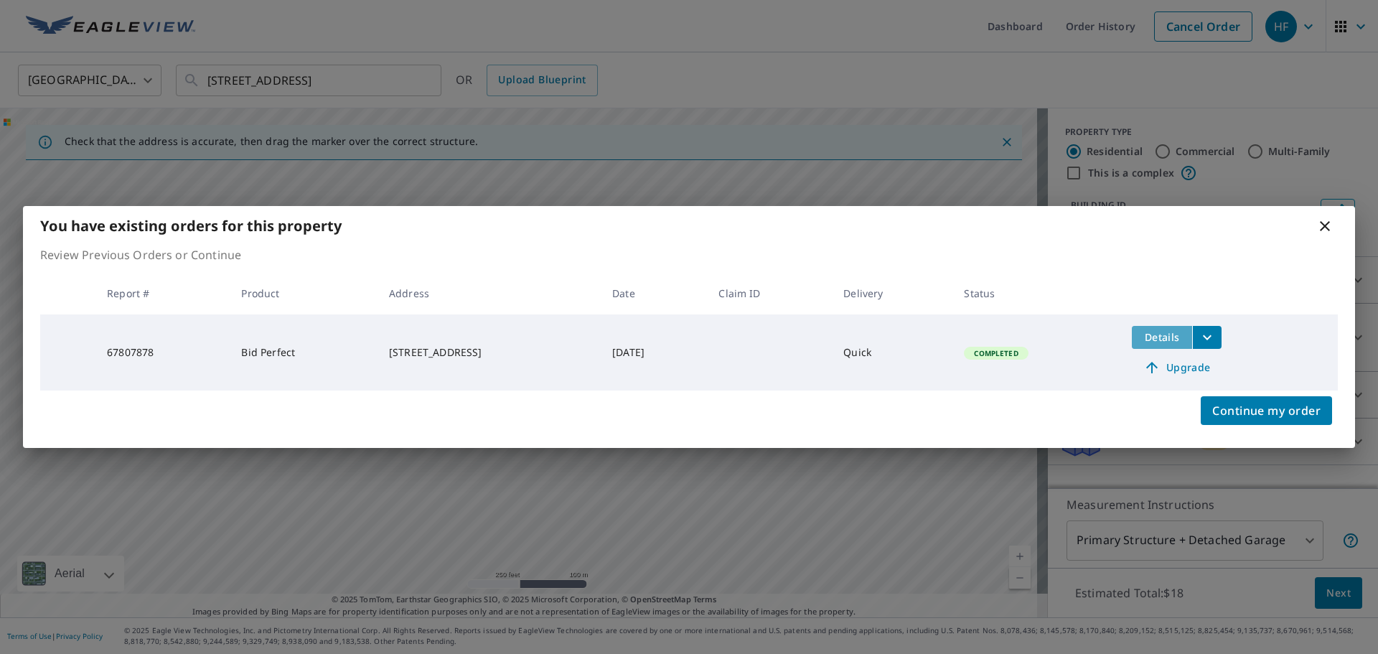
click at [1163, 339] on span "Details" at bounding box center [1161, 337] width 43 height 14
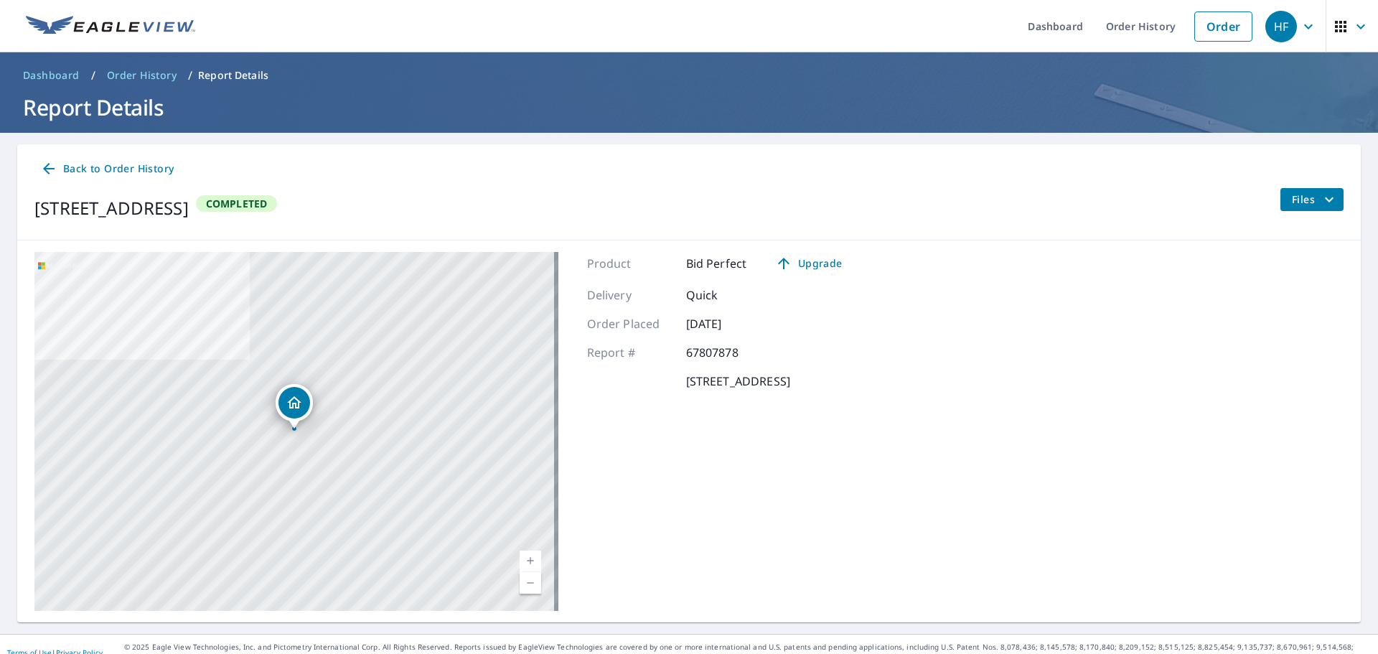
click at [1280, 207] on button "Files" at bounding box center [1312, 199] width 64 height 23
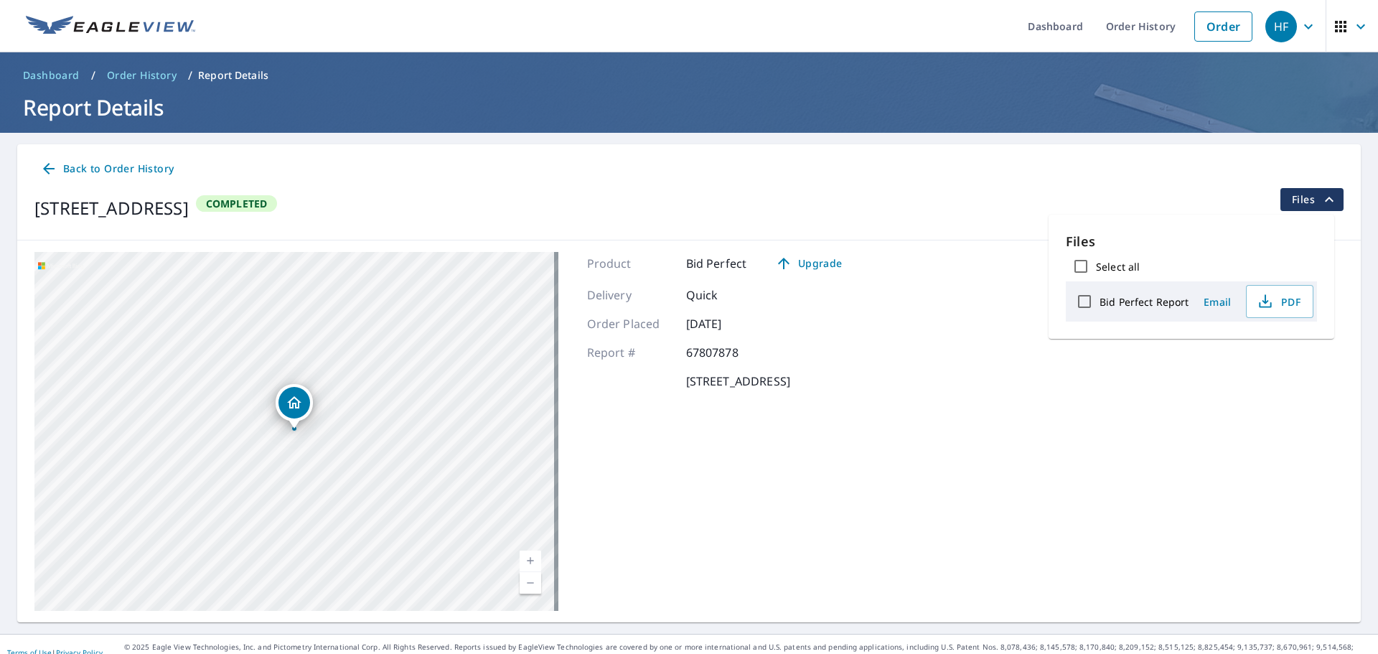
click at [1219, 299] on span "Email" at bounding box center [1217, 302] width 34 height 14
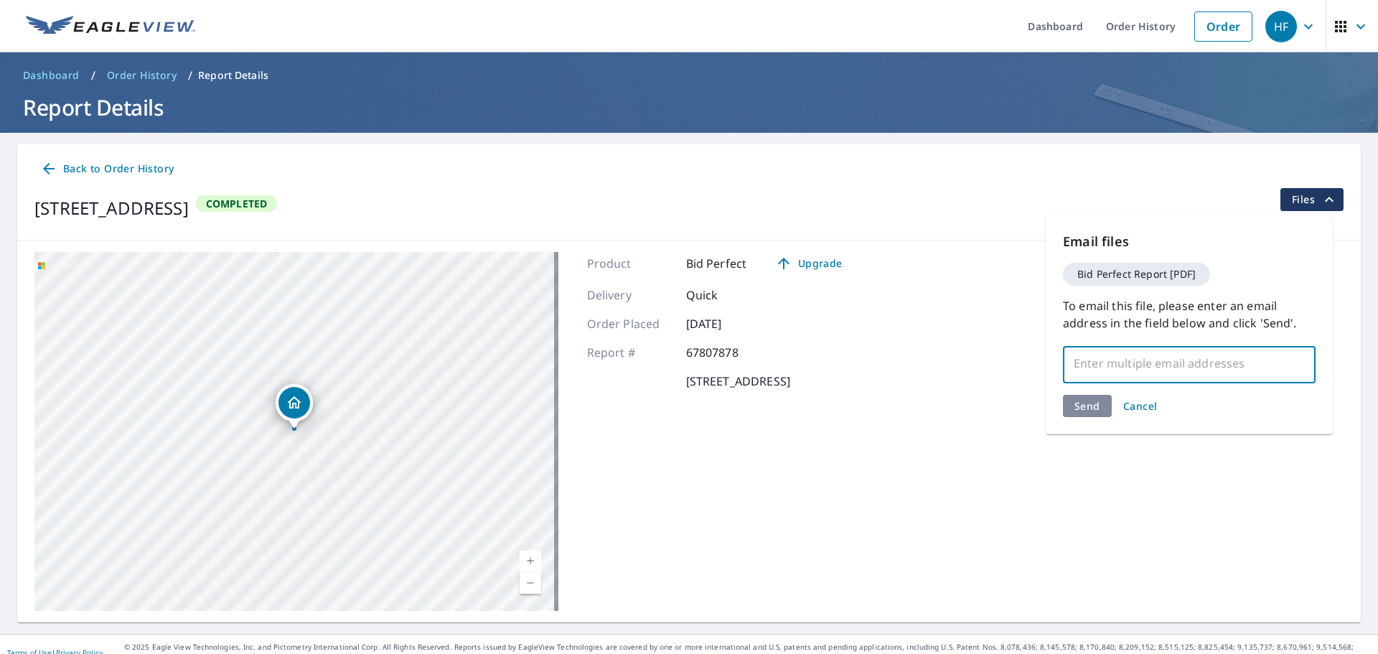
click at [1083, 369] on input "text" at bounding box center [1178, 363] width 218 height 27
paste input "[EMAIL_ADDRESS][DOMAIN_NAME]"
type input "[EMAIL_ADDRESS][DOMAIN_NAME]"
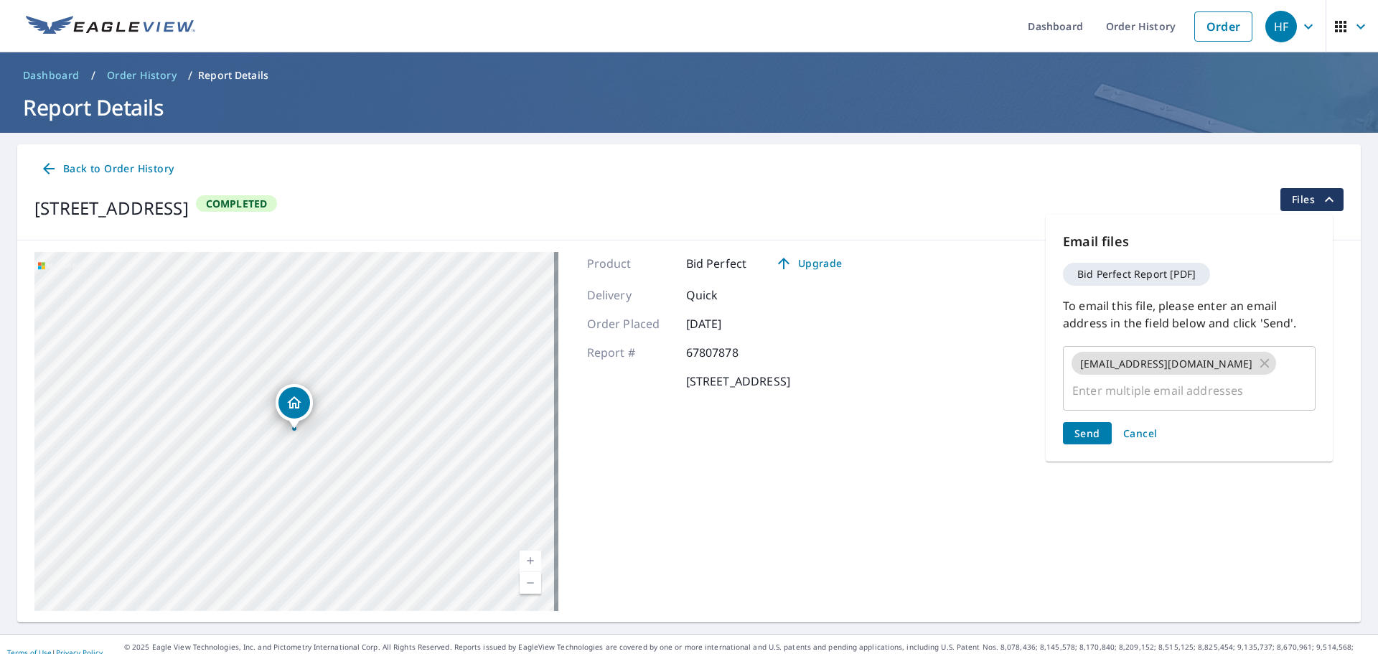
click at [1089, 422] on div "Send Cancel" at bounding box center [1189, 433] width 253 height 22
click at [1088, 422] on button "Send" at bounding box center [1087, 433] width 49 height 22
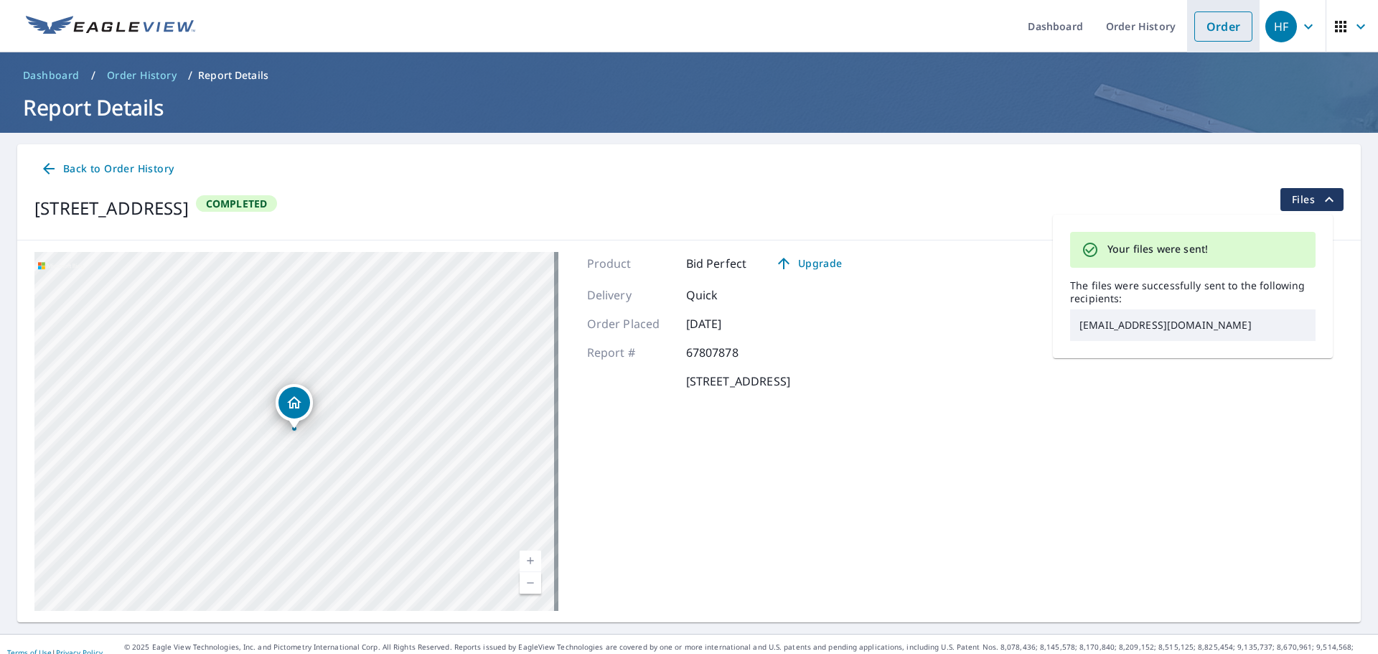
click at [1199, 33] on link "Order" at bounding box center [1223, 26] width 58 height 30
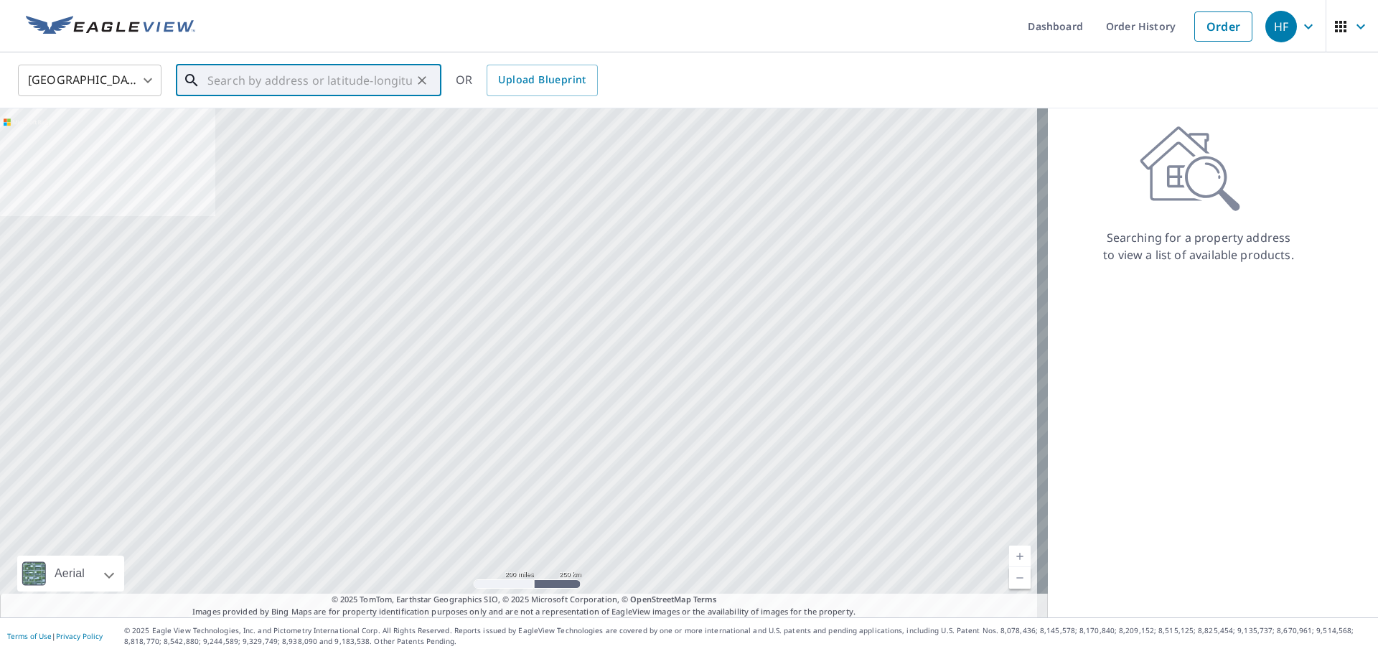
click at [297, 75] on input "text" at bounding box center [309, 80] width 205 height 40
paste input "[STREET_ADDRESS]"
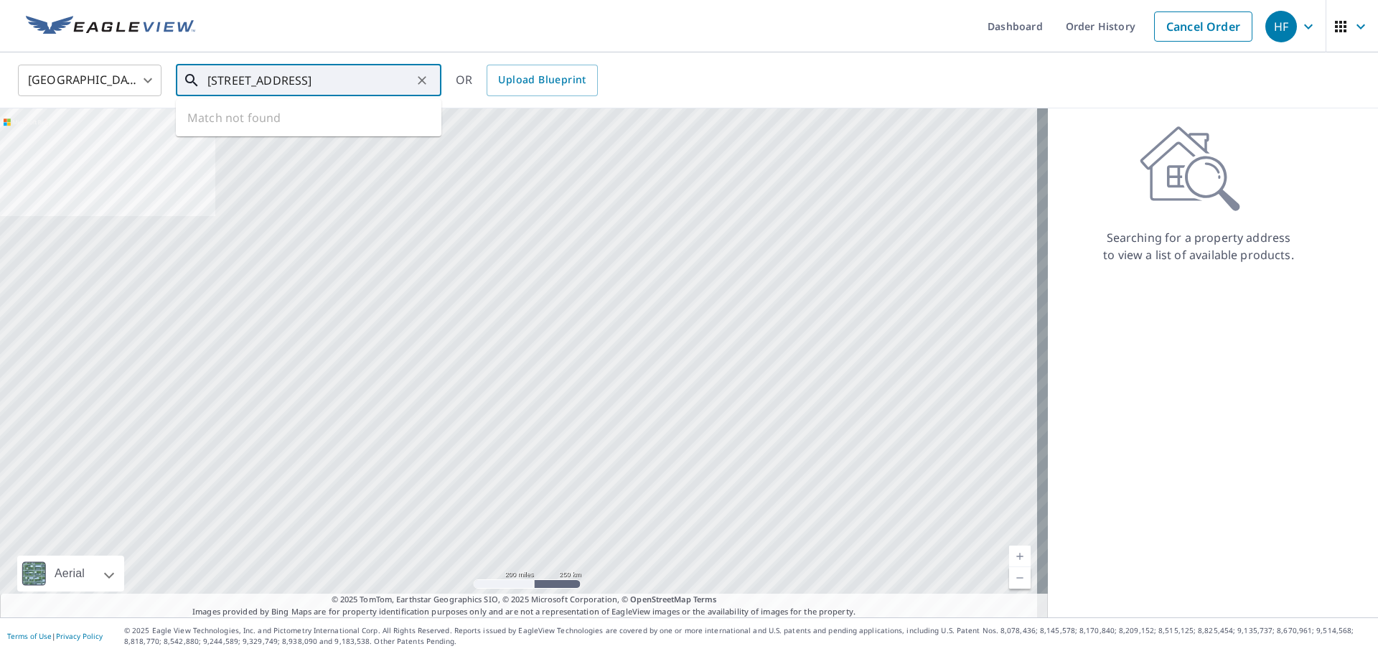
scroll to position [0, 42]
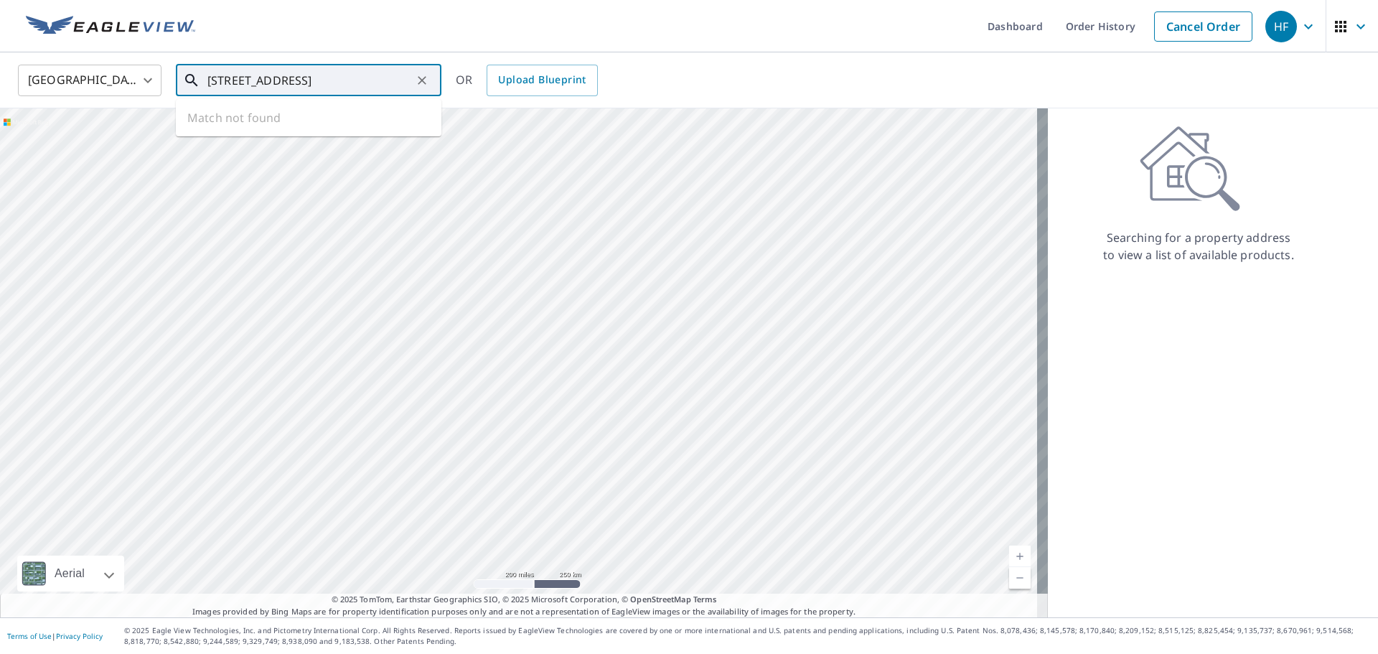
type input "[STREET_ADDRESS]"
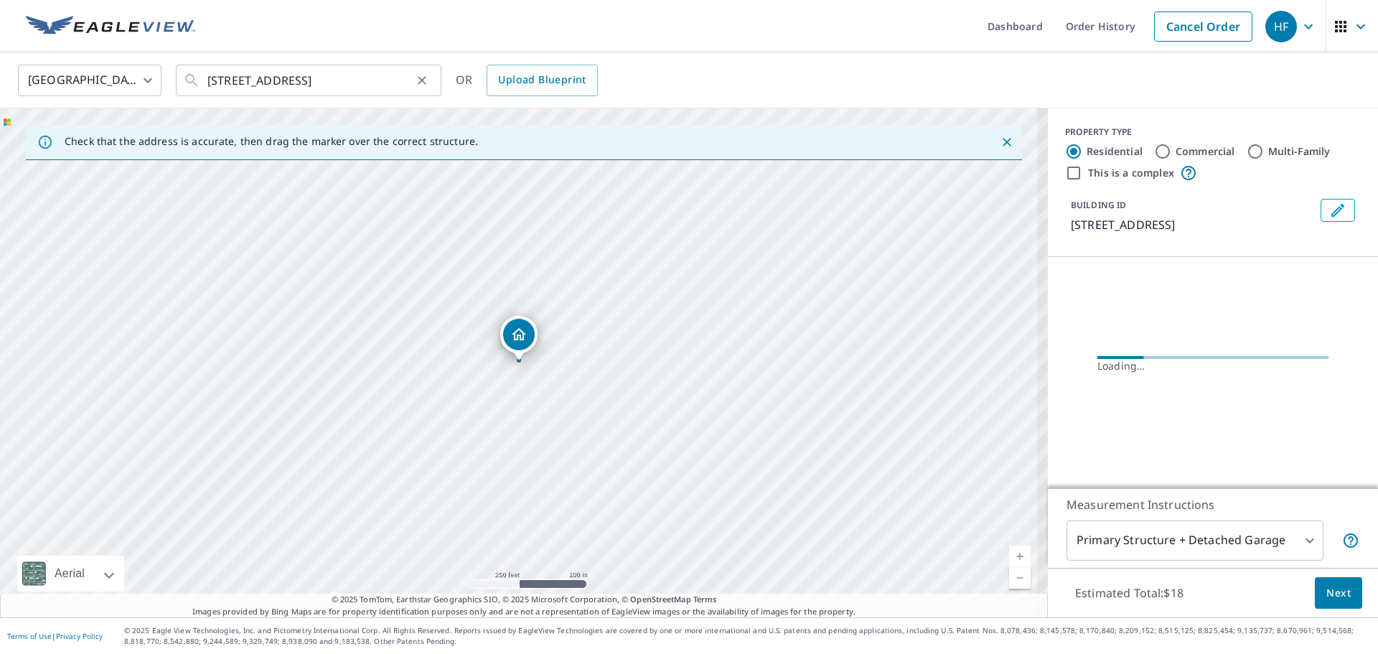
scroll to position [0, 0]
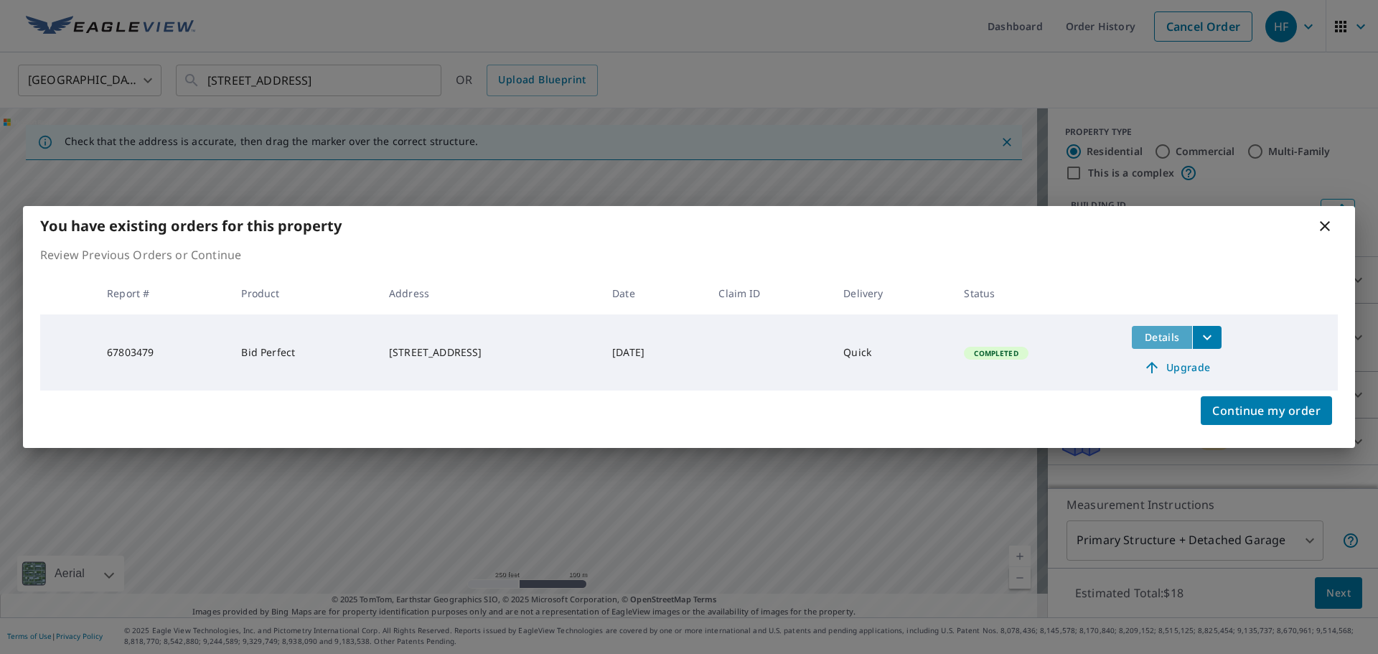
click at [1158, 336] on span "Details" at bounding box center [1161, 337] width 43 height 14
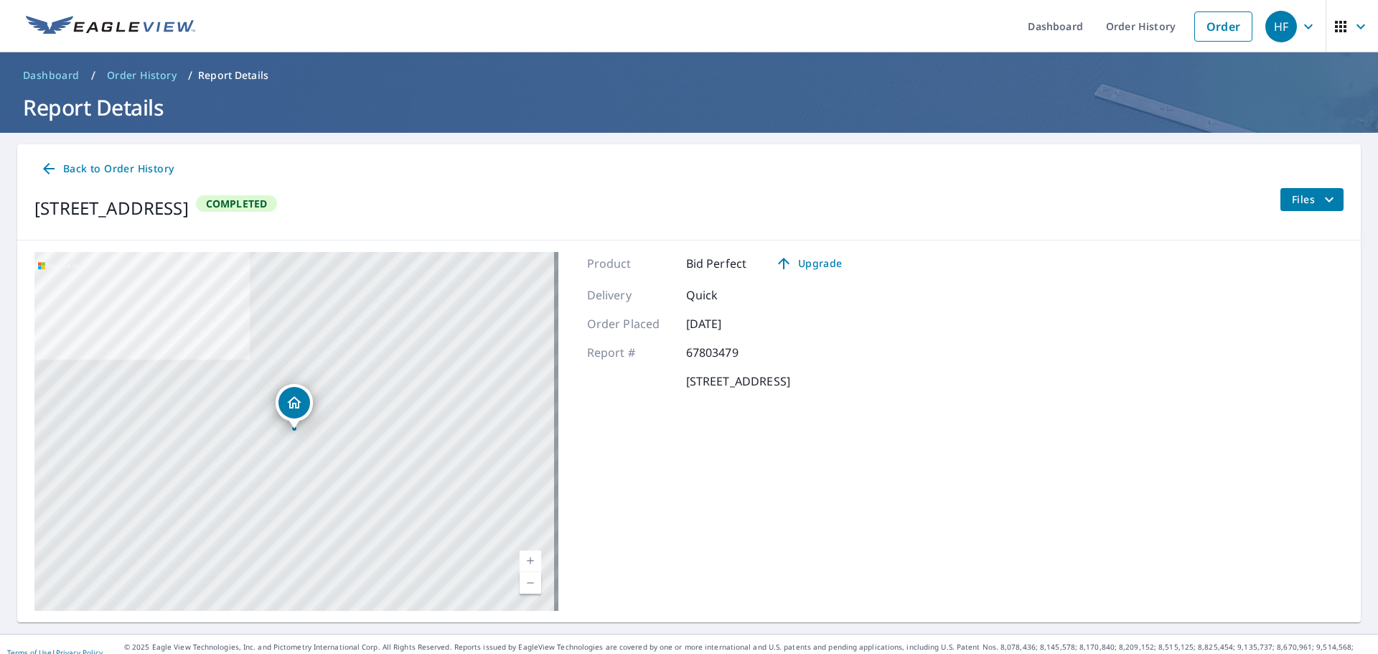
click at [1294, 201] on span "Files" at bounding box center [1315, 199] width 46 height 17
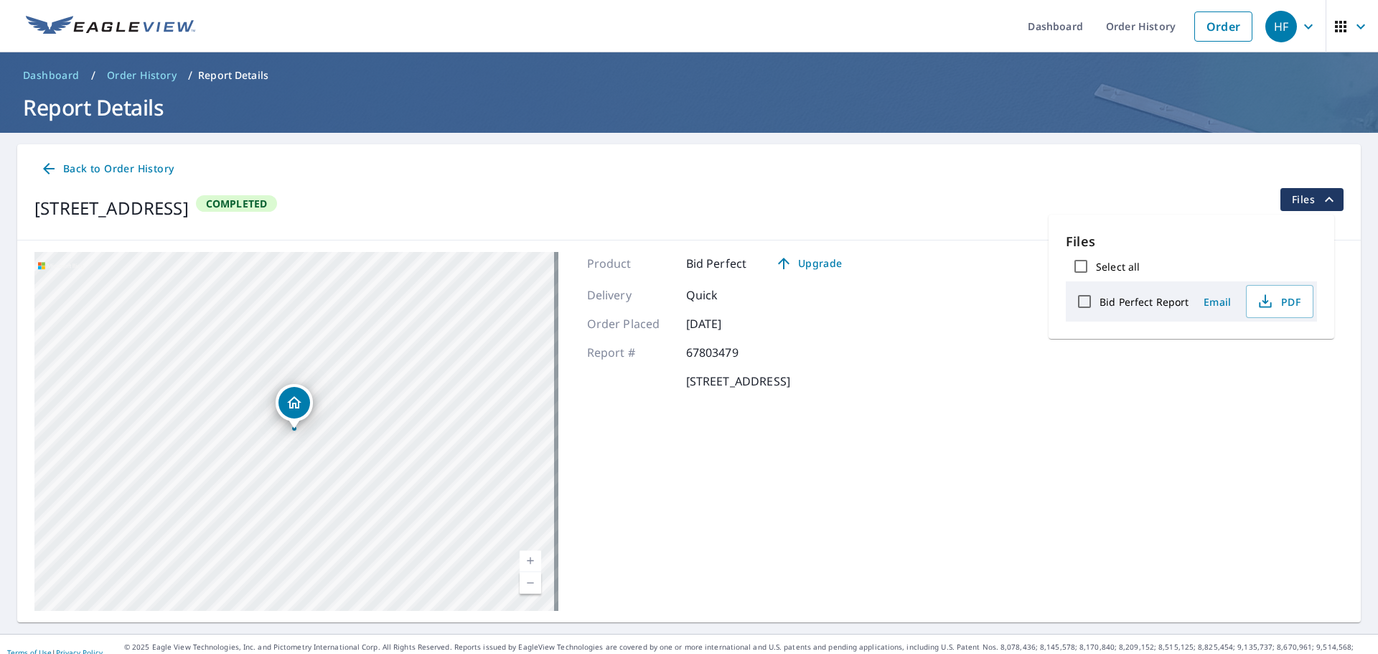
click at [1213, 303] on span "Email" at bounding box center [1217, 302] width 34 height 14
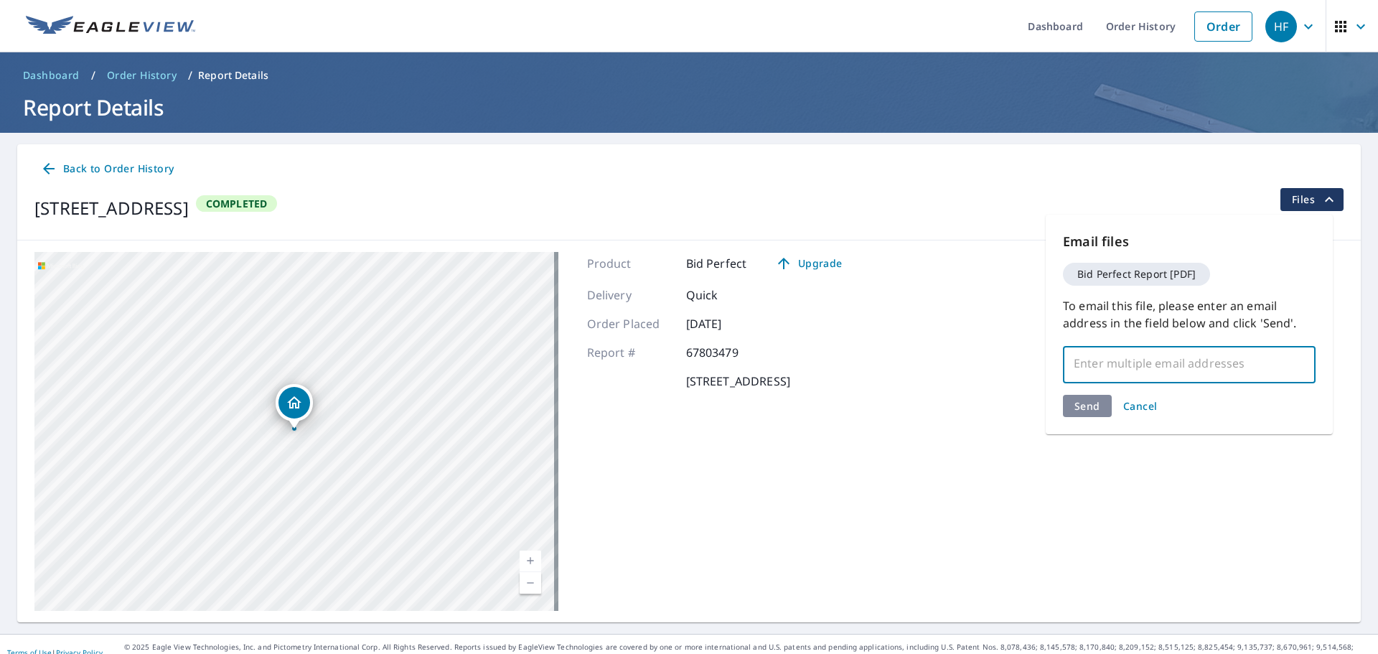
click at [1113, 363] on input "text" at bounding box center [1178, 363] width 218 height 27
paste input "[EMAIL_ADDRESS][DOMAIN_NAME]"
type input "[EMAIL_ADDRESS][DOMAIN_NAME]"
click at [1092, 403] on div "Send Cancel" at bounding box center [1189, 406] width 253 height 22
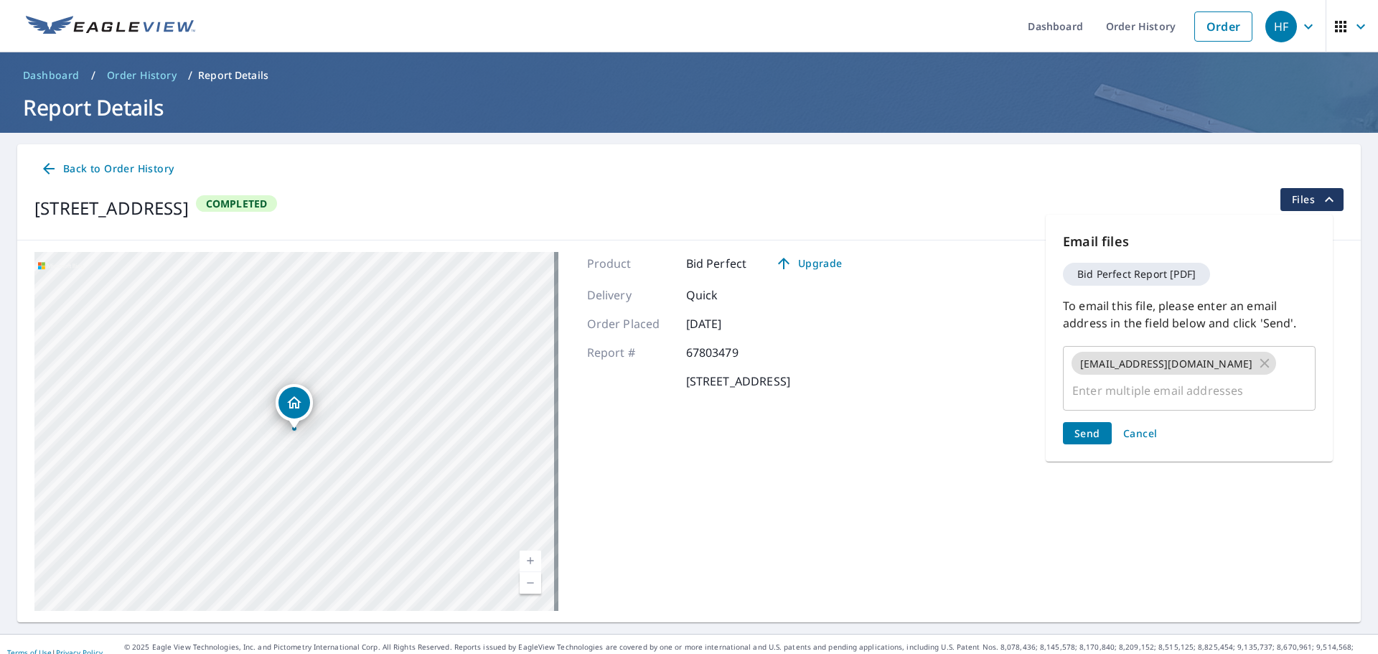
click at [1090, 426] on span "Send" at bounding box center [1087, 433] width 26 height 14
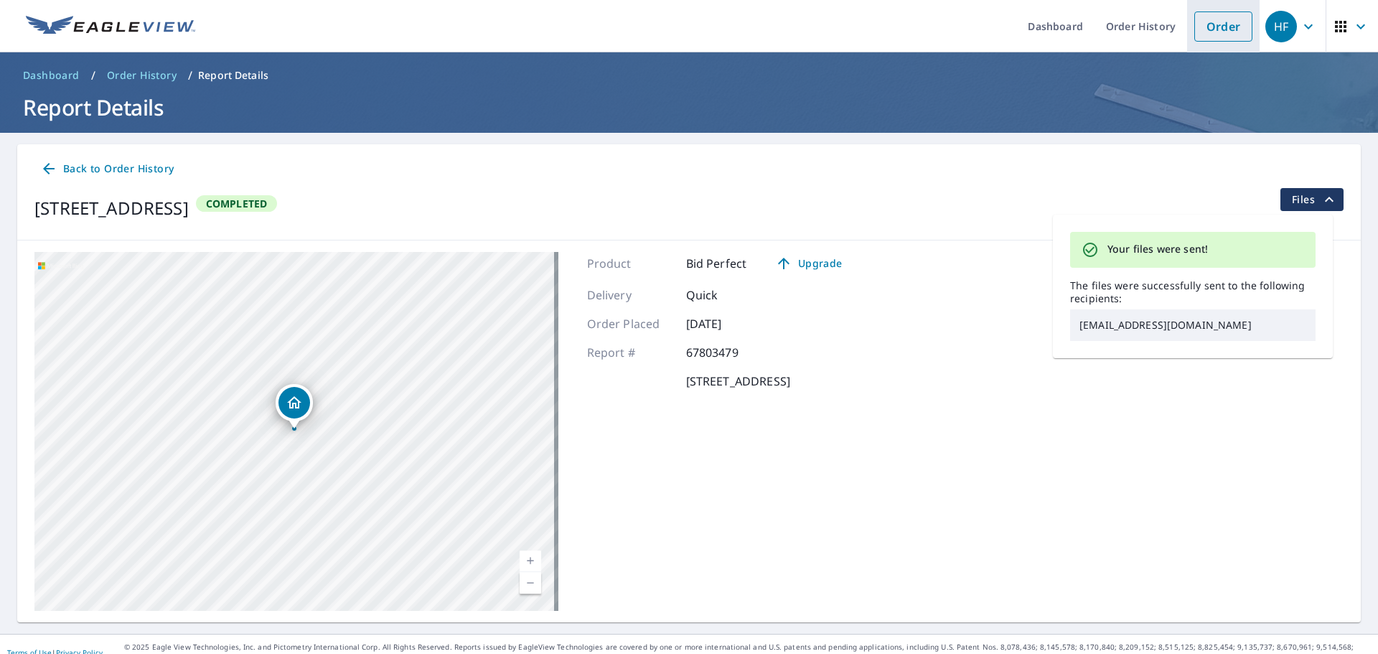
drag, startPoint x: 1198, startPoint y: 18, endPoint x: 670, endPoint y: 21, distance: 528.2
click at [1199, 18] on link "Order" at bounding box center [1223, 26] width 58 height 30
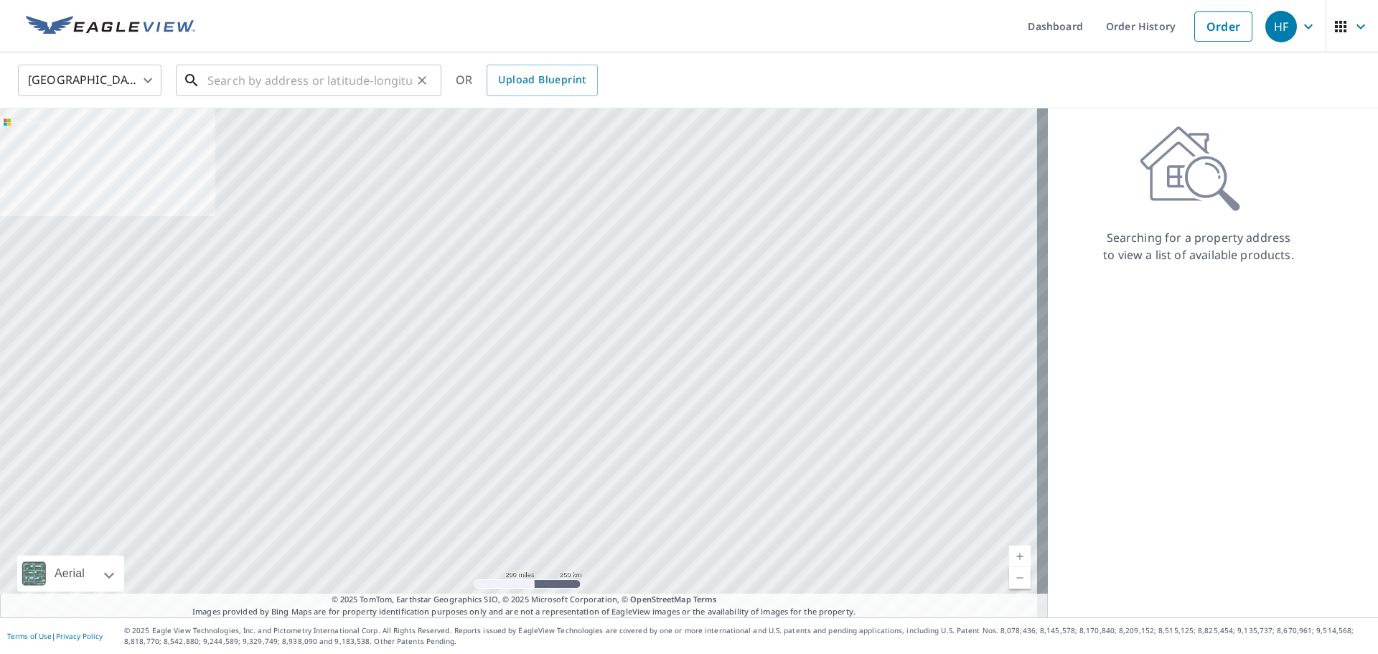
click at [306, 74] on input "text" at bounding box center [309, 80] width 205 height 40
paste input "[STREET_ADDRESS][PERSON_NAME]"
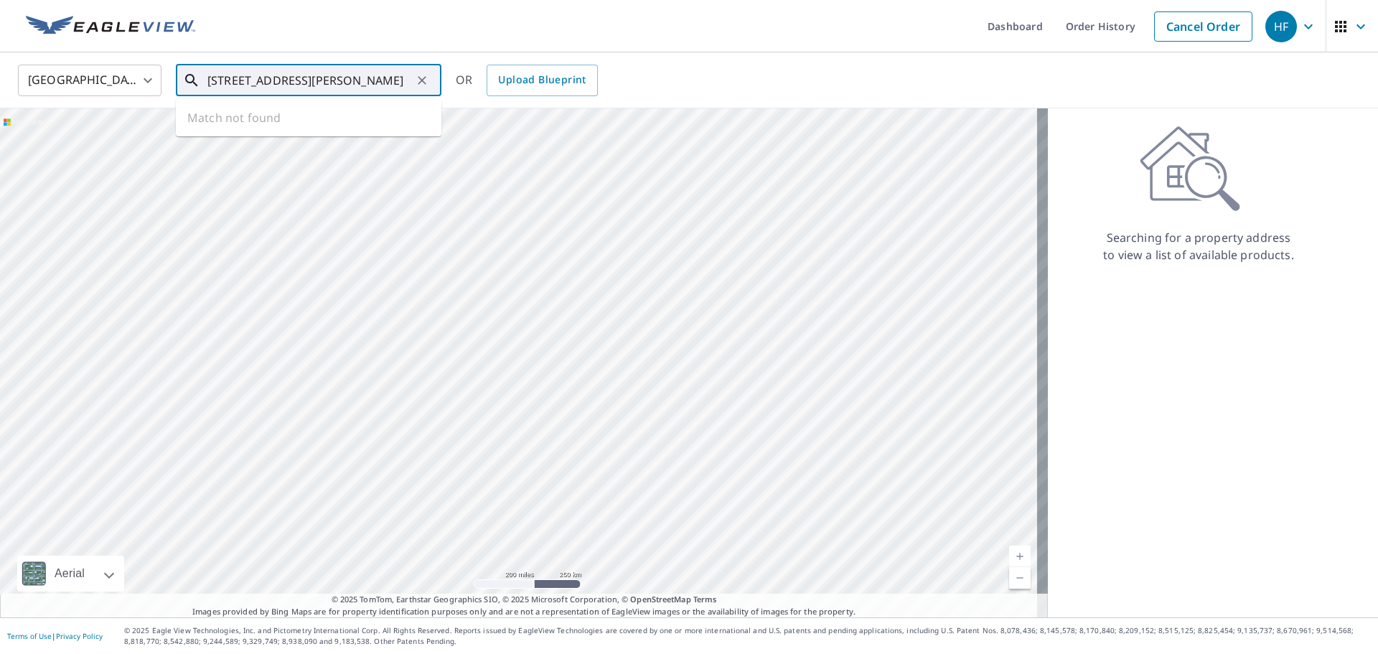
scroll to position [0, 31]
type input "[STREET_ADDRESS][PERSON_NAME]"
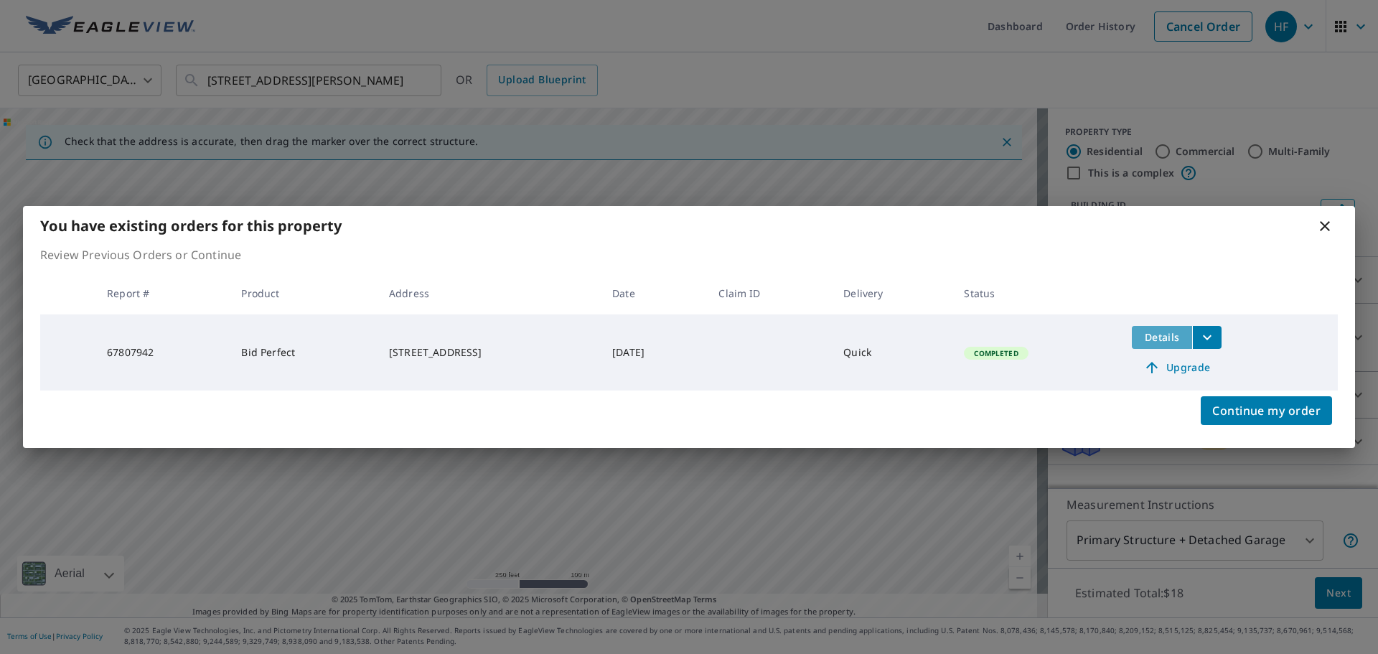
click at [1164, 334] on span "Details" at bounding box center [1161, 337] width 43 height 14
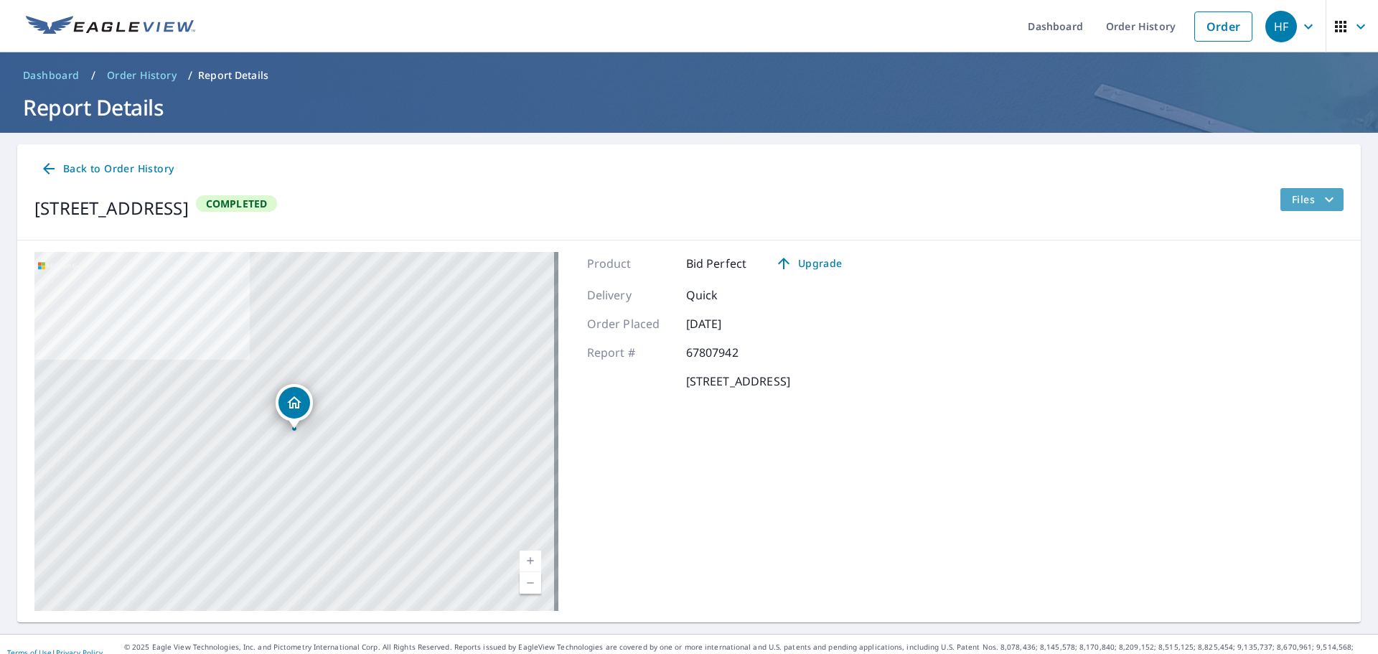
click at [1292, 196] on span "Files" at bounding box center [1315, 199] width 46 height 17
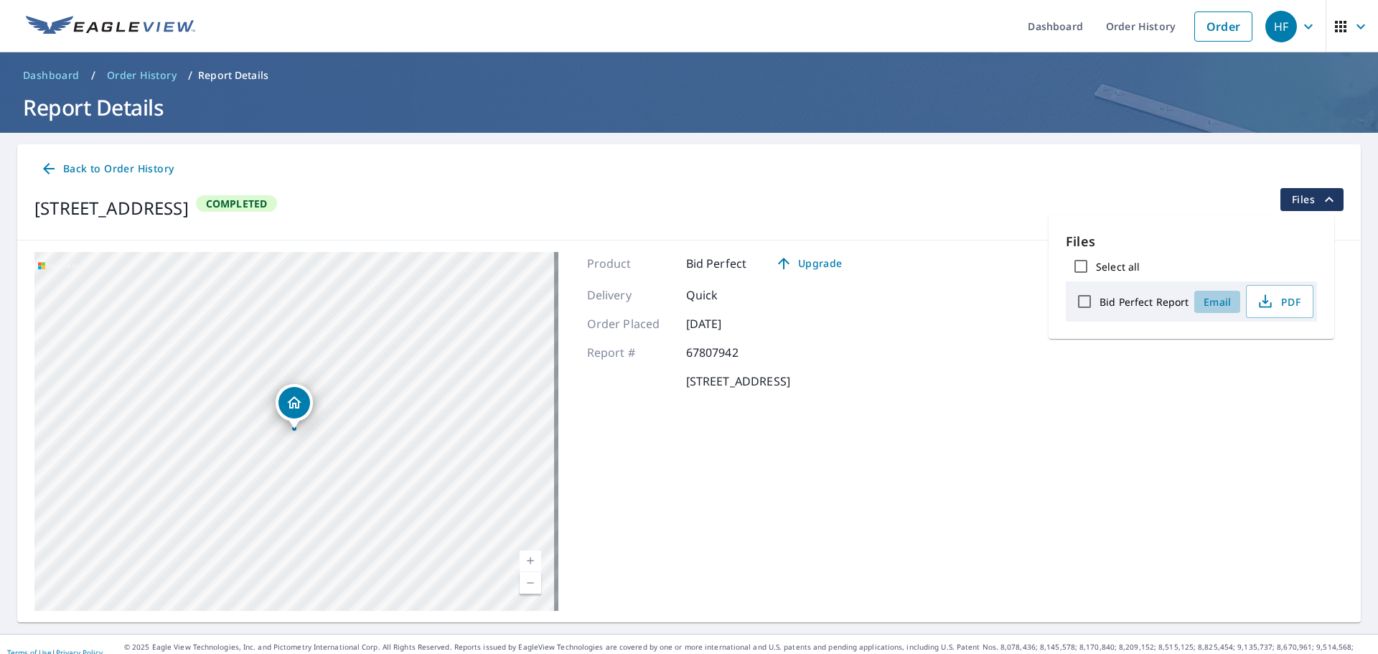
click at [1220, 302] on span "Email" at bounding box center [1217, 302] width 34 height 14
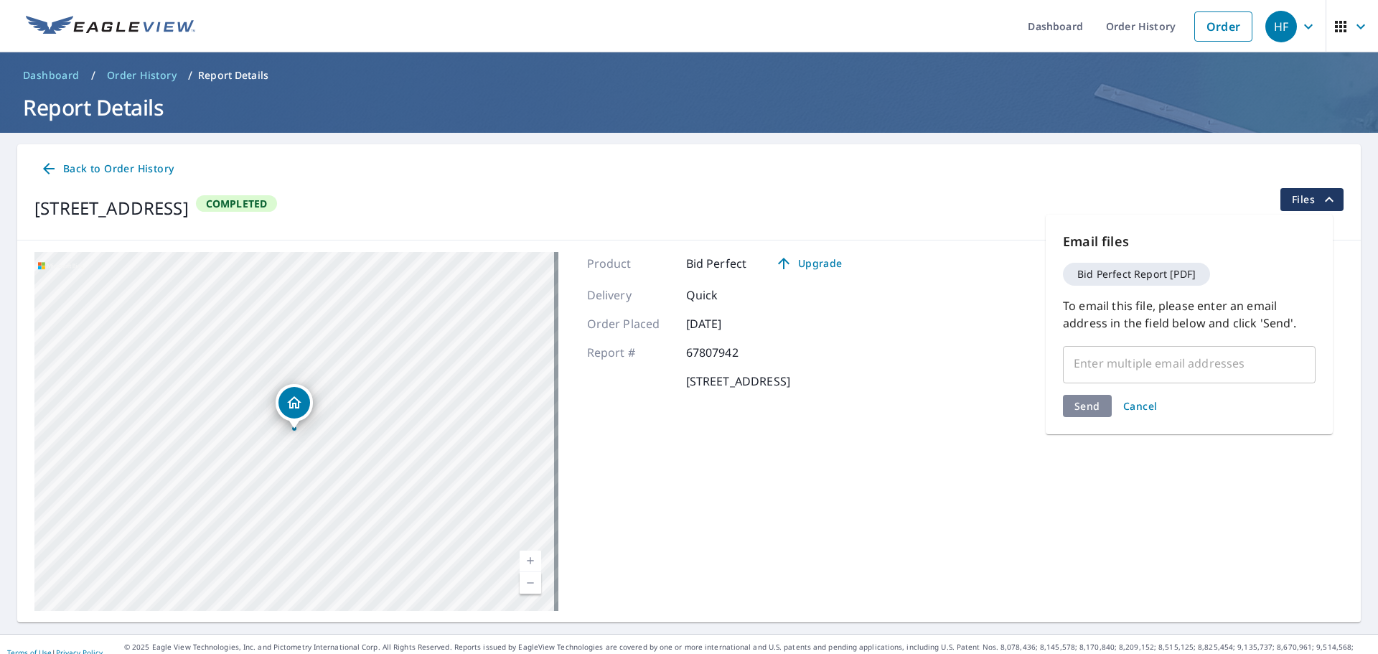
click at [1086, 369] on input "text" at bounding box center [1178, 363] width 218 height 27
paste input "[EMAIL_ADDRESS][DOMAIN_NAME]"
type input "[EMAIL_ADDRESS][DOMAIN_NAME]"
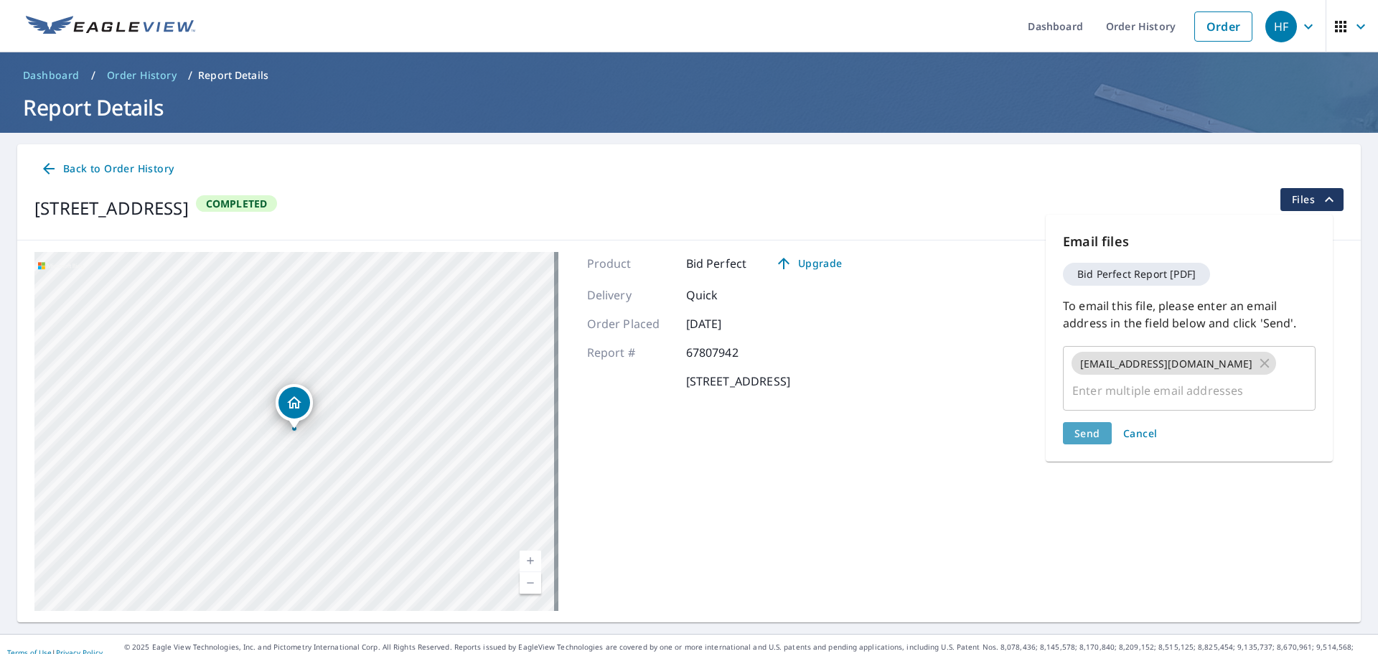
click at [1101, 422] on button "Send" at bounding box center [1087, 433] width 49 height 22
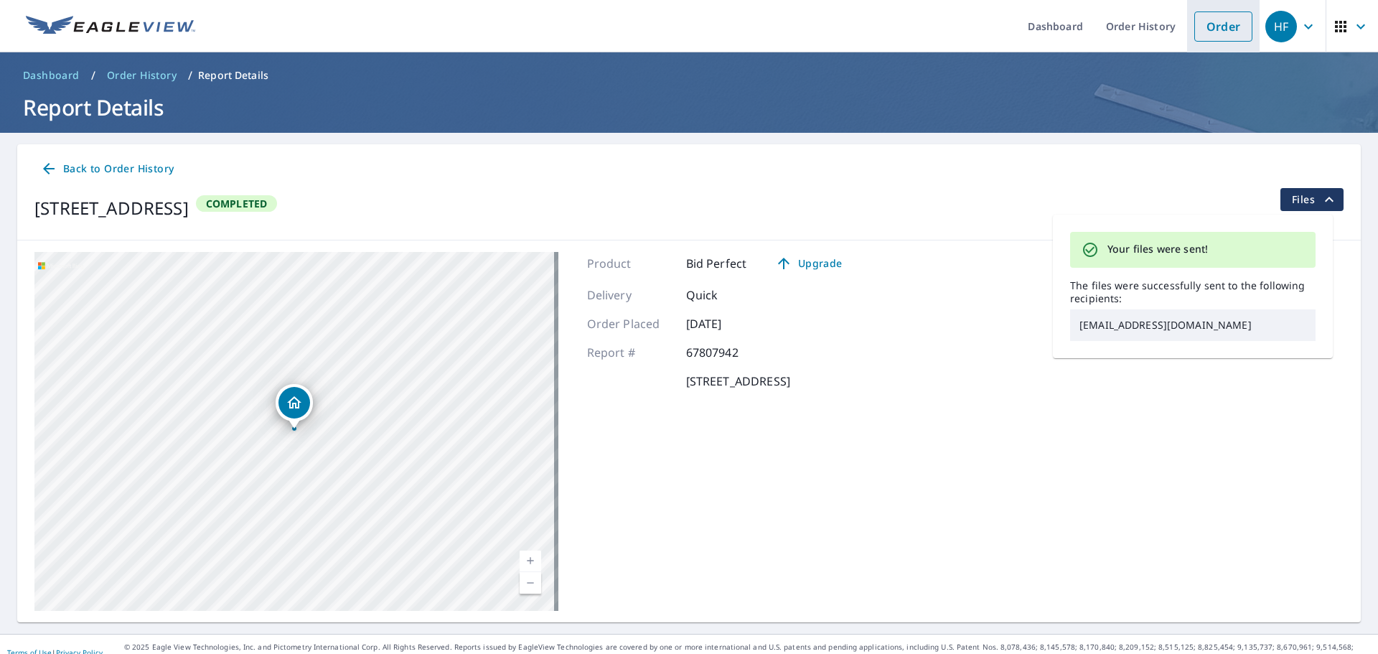
click at [1216, 26] on link "Order" at bounding box center [1223, 26] width 58 height 30
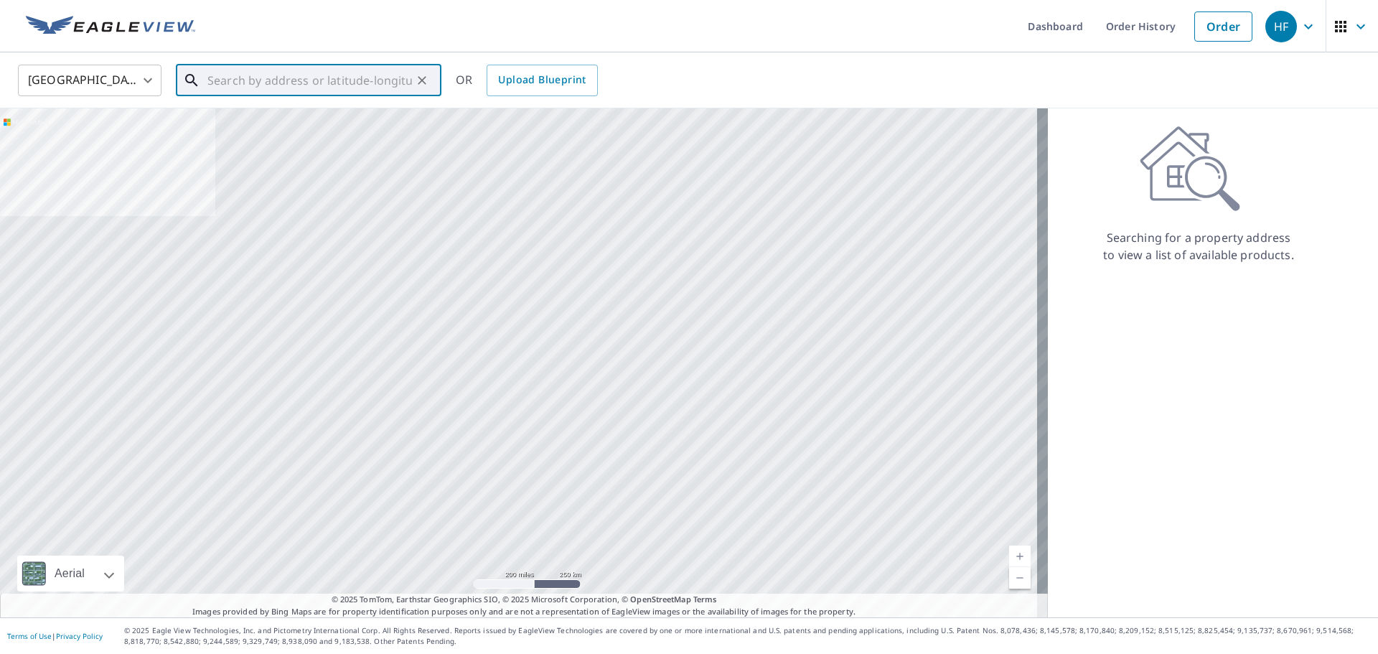
click at [346, 80] on input "text" at bounding box center [309, 80] width 205 height 40
paste input "[STREET_ADDRESS]"
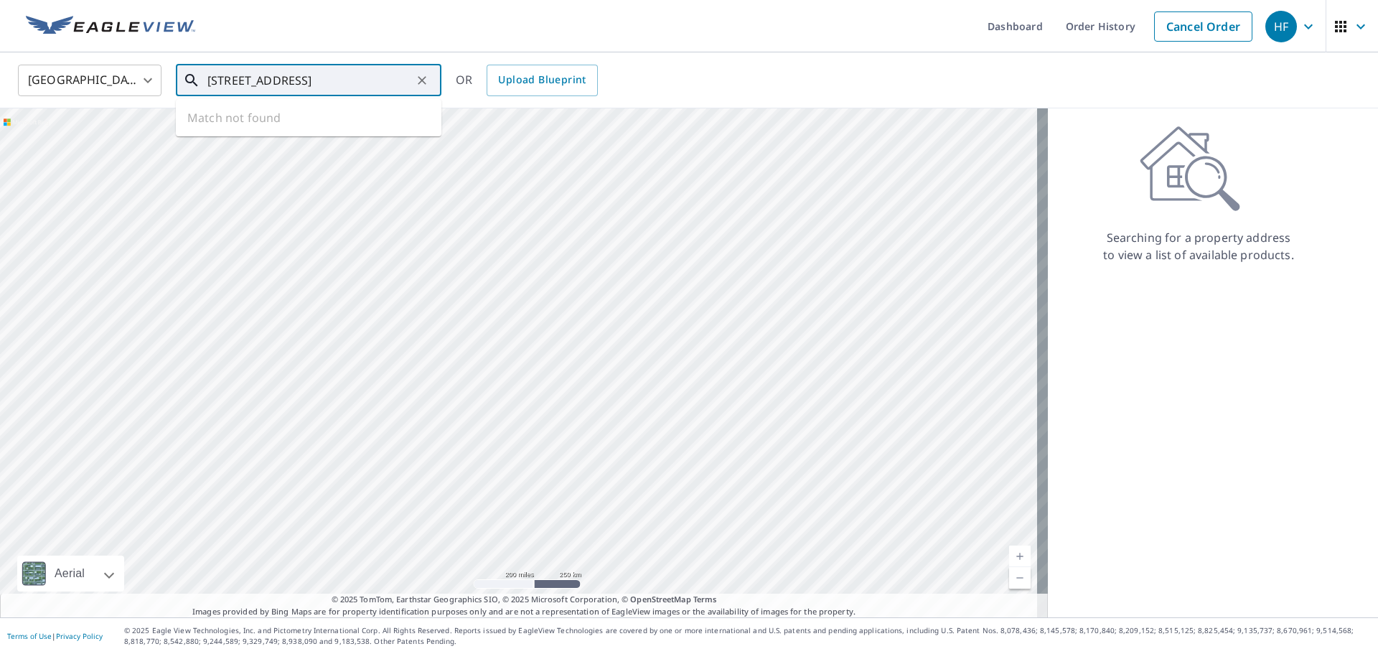
scroll to position [0, 17]
type input "[STREET_ADDRESS]"
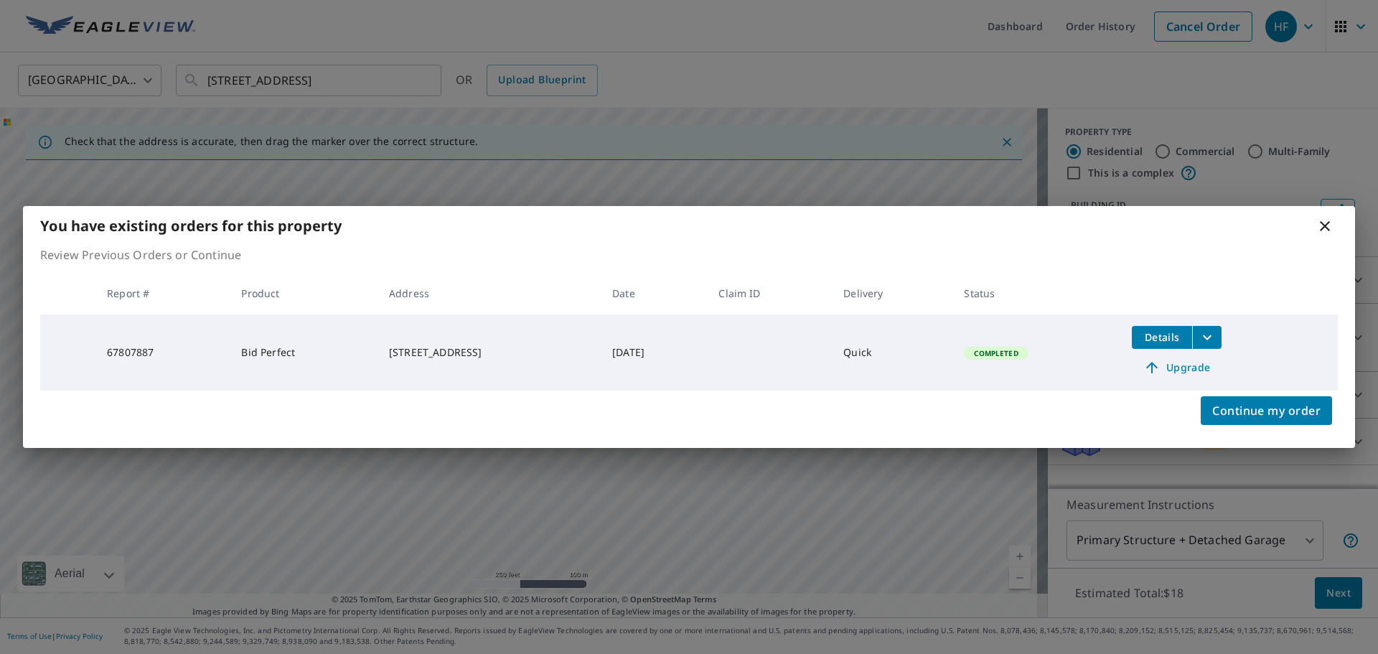
click at [1160, 335] on span "Details" at bounding box center [1161, 337] width 43 height 14
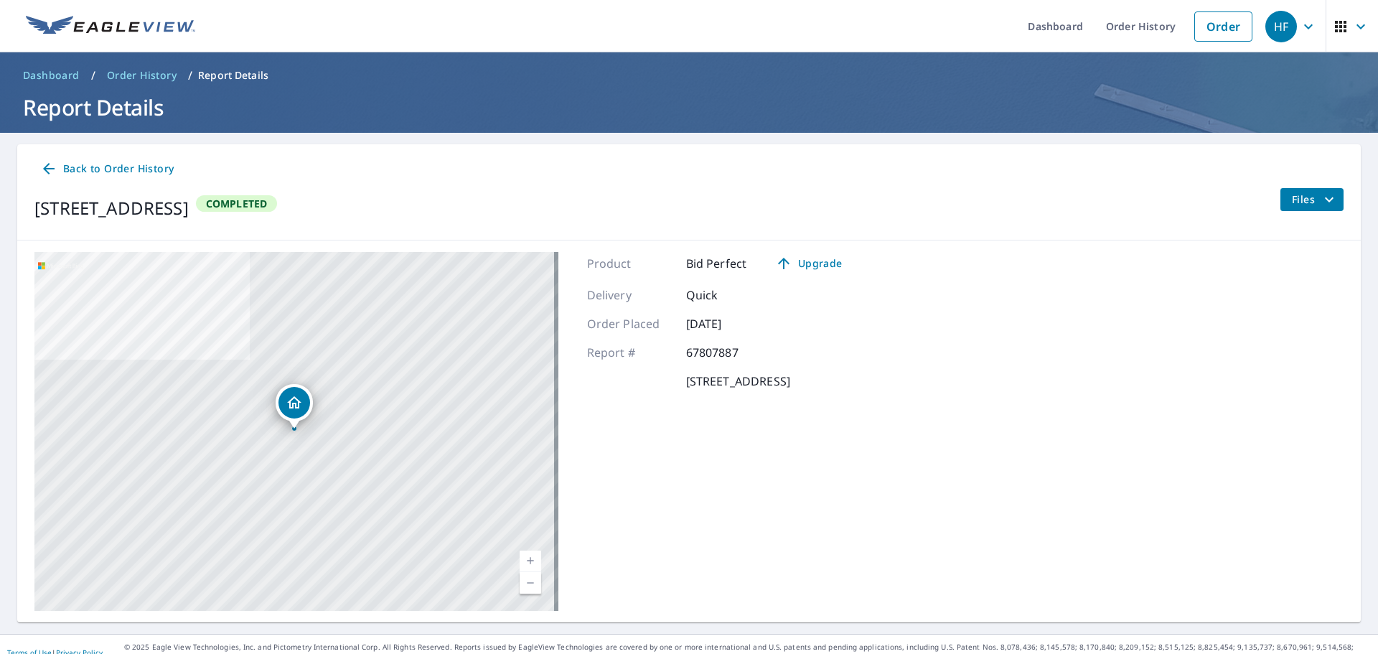
click at [1305, 191] on span "Files" at bounding box center [1315, 199] width 46 height 17
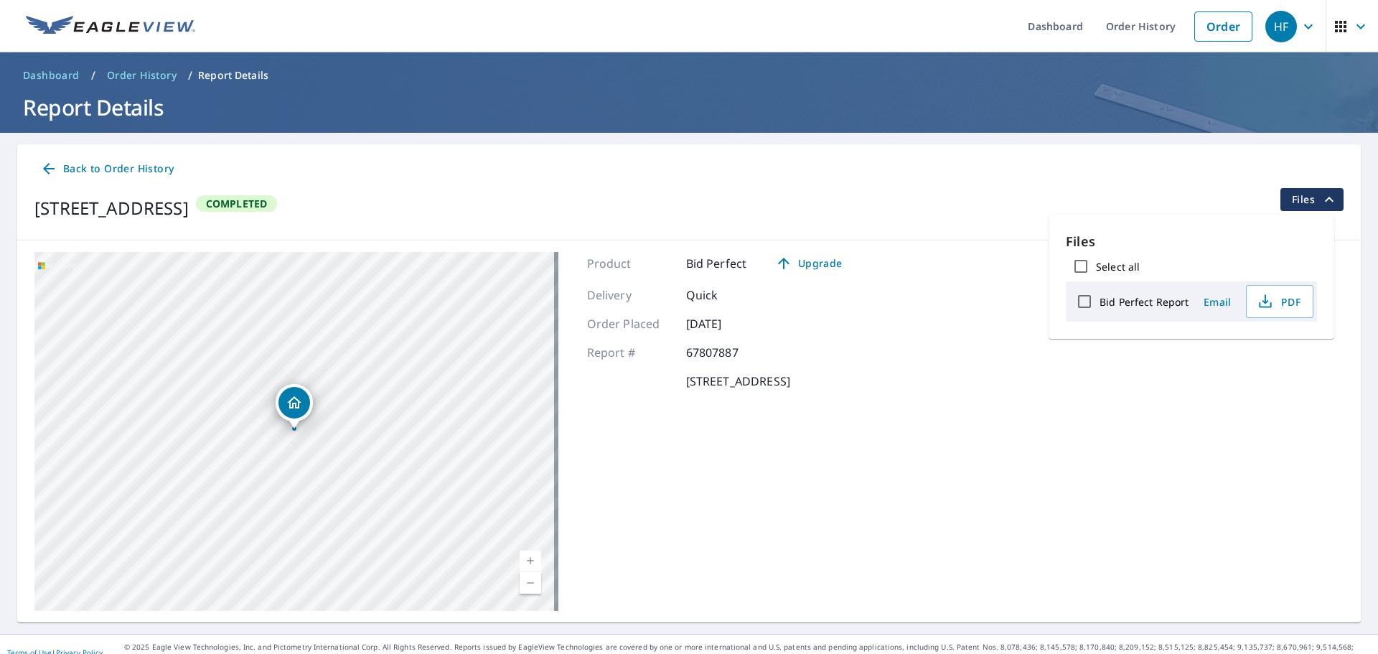
click at [1219, 303] on span "Email" at bounding box center [1217, 302] width 34 height 14
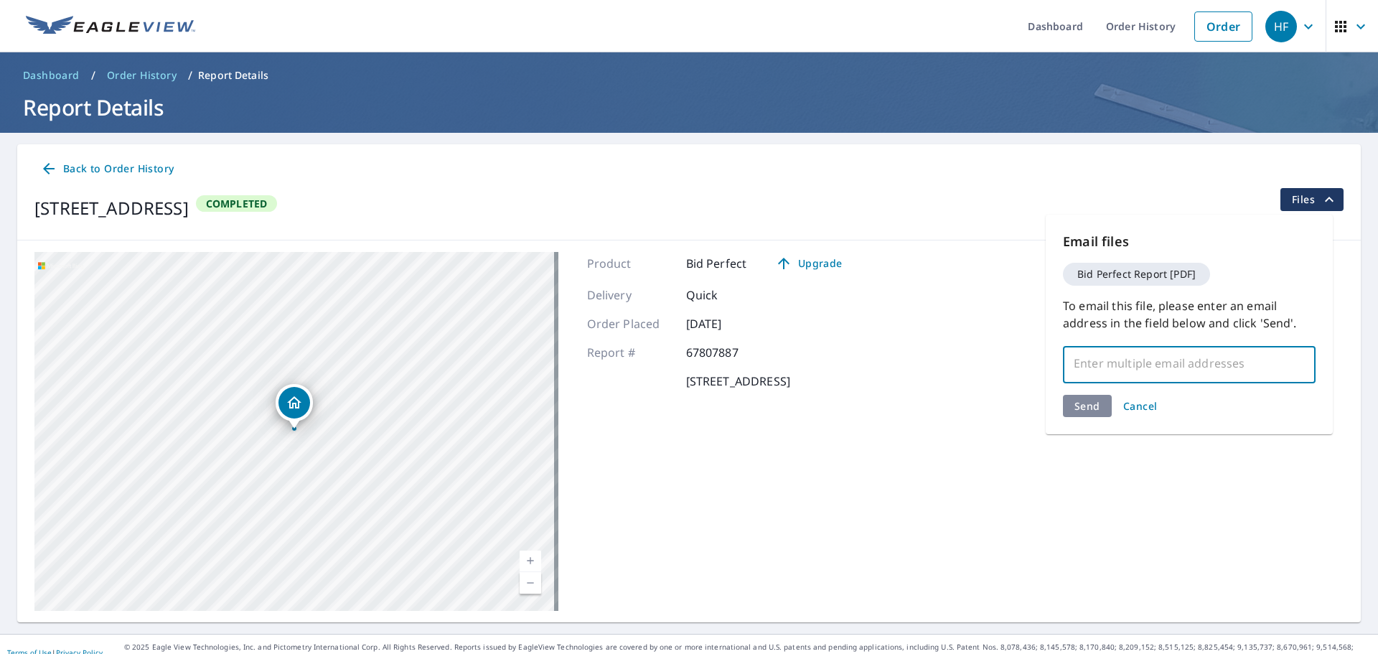
click at [1212, 367] on input "text" at bounding box center [1178, 363] width 218 height 27
paste input "[EMAIL_ADDRESS][DOMAIN_NAME]"
type input "[EMAIL_ADDRESS][DOMAIN_NAME]"
click at [1089, 403] on div "Email files Bid Perfect Report [PDF] To email this file, please enter an email …" at bounding box center [1189, 325] width 287 height 220
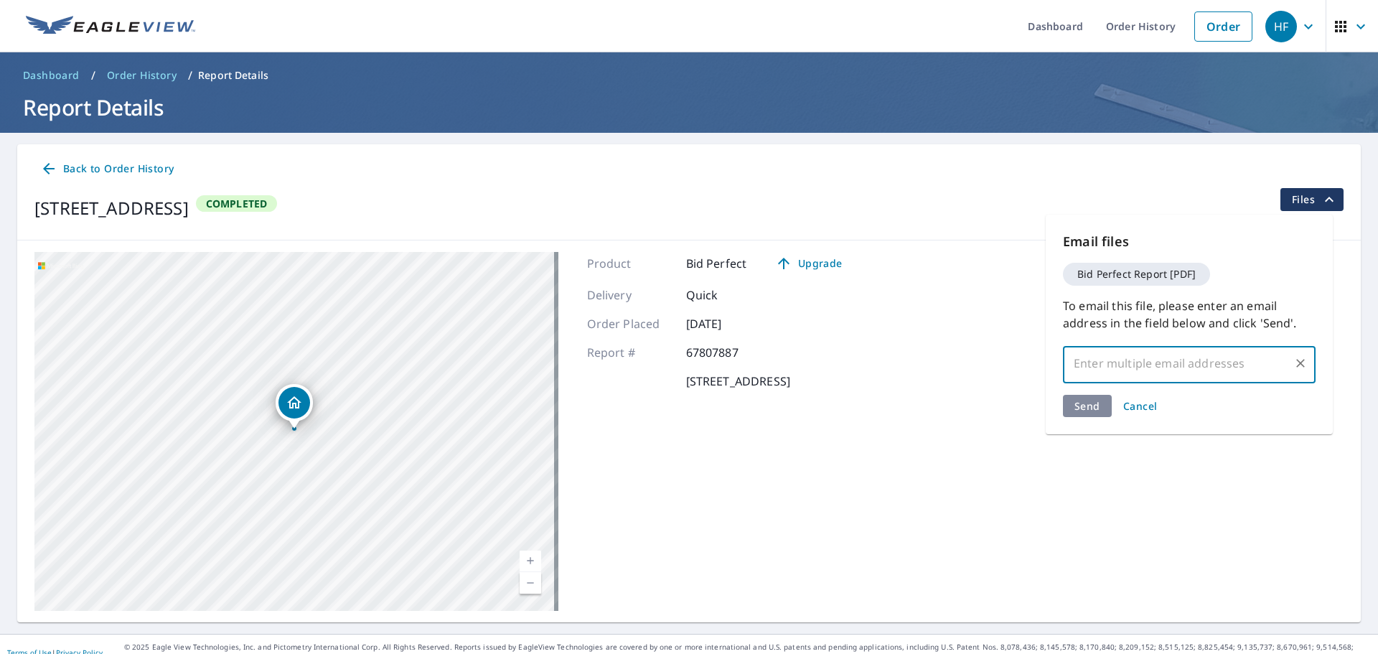
scroll to position [0, 0]
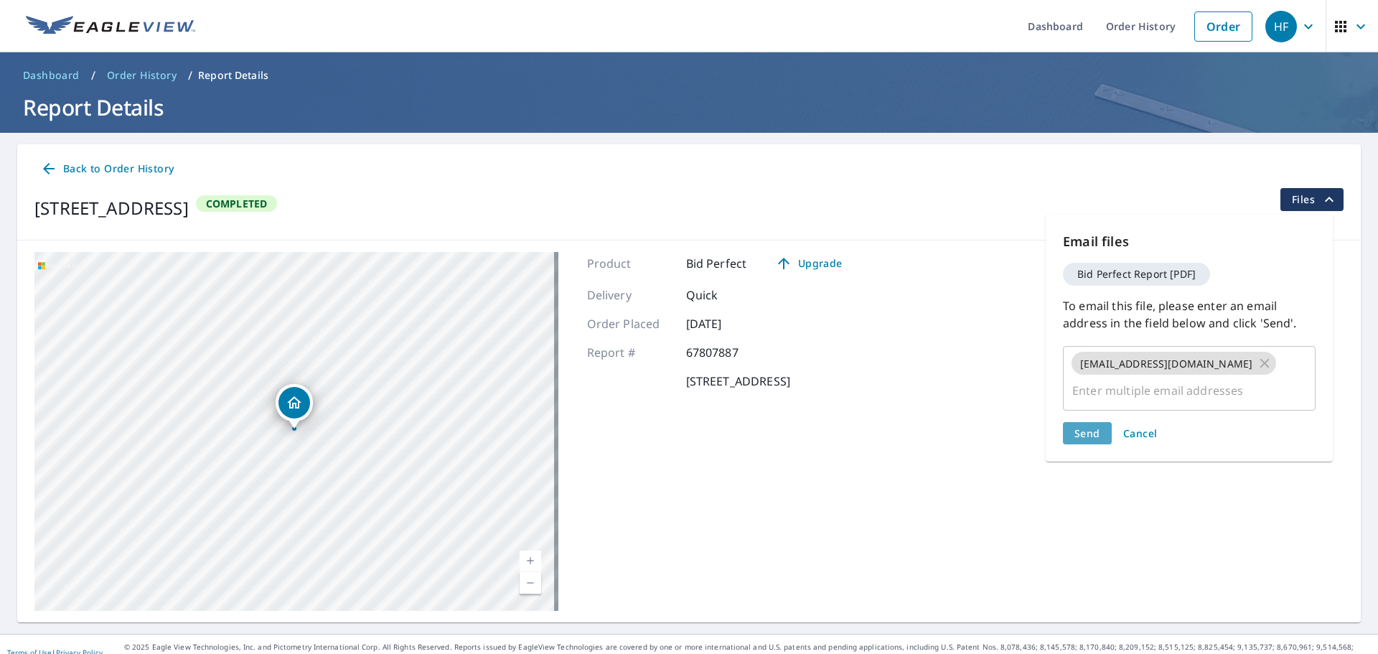
click at [1081, 434] on span "Send" at bounding box center [1087, 433] width 26 height 14
